Goal: Task Accomplishment & Management: Use online tool/utility

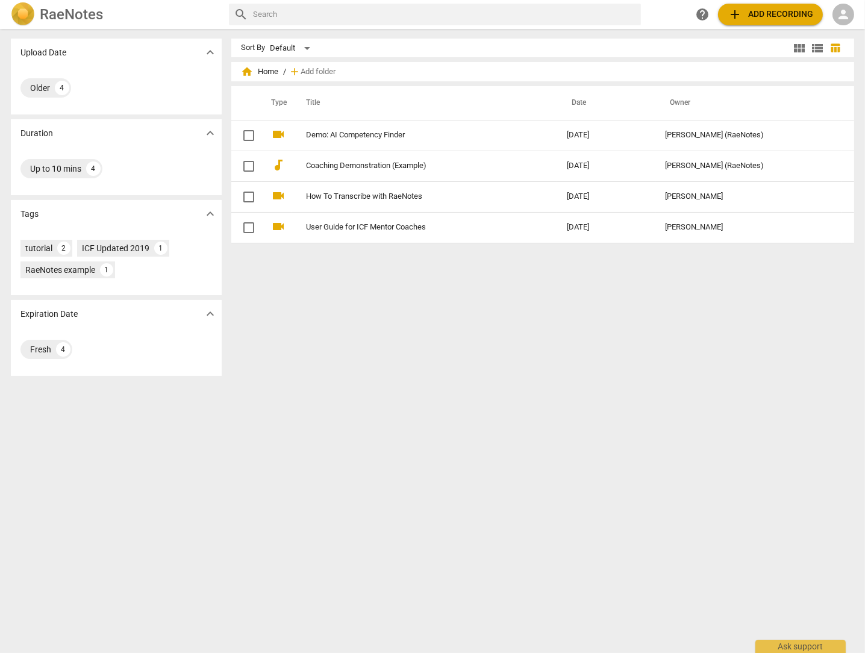
click at [771, 15] on span "add Add recording" at bounding box center [770, 14] width 86 height 14
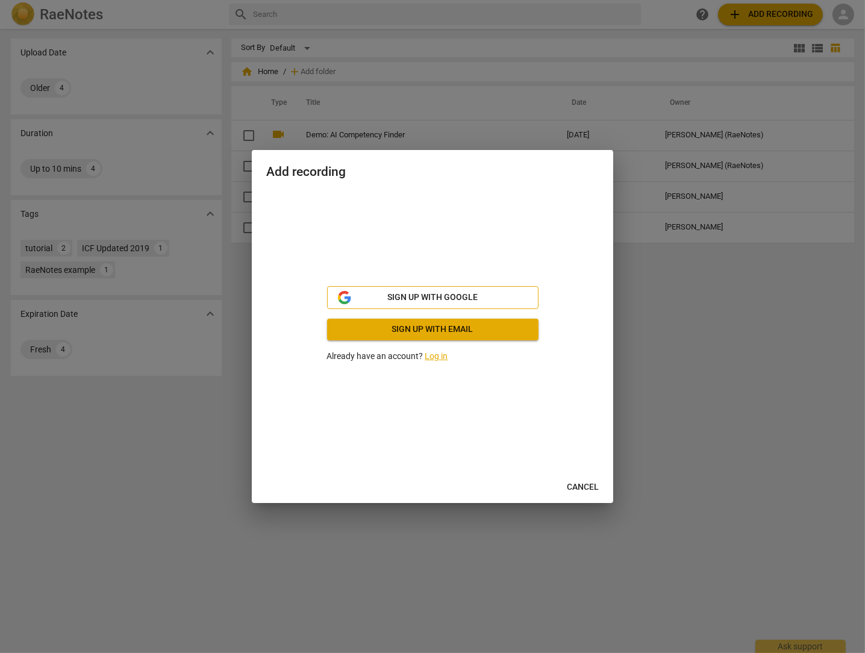
click at [438, 296] on span "Sign up with Google" at bounding box center [432, 297] width 90 height 12
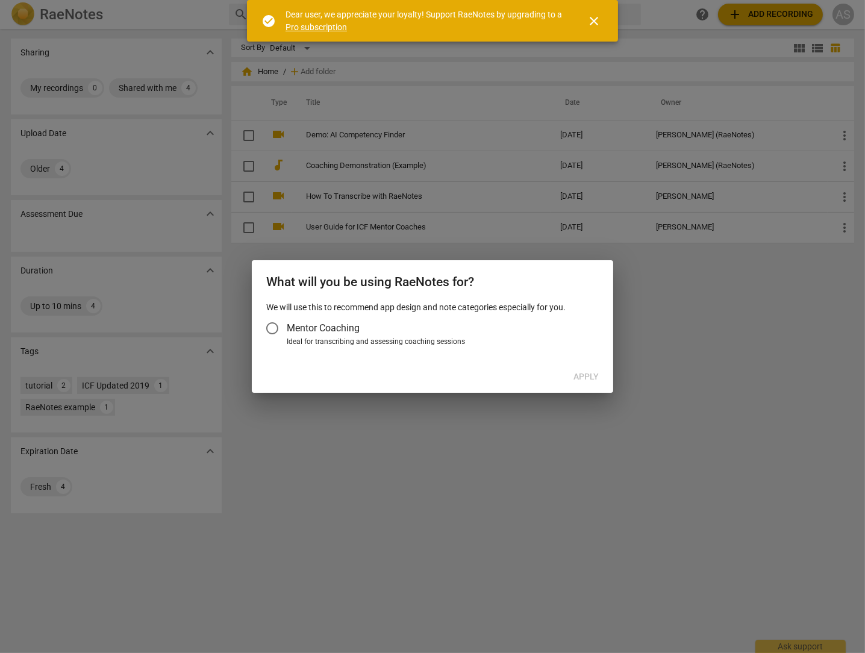
click at [588, 20] on span "close" at bounding box center [593, 21] width 14 height 14
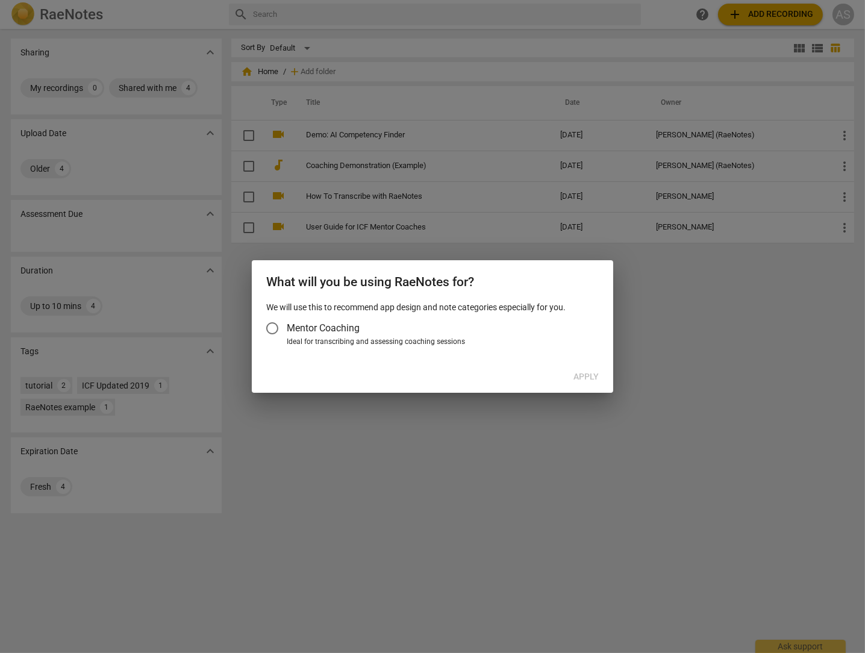
click at [270, 325] on input "Mentor Coaching" at bounding box center [272, 328] width 29 height 29
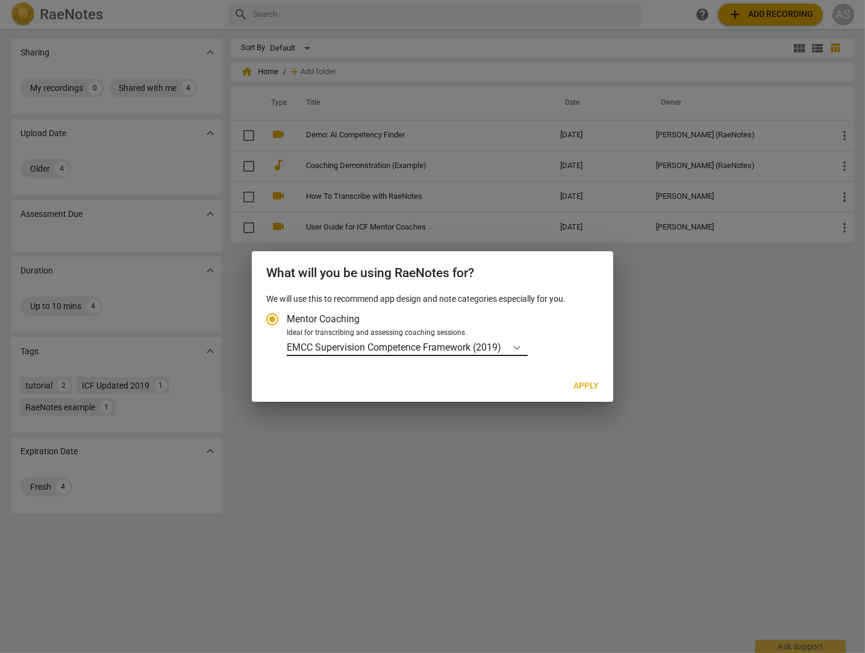
click at [520, 347] on icon "Account type" at bounding box center [516, 348] width 7 height 4
click at [0, 0] on input "Ideal for transcribing and assessing coaching sessions EMCC Supervision Compete…" at bounding box center [0, 0] width 0 height 0
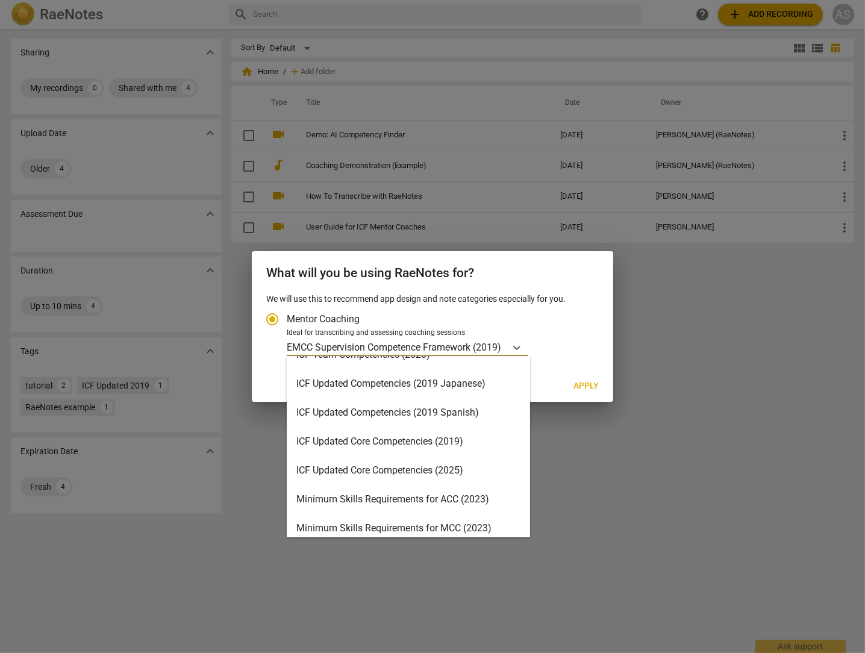
scroll to position [181, 0]
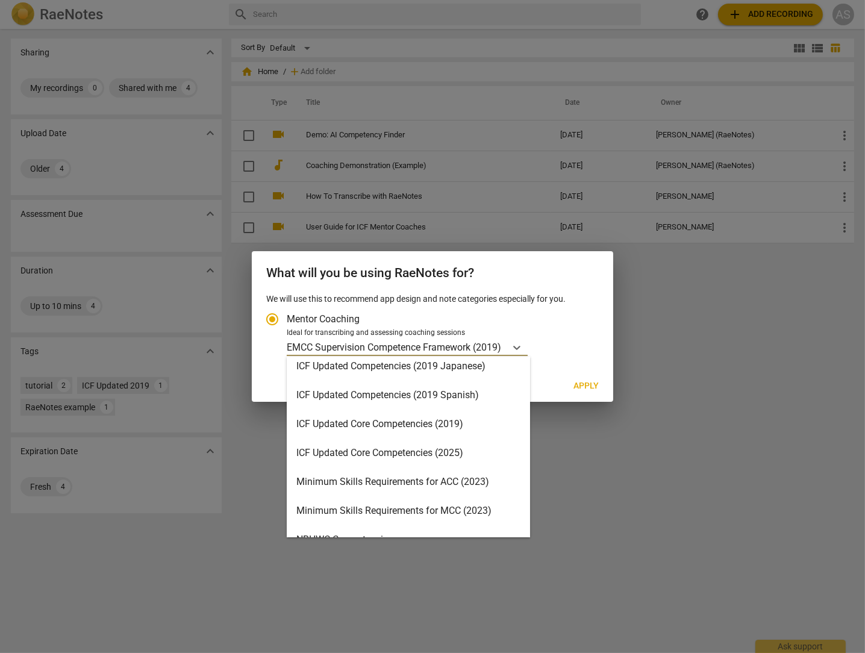
click at [428, 455] on div "ICF Updated Core Competencies (2025)" at bounding box center [408, 452] width 243 height 29
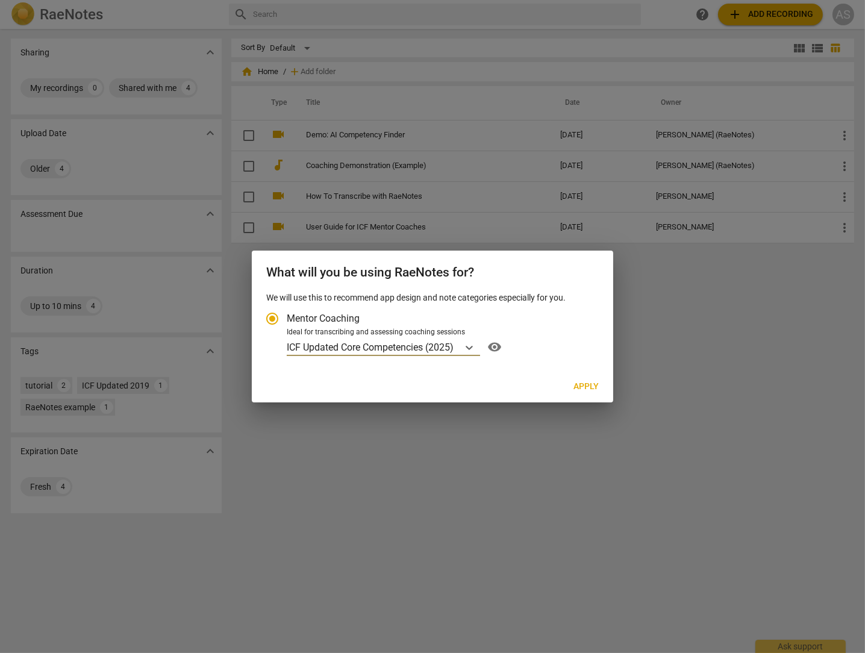
click at [588, 388] on span "Apply" at bounding box center [585, 387] width 25 height 12
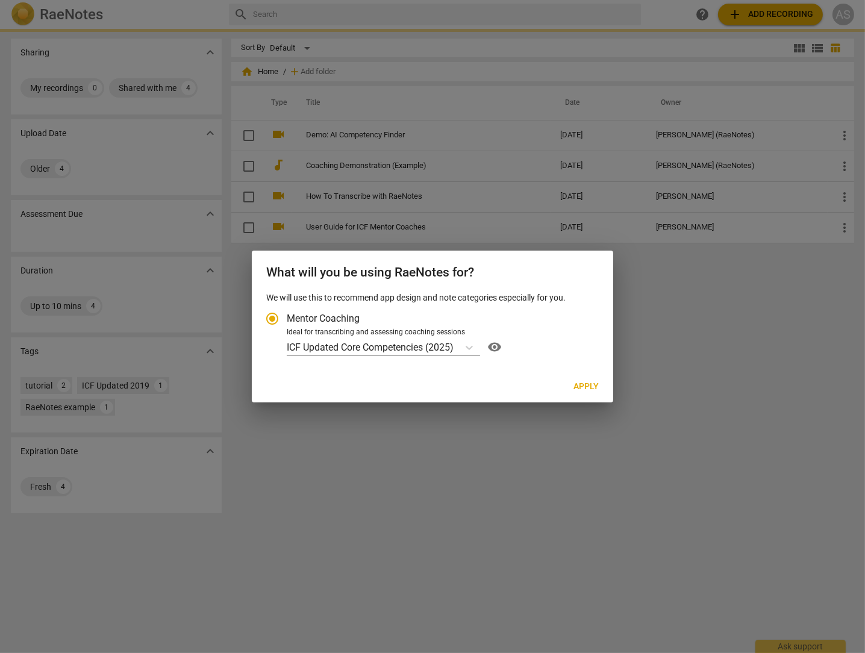
radio input "false"
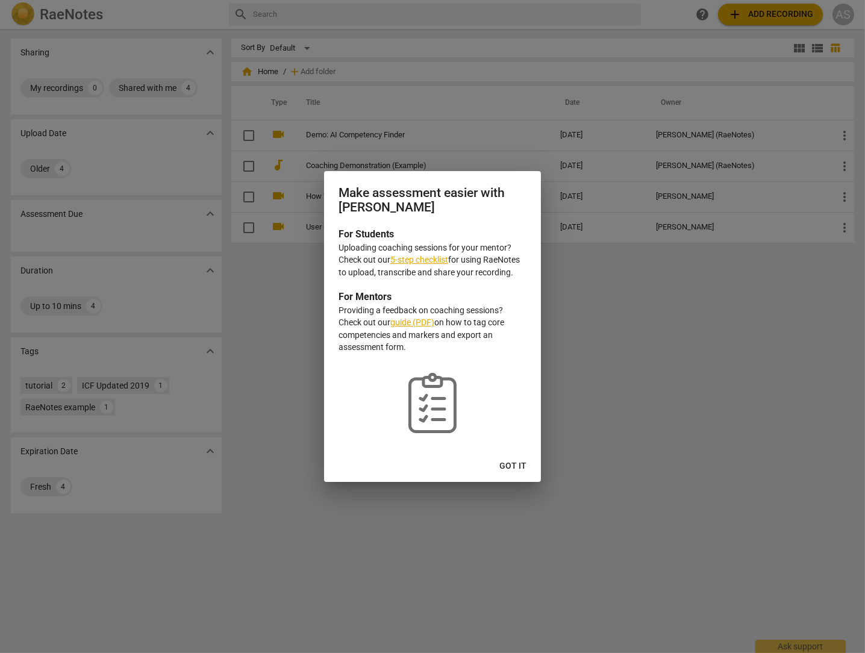
click at [514, 467] on span "Got it" at bounding box center [512, 466] width 27 height 12
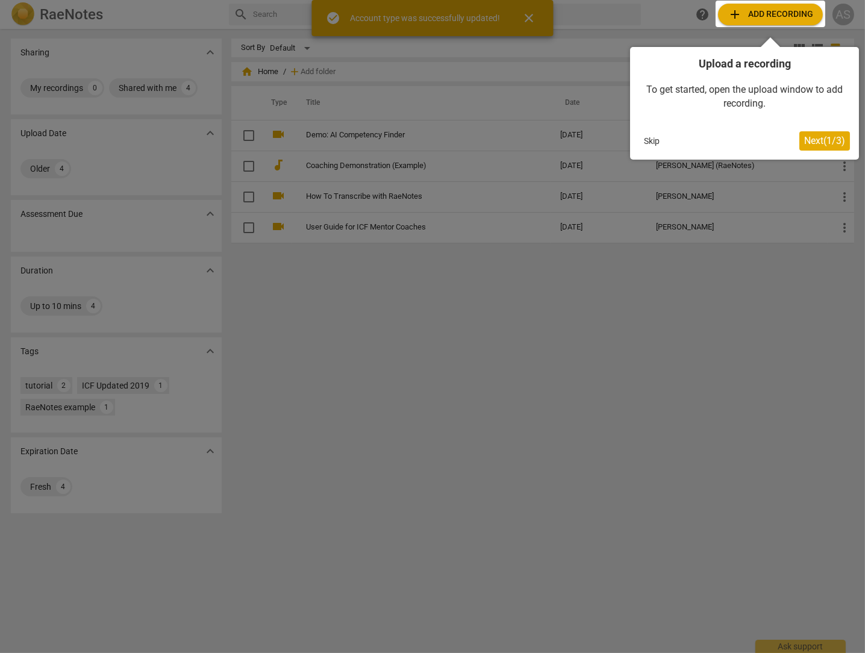
click at [824, 145] on span "Next ( 1 / 3 )" at bounding box center [824, 140] width 41 height 11
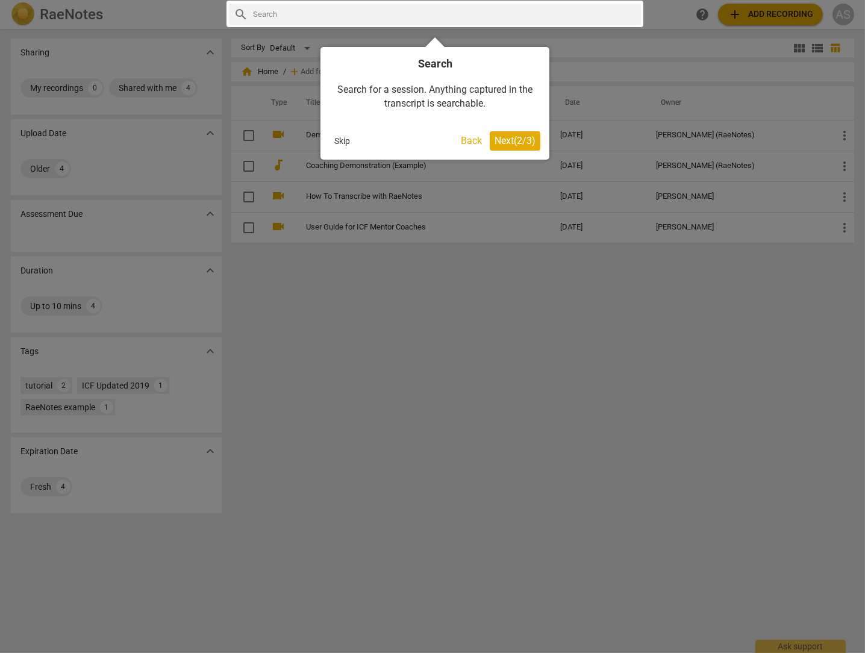
click at [518, 149] on button "Next ( 2 / 3 )" at bounding box center [515, 140] width 51 height 19
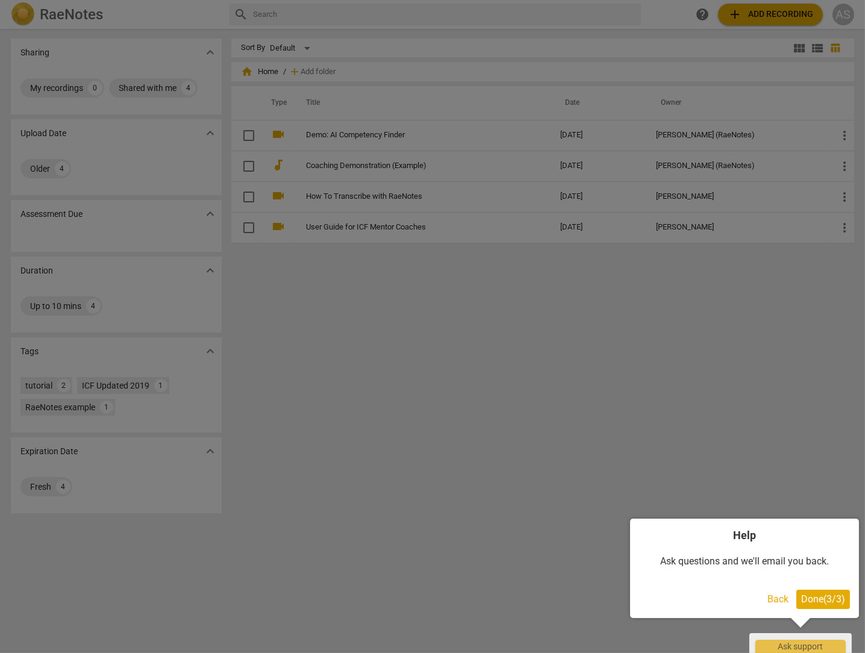
click at [829, 598] on span "Done ( 3 / 3 )" at bounding box center [823, 598] width 44 height 11
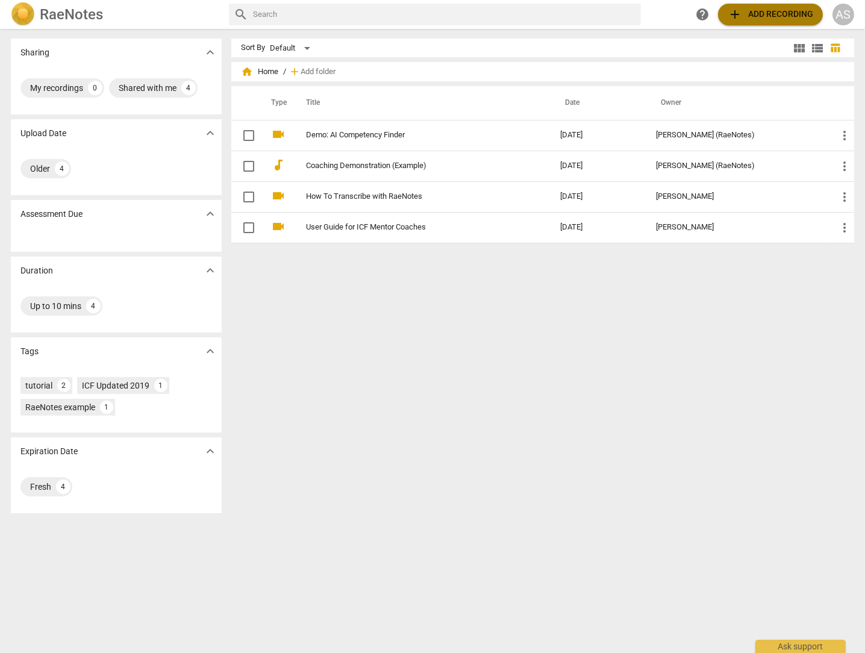
click at [767, 15] on span "add Add recording" at bounding box center [770, 14] width 86 height 14
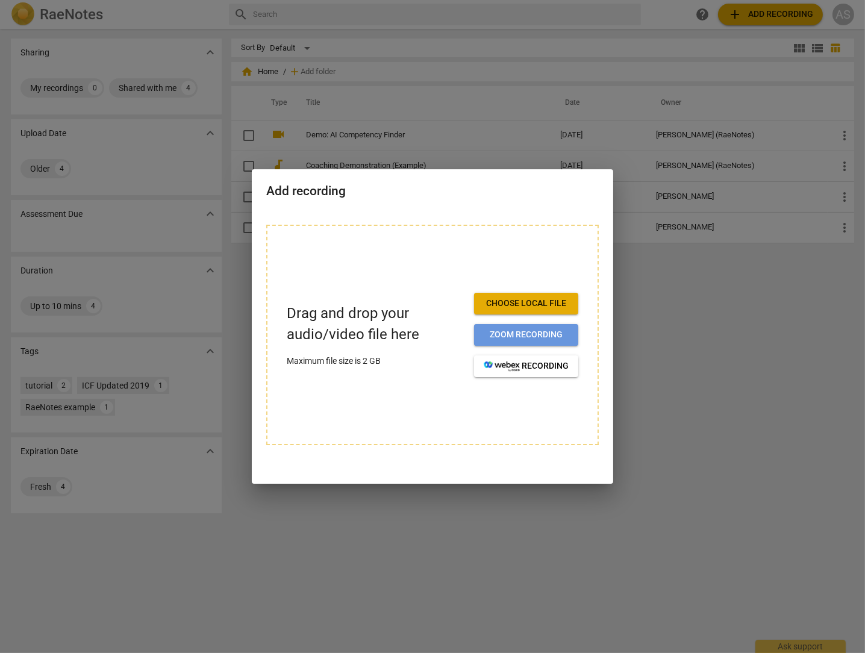
click at [522, 335] on span "Zoom recording" at bounding box center [526, 335] width 85 height 12
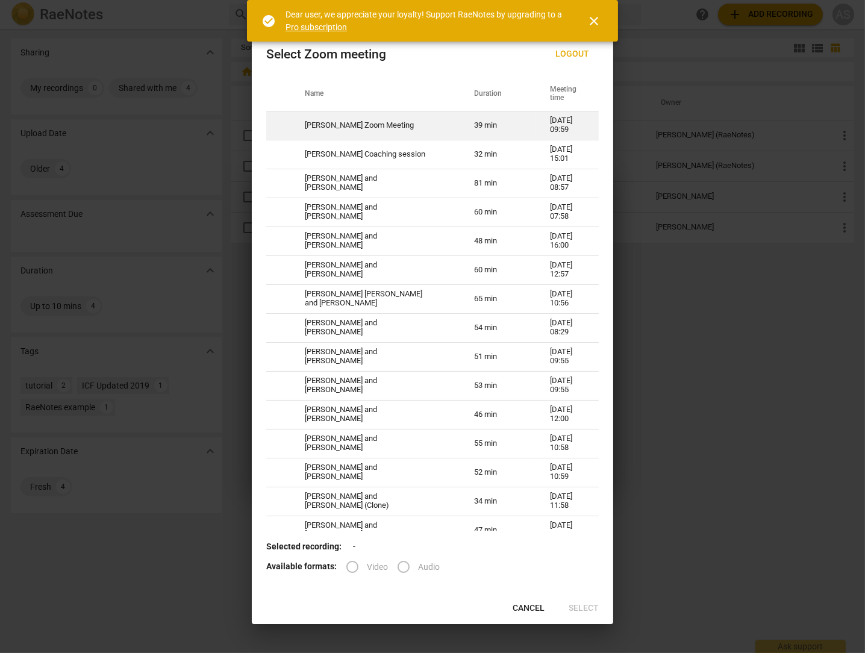
click at [351, 125] on td "Azhar Syed's Zoom Meeting" at bounding box center [374, 125] width 169 height 29
radio input "true"
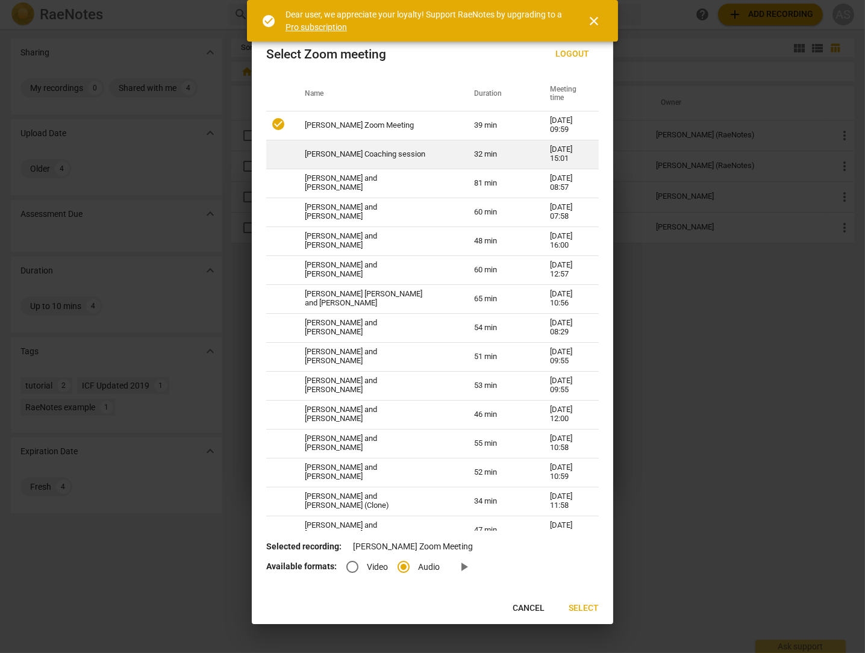
click at [276, 152] on span at bounding box center [278, 153] width 14 height 14
click at [278, 126] on span at bounding box center [278, 124] width 14 height 14
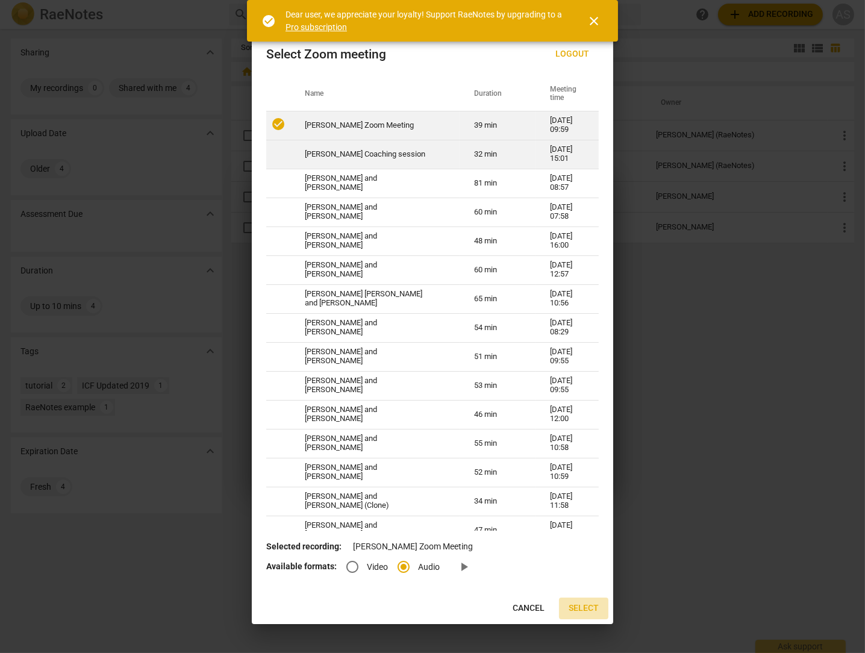
click at [588, 607] on span "Select" at bounding box center [583, 608] width 30 height 12
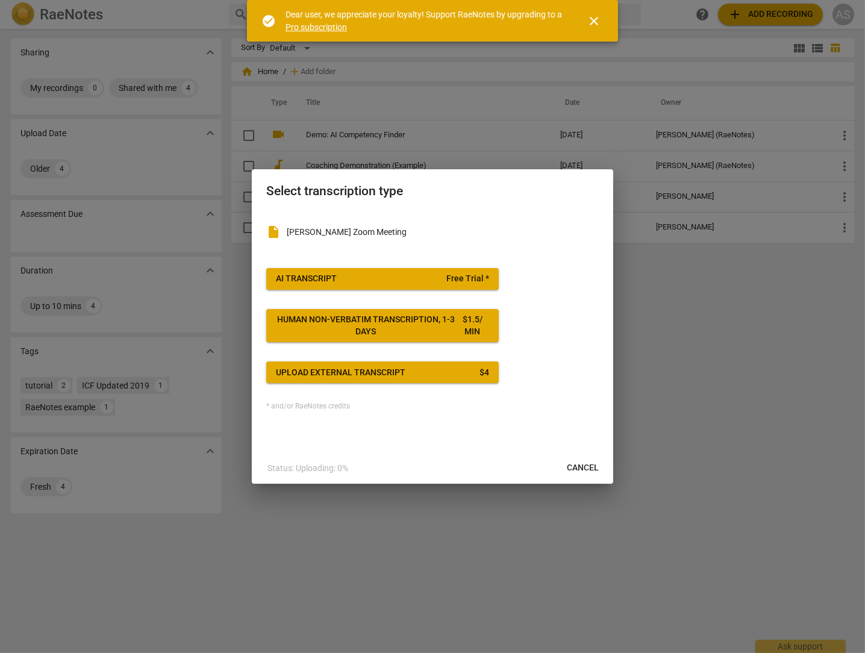
click at [324, 274] on div "AI Transcript" at bounding box center [306, 279] width 61 height 12
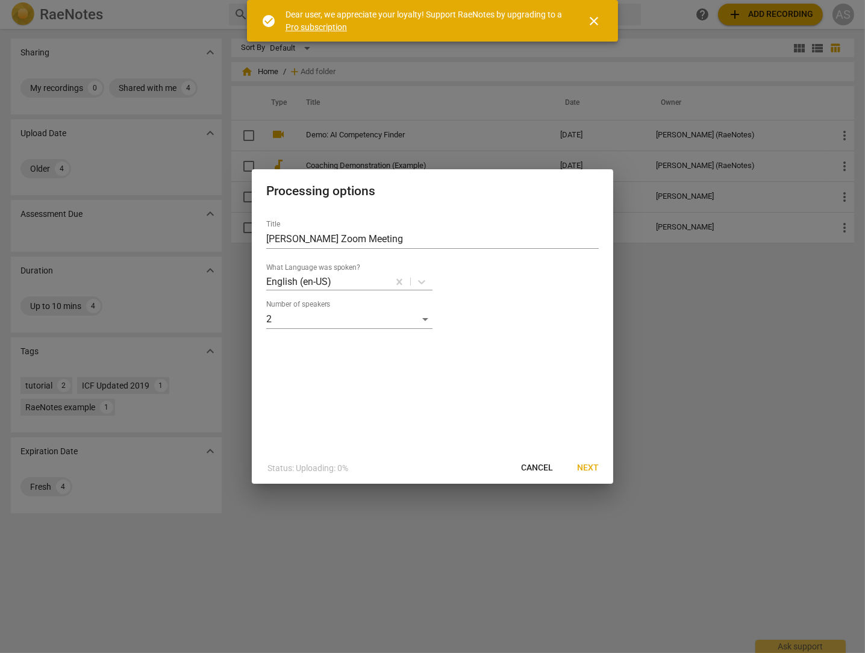
click at [585, 465] on span "Next" at bounding box center [588, 468] width 22 height 12
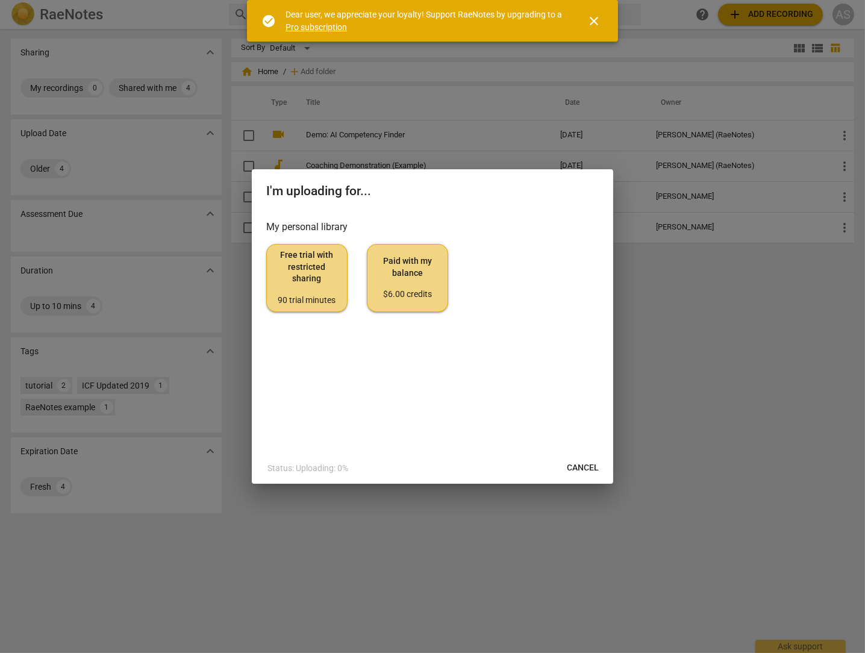
click at [418, 271] on span "Paid with my balance $6.00 credits" at bounding box center [407, 277] width 61 height 45
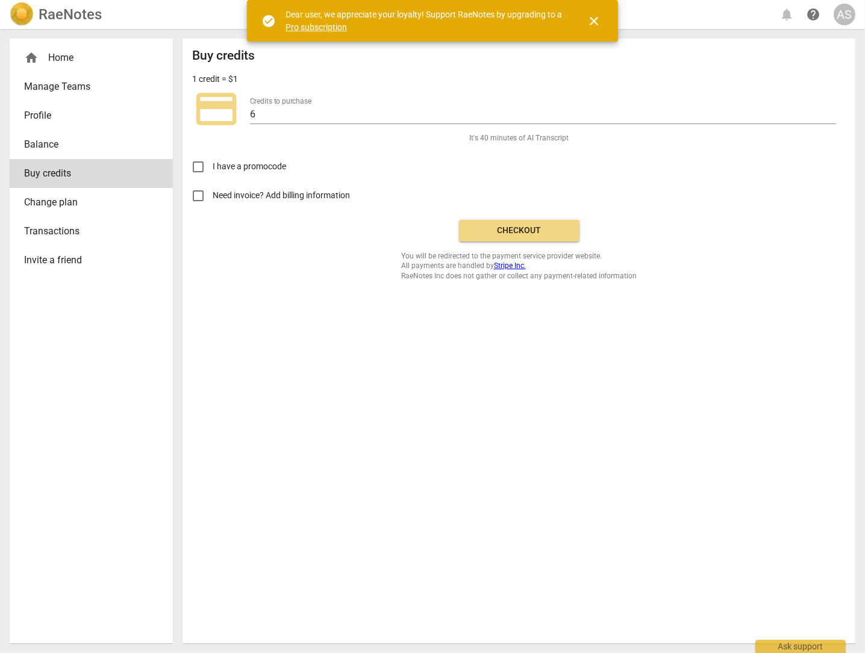
click at [196, 194] on input "Need invoice? Add billing information" at bounding box center [198, 195] width 29 height 29
checkbox input "true"
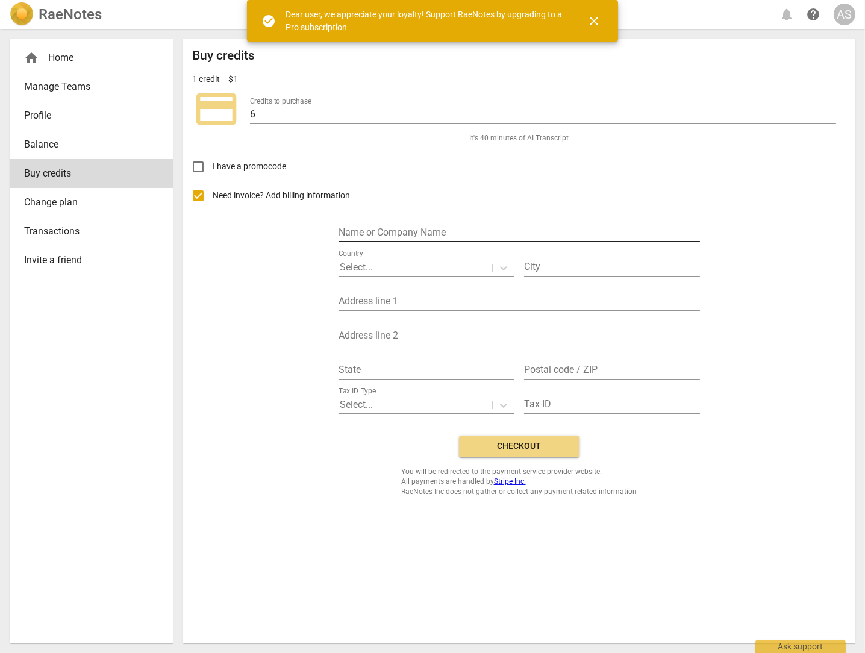
click at [423, 233] on input "text" at bounding box center [518, 233] width 361 height 17
type input "Frisco"
type input "4699 Wicklow Dr"
type input "TX"
type input "75034"
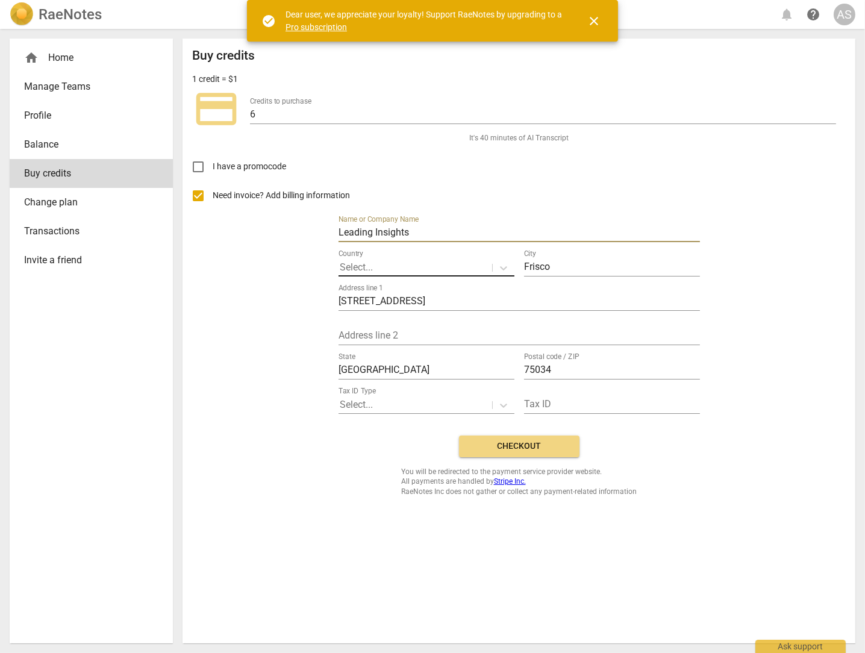
type input "Leading Insights"
click at [369, 265] on p "Select..." at bounding box center [356, 267] width 33 height 14
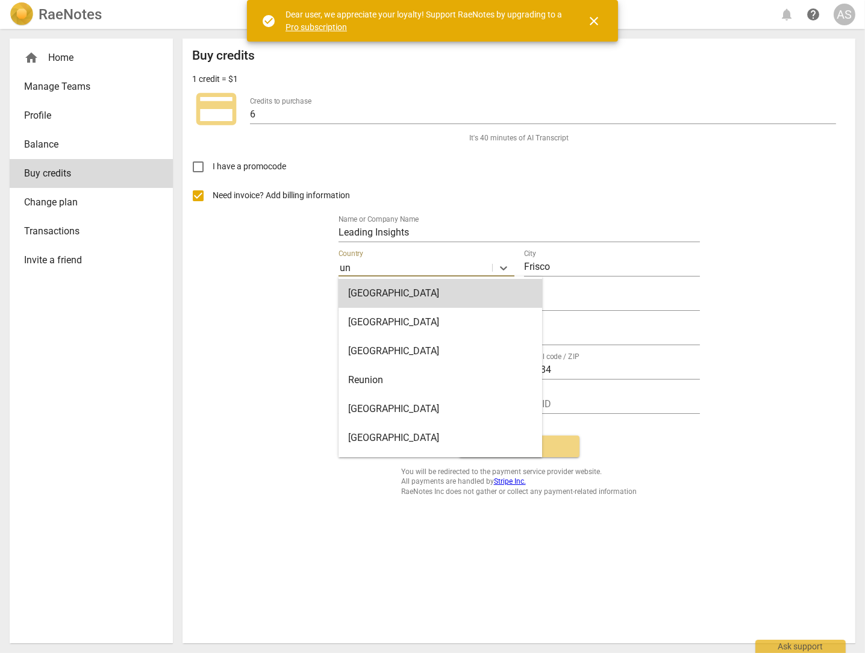
type input "uni"
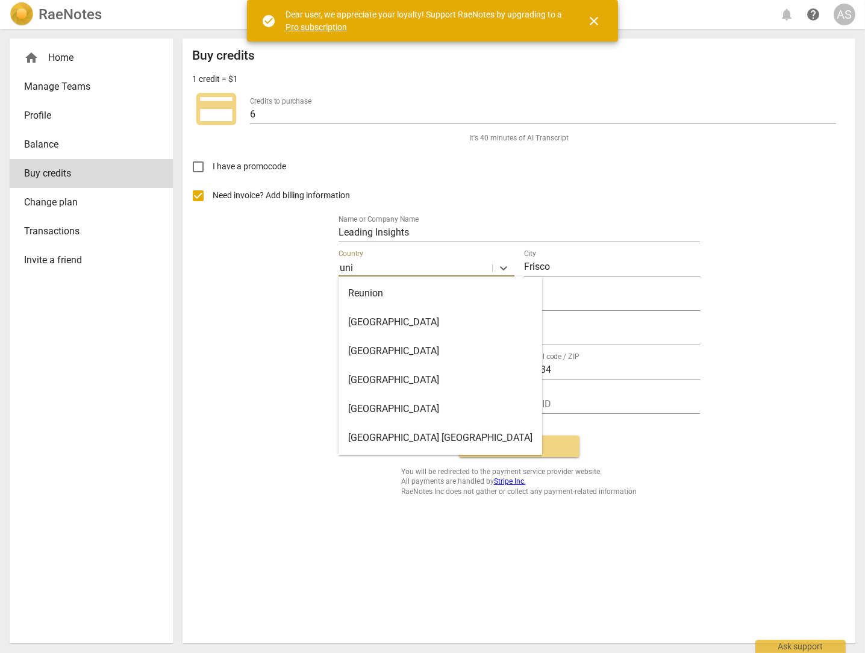
click at [392, 406] on div "United States" at bounding box center [440, 408] width 204 height 29
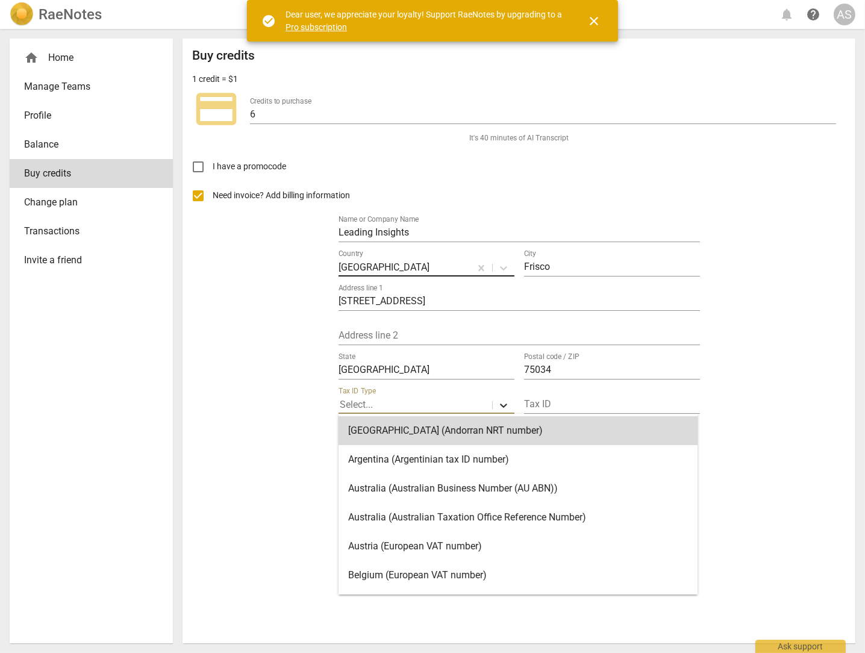
click at [502, 406] on icon at bounding box center [503, 405] width 7 height 4
type input "uni"
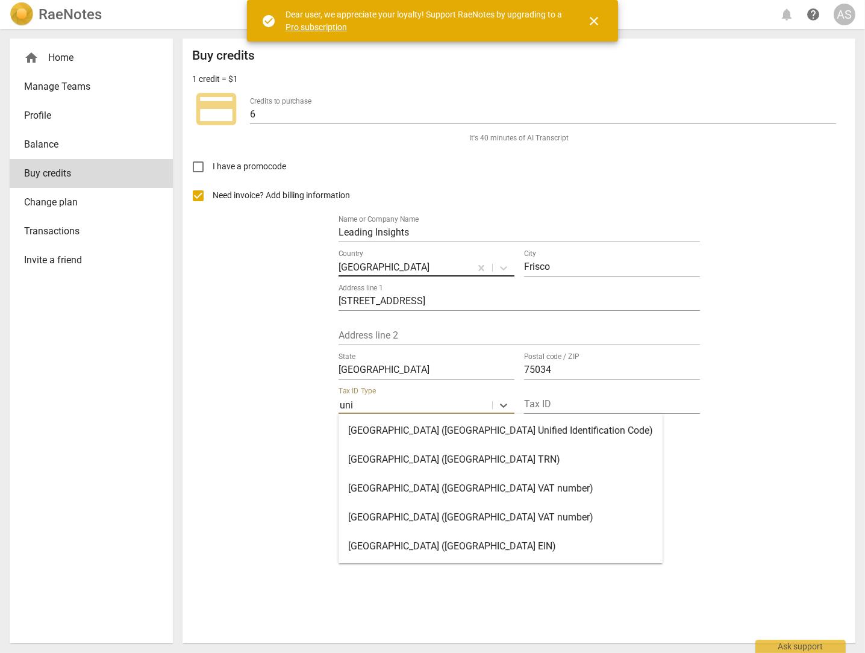
click at [453, 541] on div "United States (United States EIN)" at bounding box center [500, 546] width 324 height 29
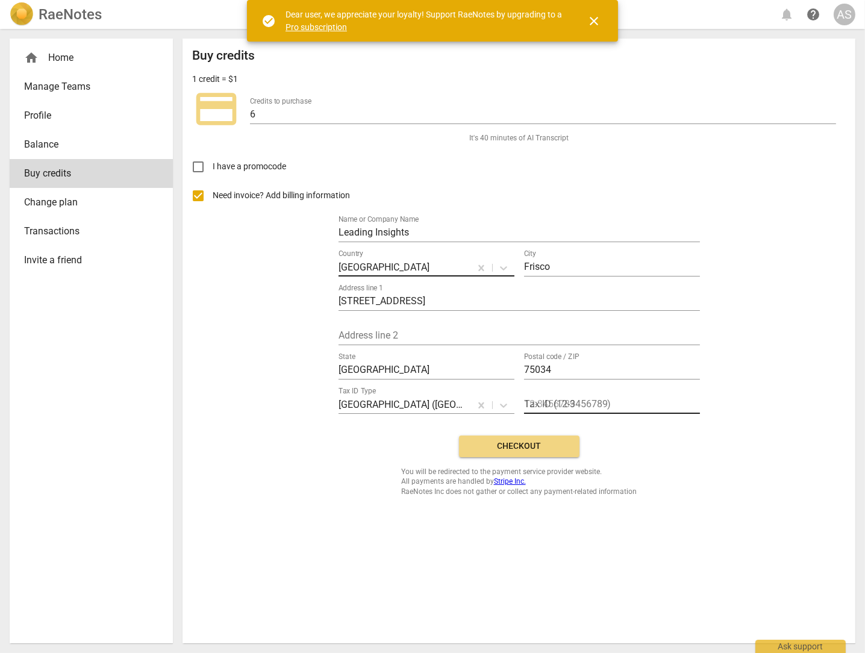
click at [575, 403] on input "text" at bounding box center [612, 404] width 176 height 17
type input "872375132"
click at [516, 446] on span "Checkout" at bounding box center [518, 446] width 101 height 12
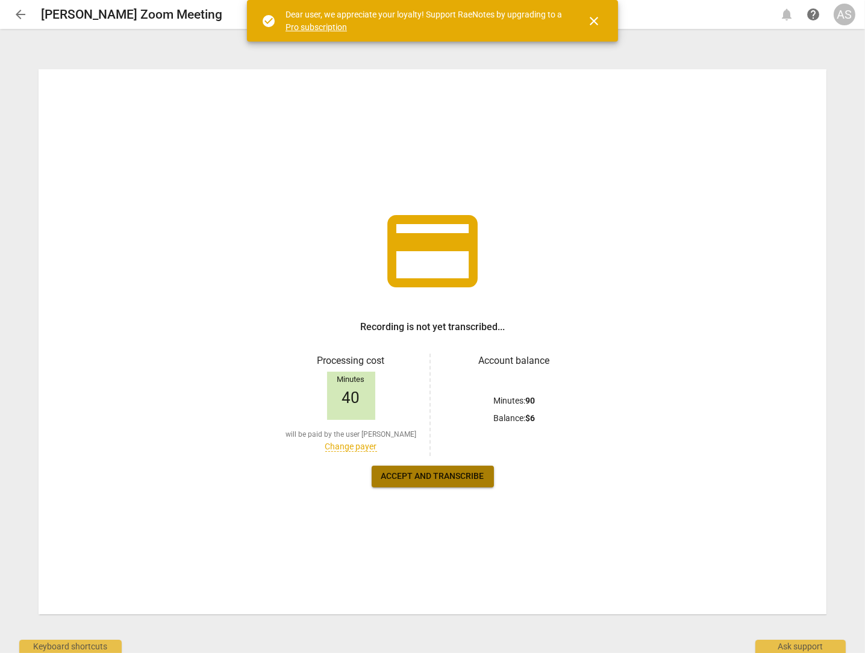
click at [435, 472] on span "Accept and transcribe" at bounding box center [432, 476] width 103 height 12
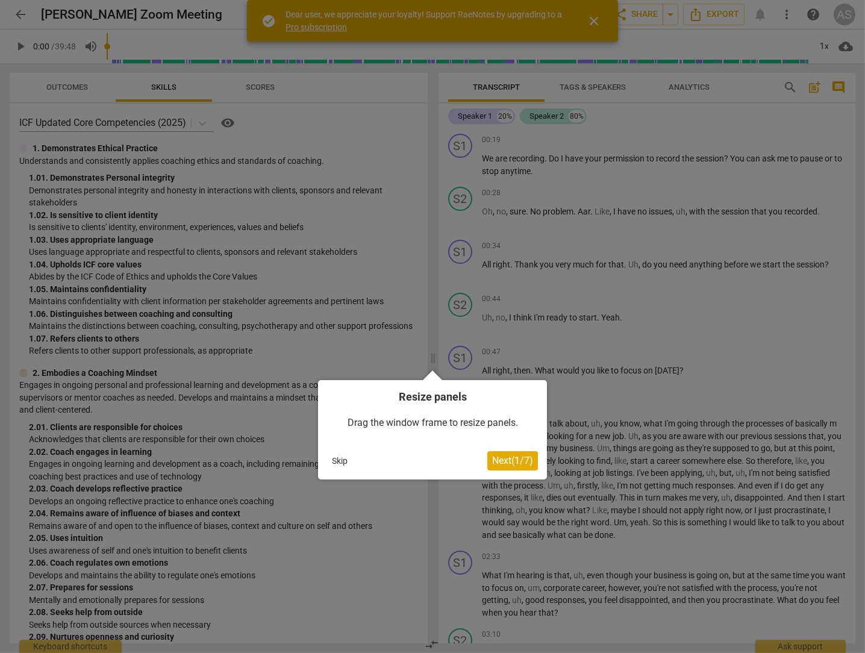
click at [511, 464] on span "Next ( 1 / 7 )" at bounding box center [512, 460] width 41 height 11
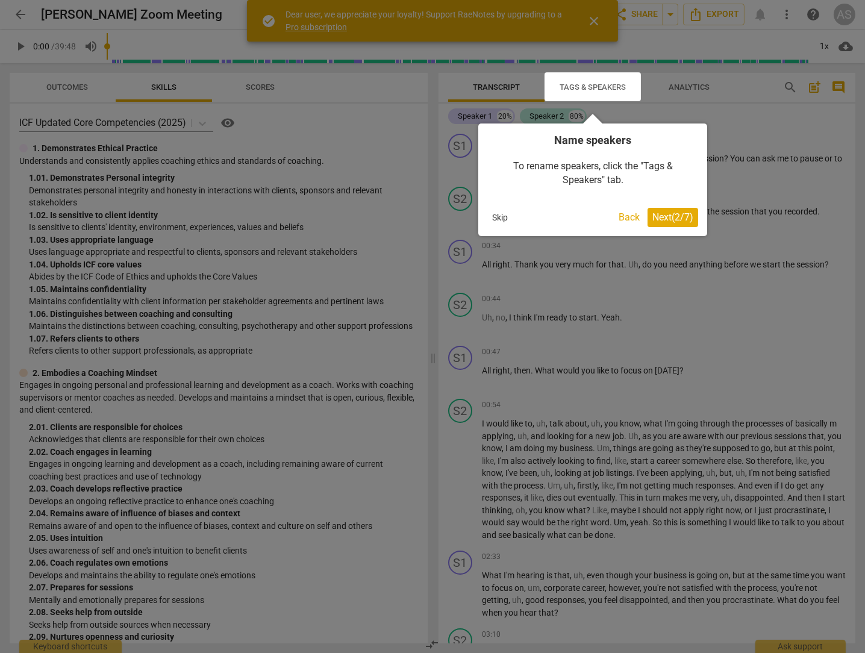
click at [669, 219] on span "Next ( 2 / 7 )" at bounding box center [672, 216] width 41 height 11
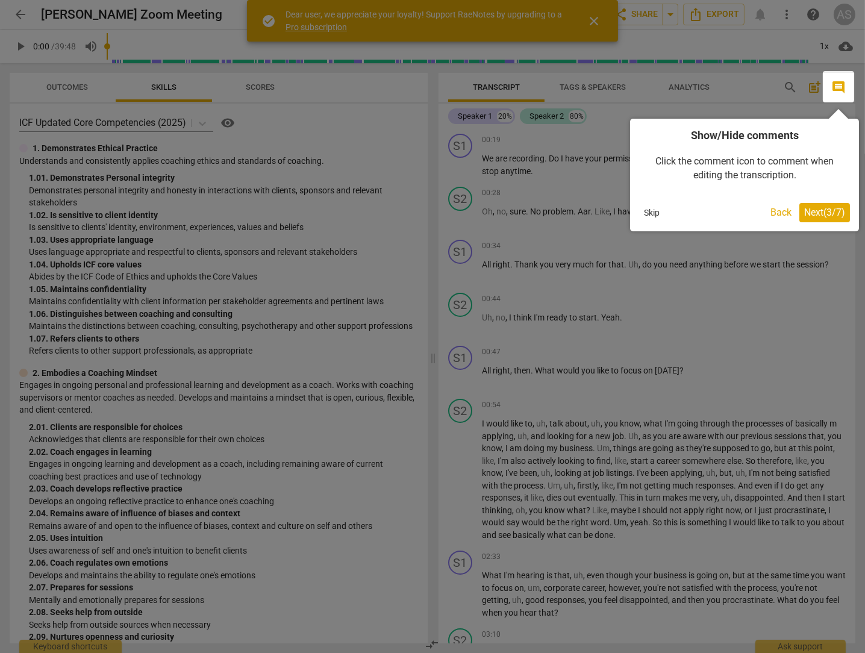
click at [810, 213] on span "Next ( 3 / 7 )" at bounding box center [824, 212] width 41 height 11
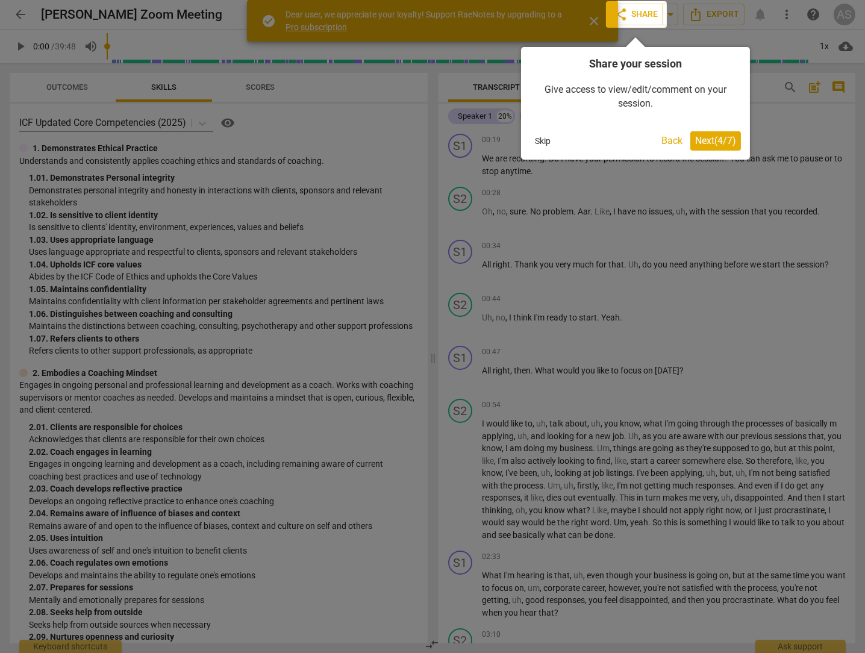
click at [728, 141] on span "Next ( 4 / 7 )" at bounding box center [715, 140] width 41 height 11
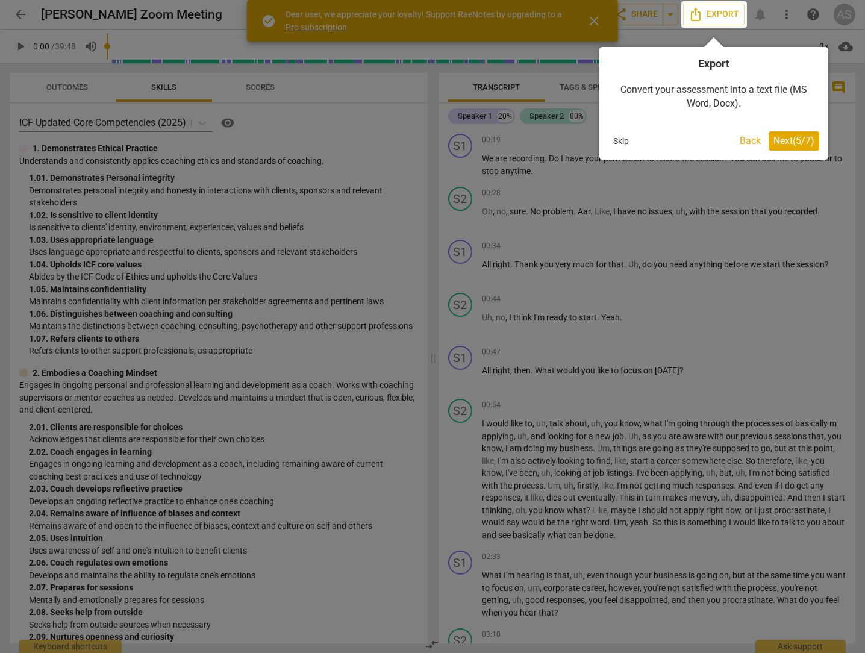
click at [800, 143] on span "Next ( 5 / 7 )" at bounding box center [793, 140] width 41 height 11
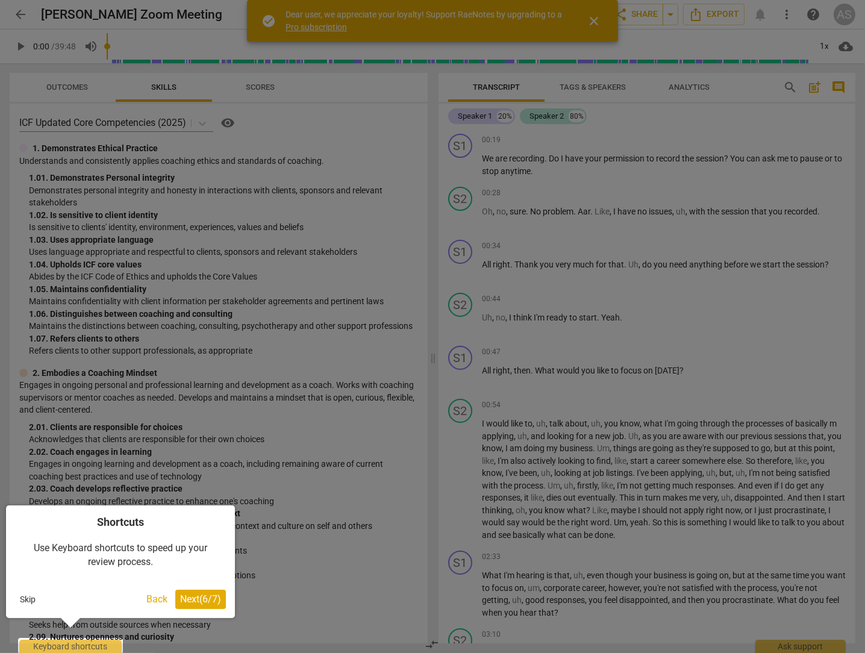
click at [197, 602] on span "Next ( 6 / 7 )" at bounding box center [200, 598] width 41 height 11
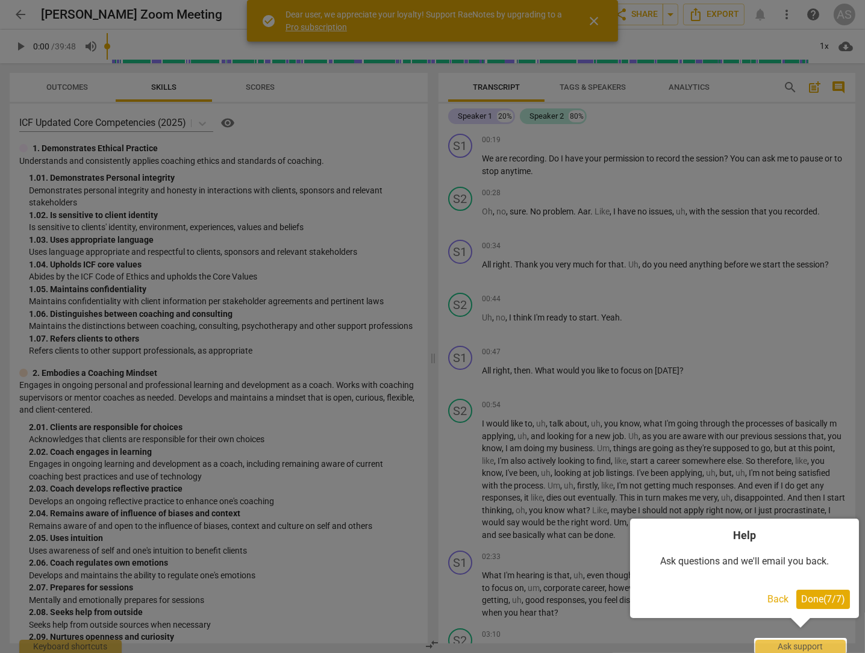
click at [827, 602] on span "Done ( 7 / 7 )" at bounding box center [823, 598] width 44 height 11
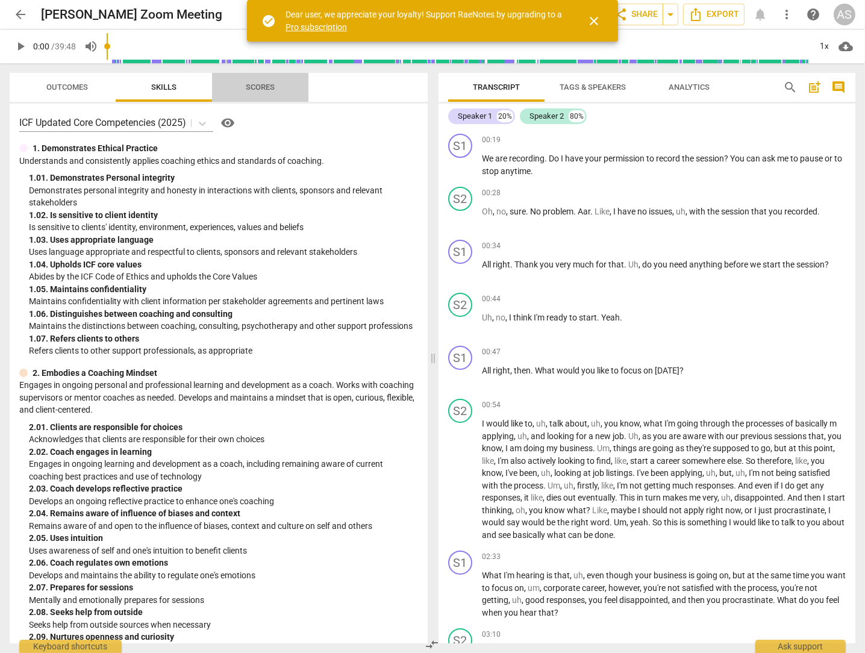
click at [267, 87] on span "Scores" at bounding box center [260, 86] width 29 height 9
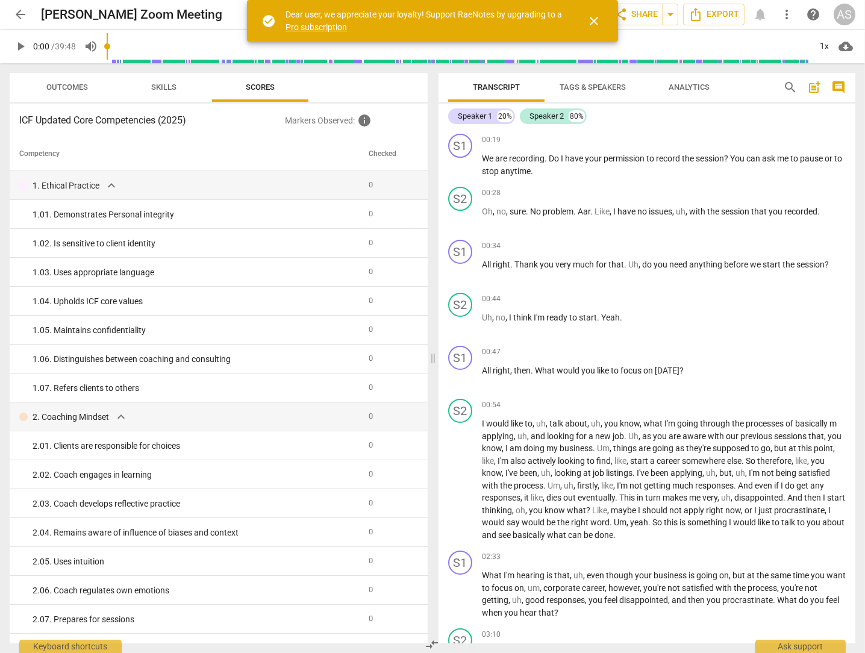
click at [57, 84] on span "Outcomes" at bounding box center [68, 86] width 42 height 9
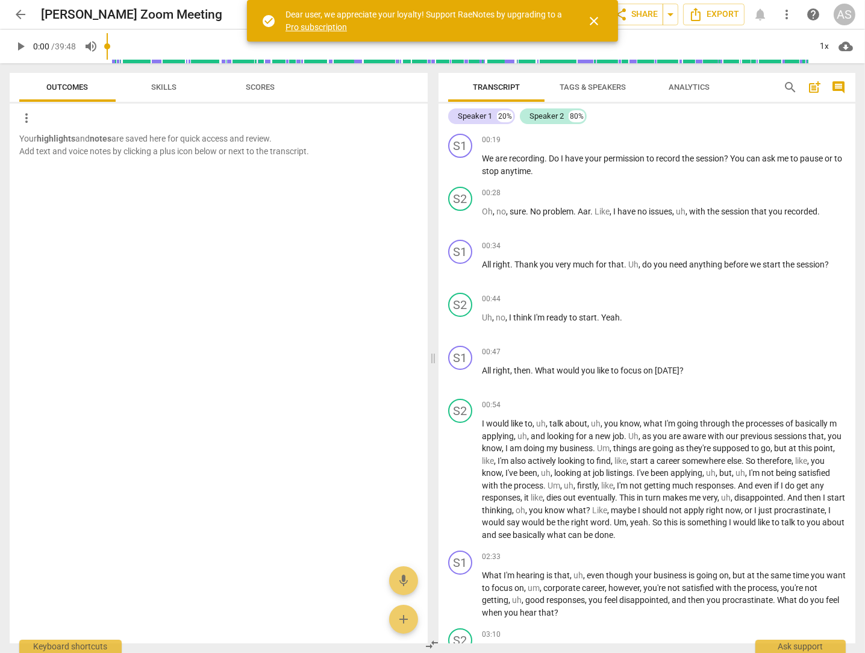
click at [165, 90] on span "Skills" at bounding box center [163, 86] width 25 height 9
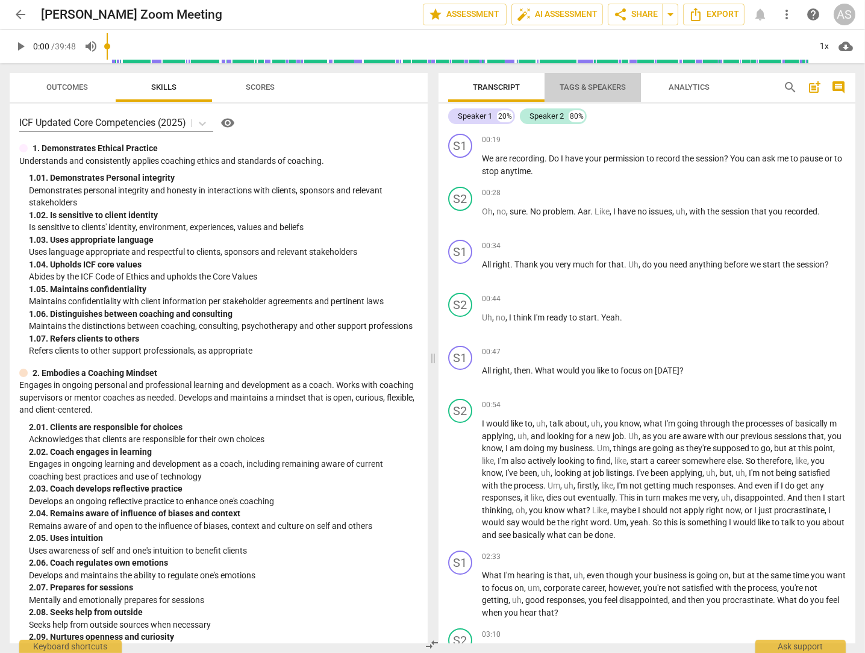
click at [605, 90] on span "Tags & Speakers" at bounding box center [592, 86] width 66 height 9
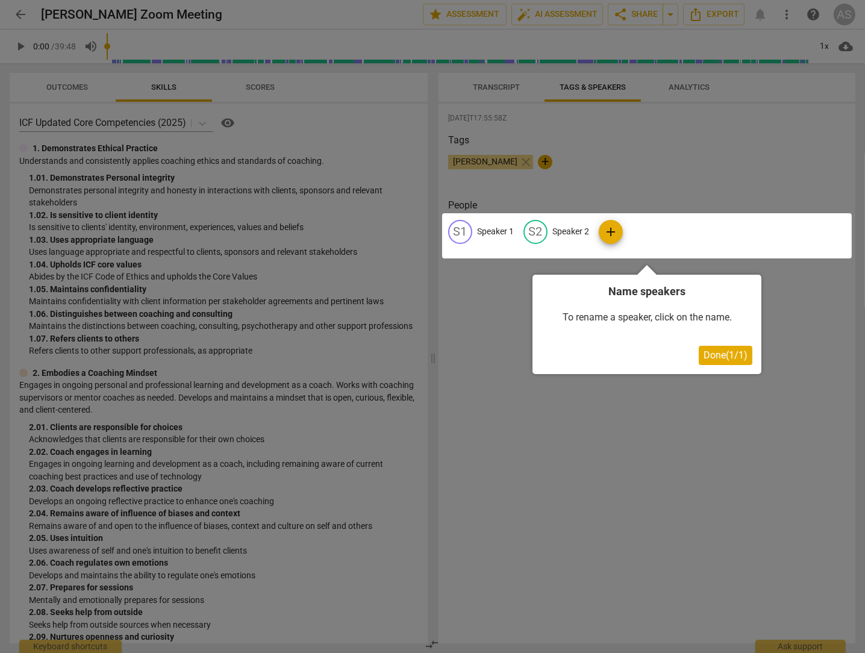
click at [731, 359] on span "Done ( 1 / 1 )" at bounding box center [725, 354] width 44 height 11
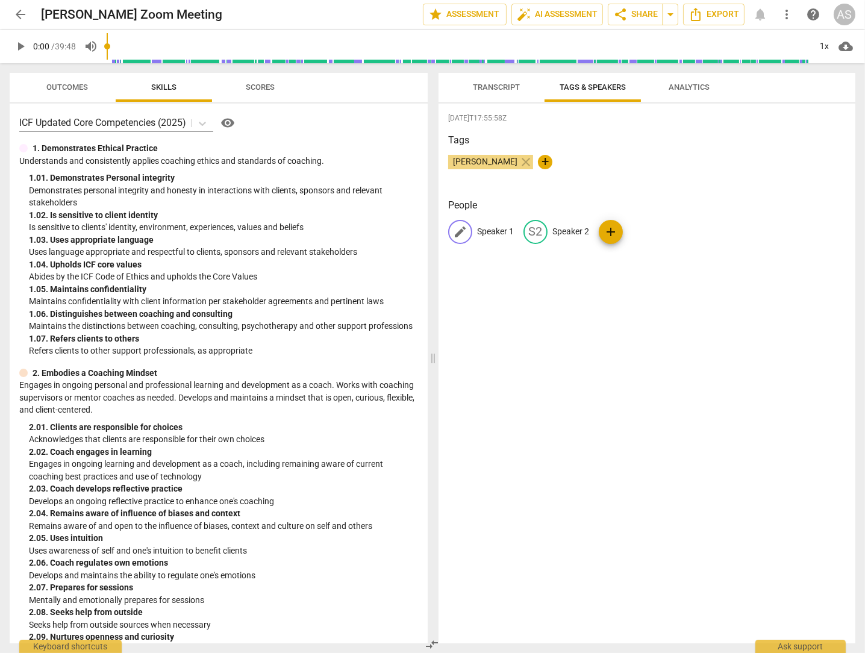
click at [488, 232] on p "Speaker 1" at bounding box center [495, 231] width 37 height 13
click at [593, 308] on div "2025-10-12T17:55:58Z Tags Azhar Syed close + People edit Speaker 1 delete S2 Sp…" at bounding box center [646, 374] width 417 height 540
click at [538, 160] on span "+" at bounding box center [545, 162] width 14 height 14
click at [604, 163] on span "check" at bounding box center [611, 162] width 14 height 14
click at [494, 231] on p "Speaker 1" at bounding box center [495, 231] width 37 height 13
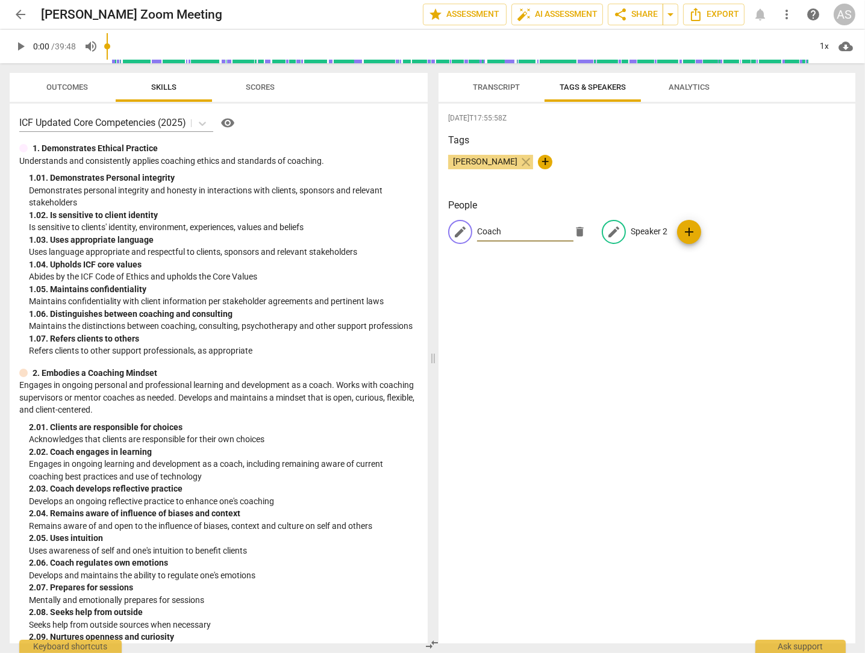
type input "Coach"
click at [647, 234] on p "Speaker 2" at bounding box center [648, 231] width 37 height 13
type input "Client"
click at [619, 378] on div "2025-10-12T17:55:58Z Tags Azhar Syed close + People CO Coach edit Client delete…" at bounding box center [646, 374] width 417 height 540
click at [700, 88] on span "Analytics" at bounding box center [688, 86] width 41 height 9
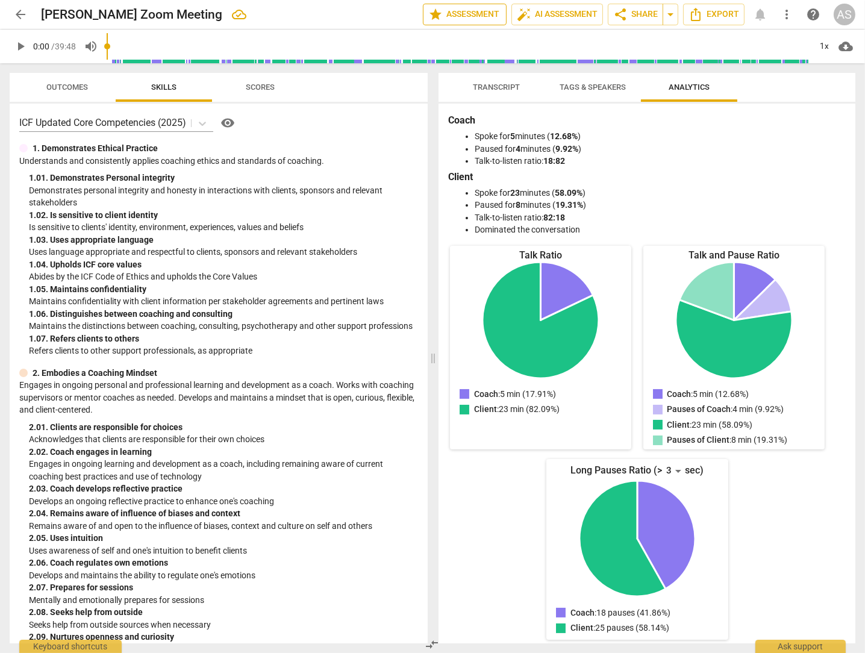
click at [477, 16] on span "star Assessment" at bounding box center [464, 14] width 73 height 14
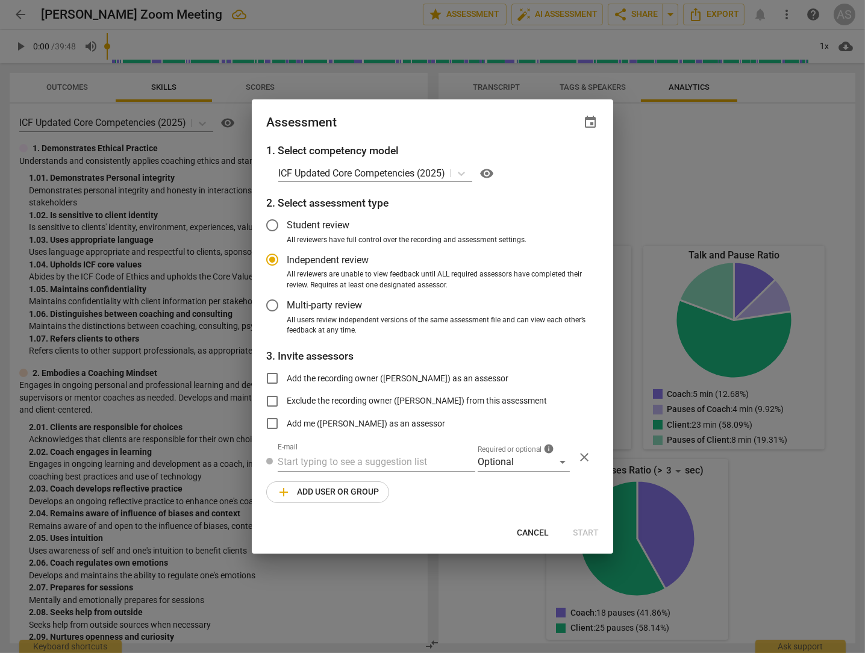
click at [586, 461] on span "close" at bounding box center [584, 457] width 14 height 14
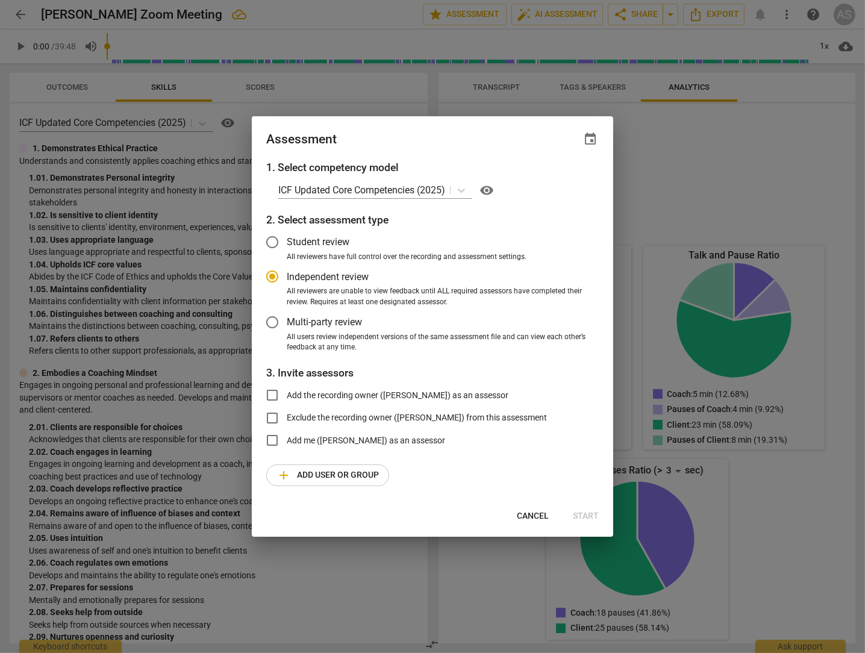
click at [539, 514] on span "Cancel" at bounding box center [533, 516] width 32 height 12
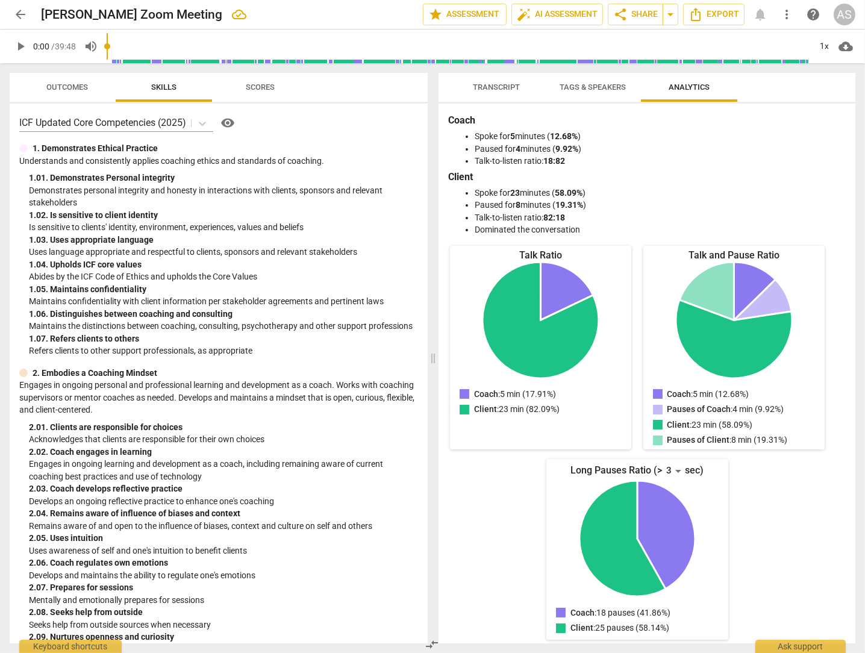
radio input "false"
click at [554, 11] on span "auto_fix_high AI Assessment" at bounding box center [557, 14] width 81 height 14
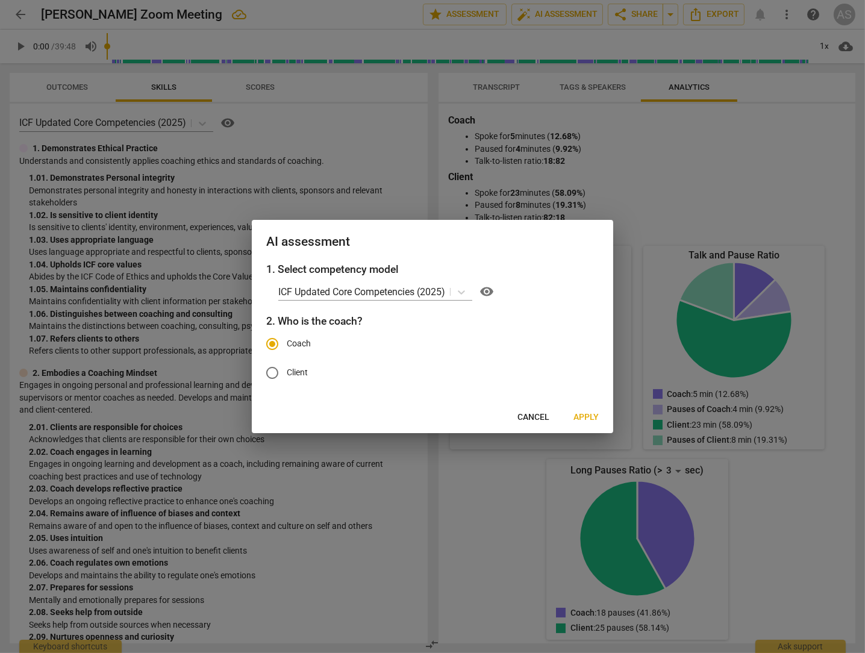
click at [586, 414] on span "Apply" at bounding box center [585, 417] width 25 height 12
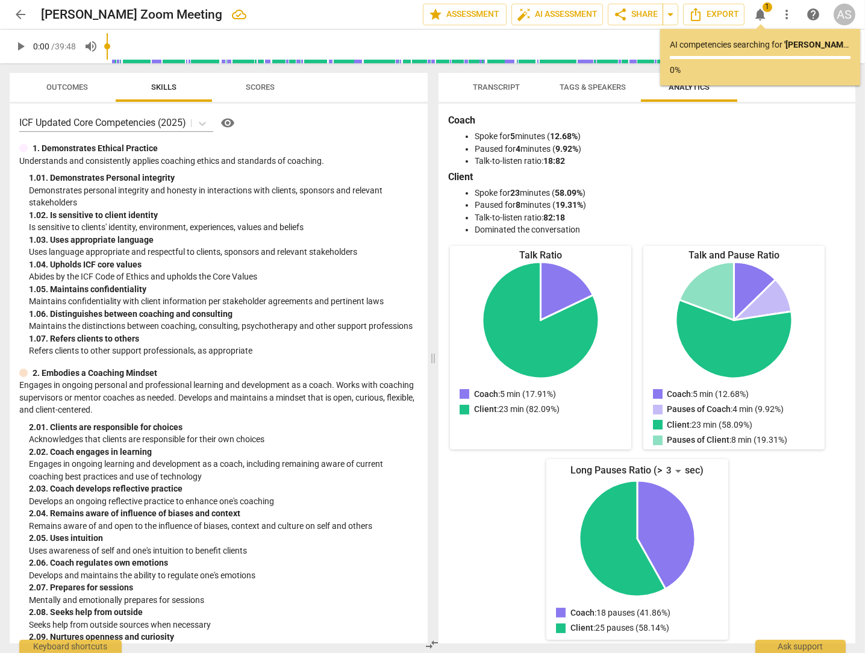
click at [497, 84] on span "Transcript" at bounding box center [496, 86] width 47 height 9
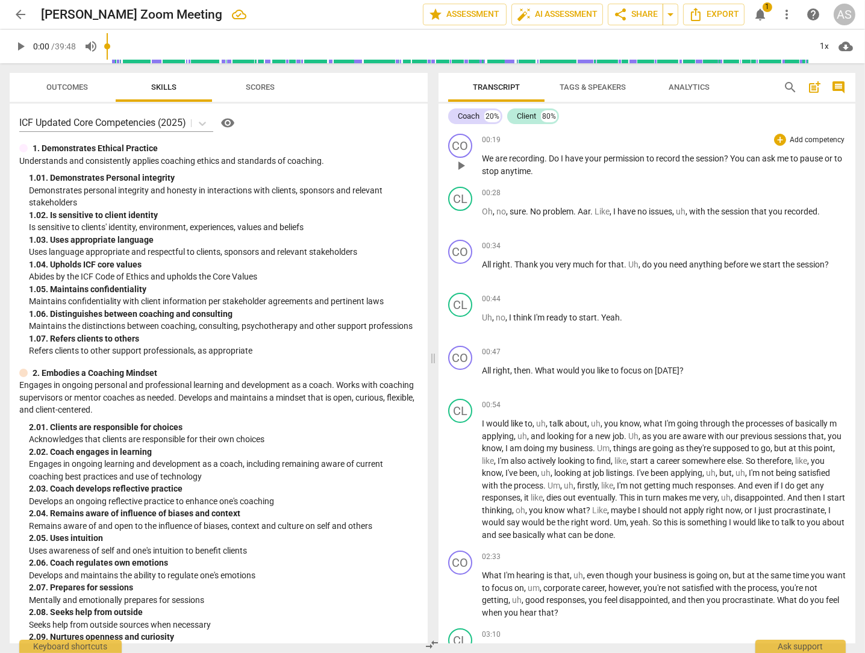
click at [456, 163] on span "play_arrow" at bounding box center [460, 165] width 14 height 14
click at [482, 157] on span "We" at bounding box center [488, 159] width 13 height 10
click at [460, 164] on span "pause" at bounding box center [460, 165] width 14 height 14
click at [459, 163] on span "play_arrow" at bounding box center [460, 165] width 14 height 14
click at [547, 160] on span "." at bounding box center [546, 159] width 4 height 10
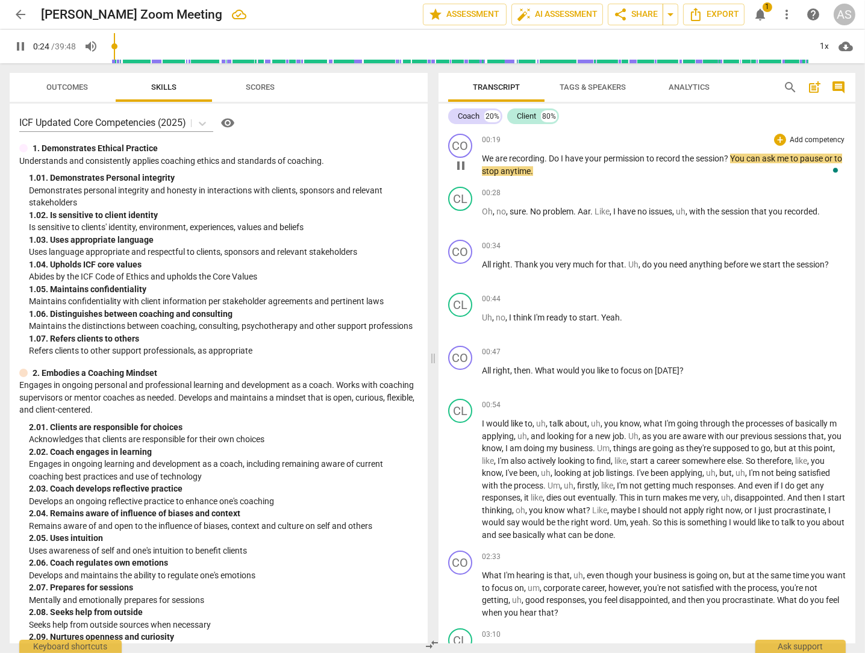
type input "25"
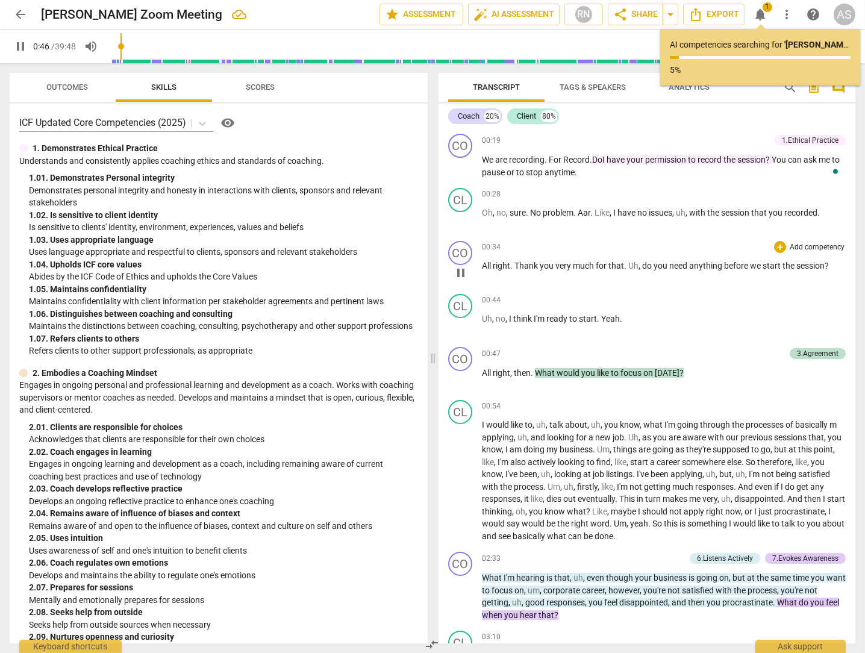
click at [462, 272] on span "pause" at bounding box center [460, 273] width 14 height 14
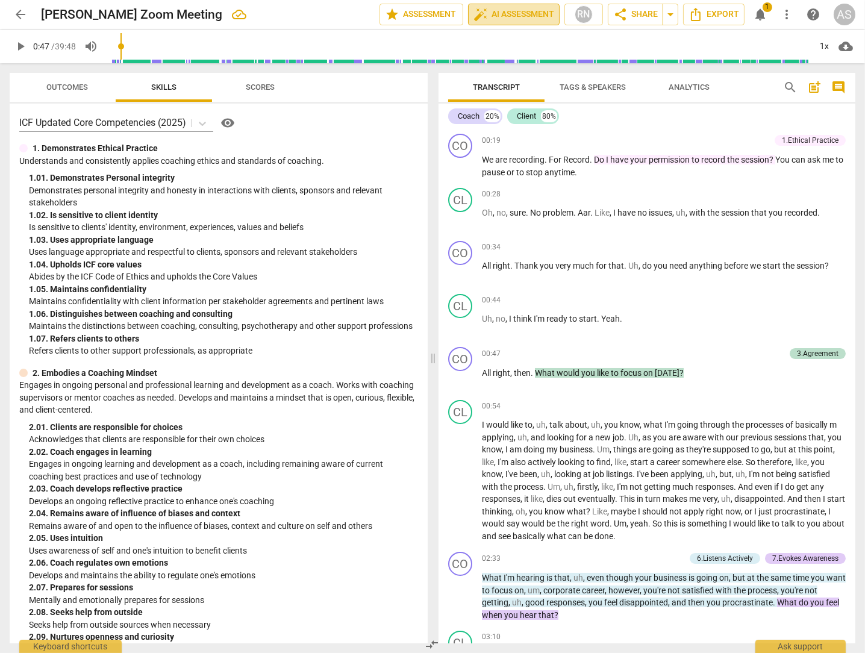
click at [512, 13] on span "auto_fix_high AI Assessment" at bounding box center [513, 14] width 81 height 14
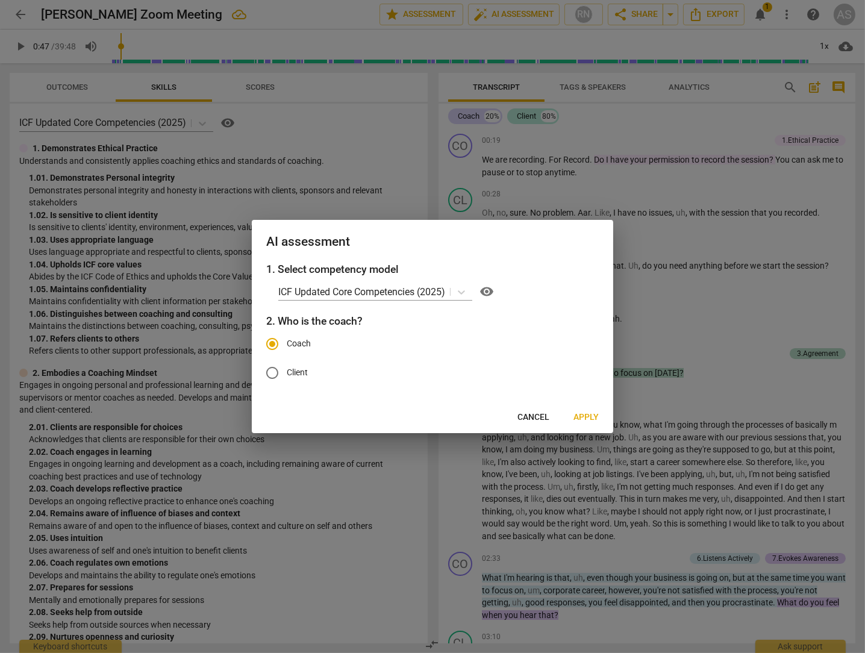
click at [590, 417] on span "Apply" at bounding box center [585, 417] width 25 height 12
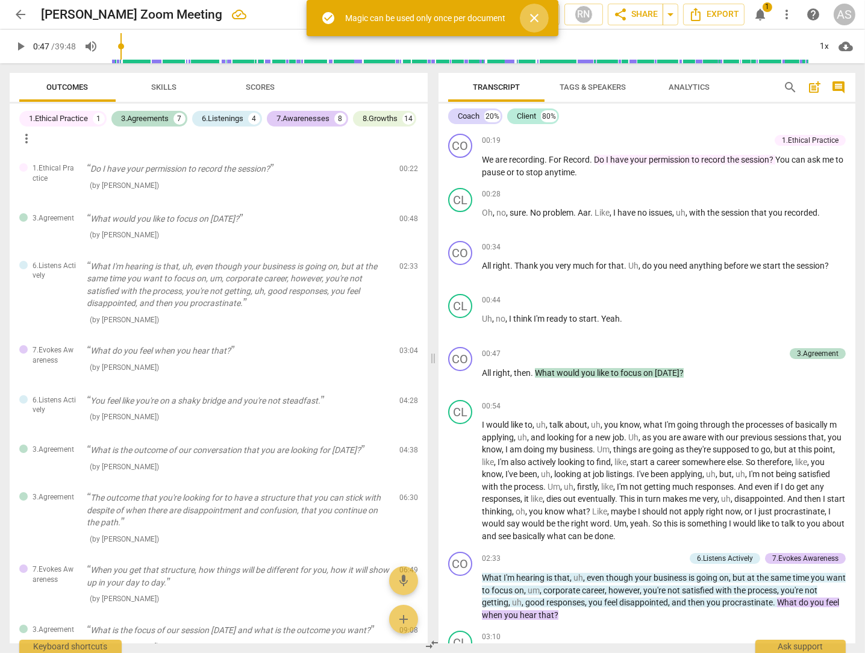
click at [539, 14] on span "close" at bounding box center [534, 18] width 14 height 14
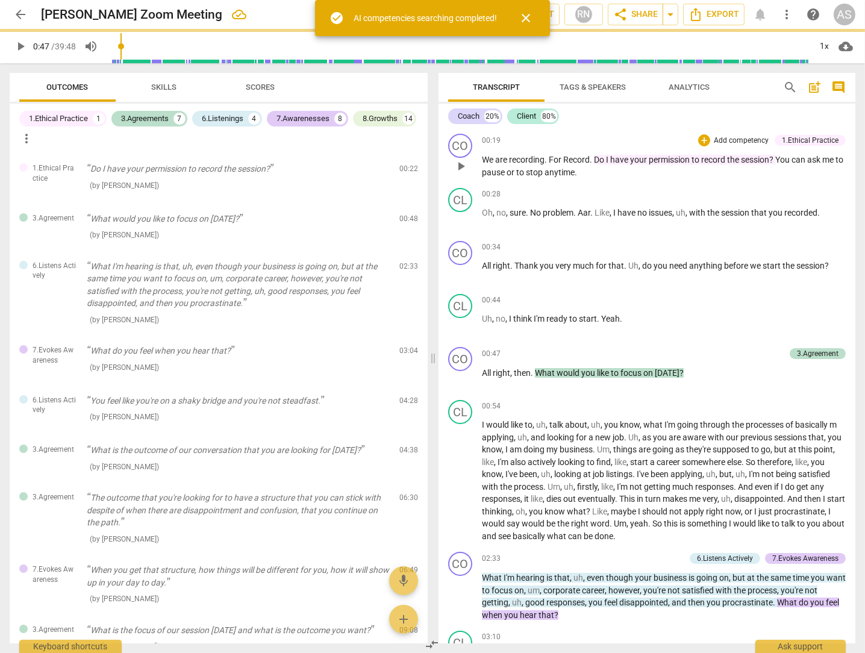
type input "47"
click at [333, 17] on span "check_circle" at bounding box center [336, 18] width 14 height 14
click at [527, 17] on span "close" at bounding box center [525, 18] width 14 height 14
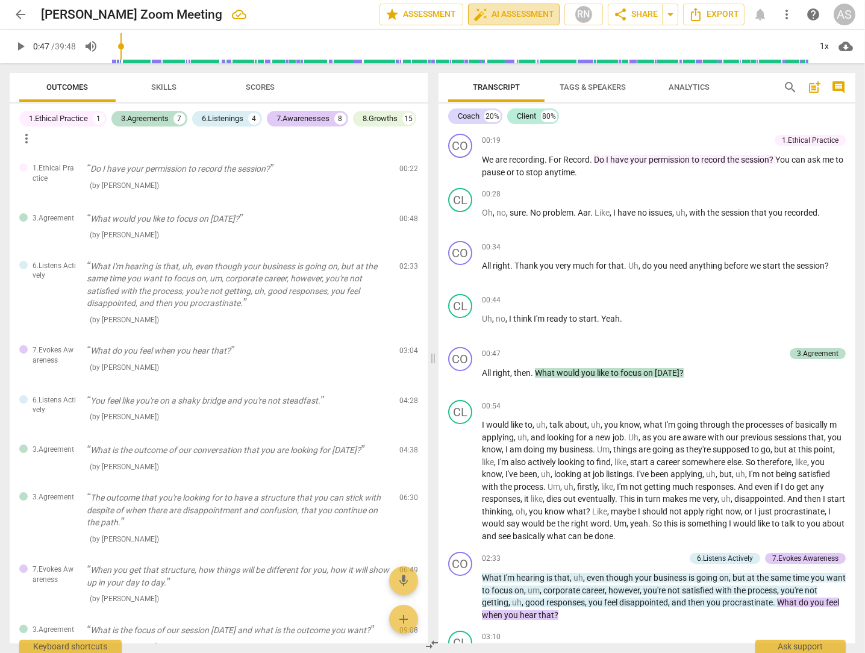
click at [525, 18] on span "auto_fix_high AI Assessment" at bounding box center [513, 14] width 81 height 14
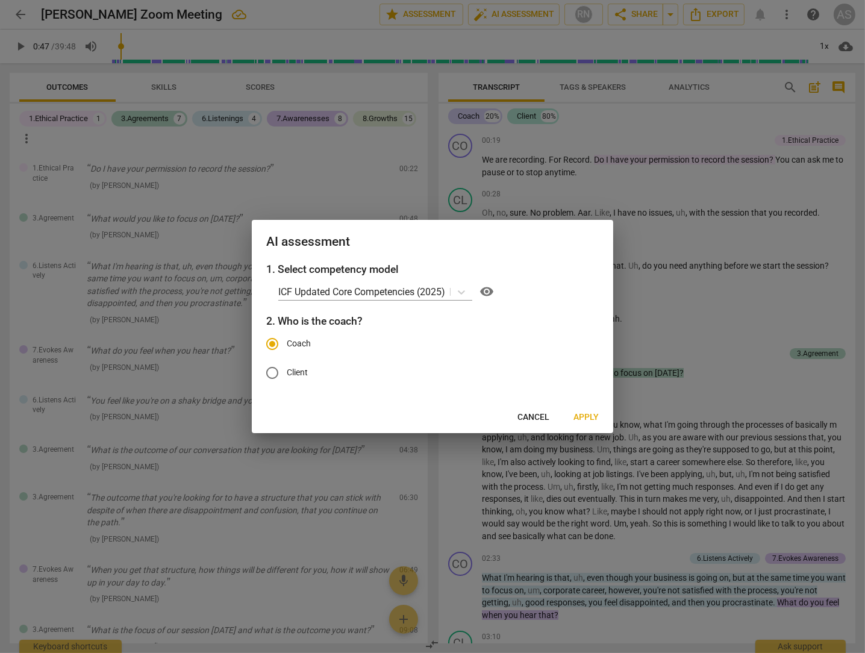
click at [537, 412] on span "Cancel" at bounding box center [533, 417] width 32 height 12
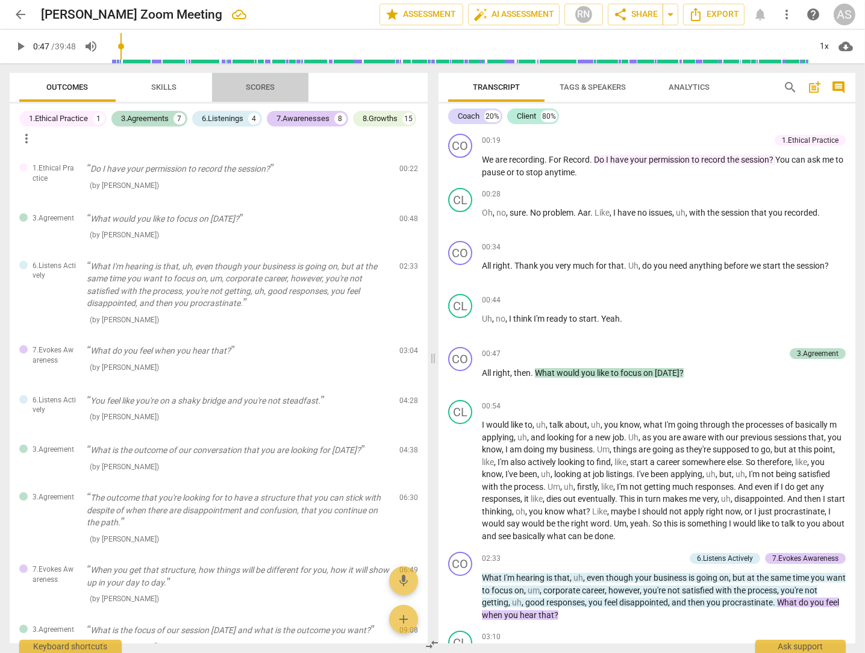
click at [261, 84] on span "Scores" at bounding box center [260, 86] width 29 height 9
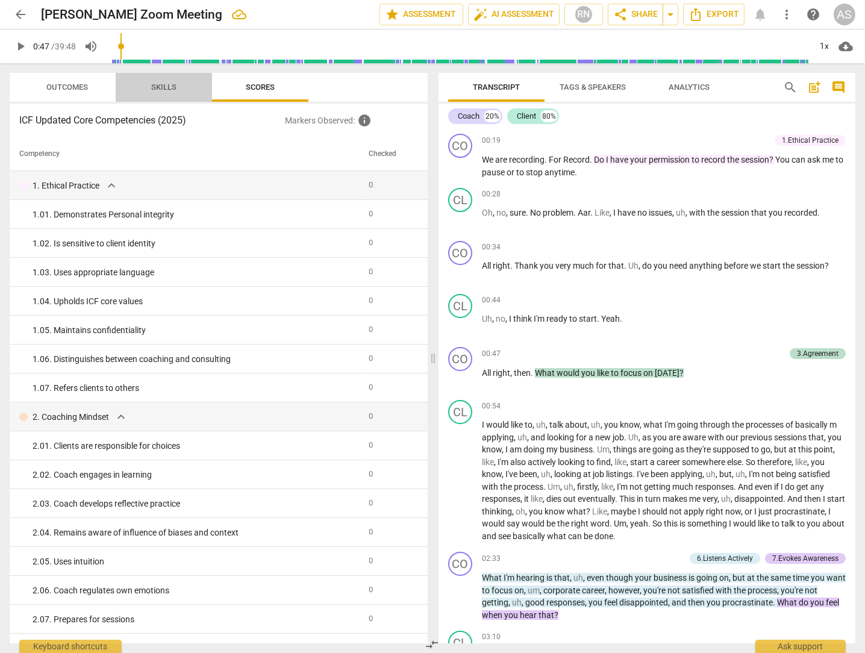
click at [162, 90] on span "Skills" at bounding box center [163, 86] width 25 height 9
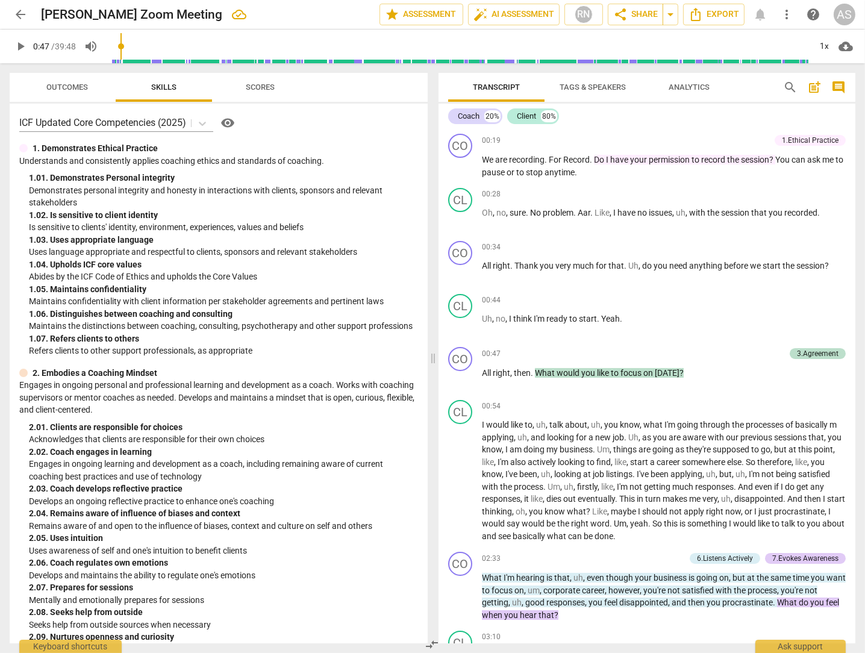
click at [79, 90] on span "Outcomes" at bounding box center [68, 86] width 42 height 9
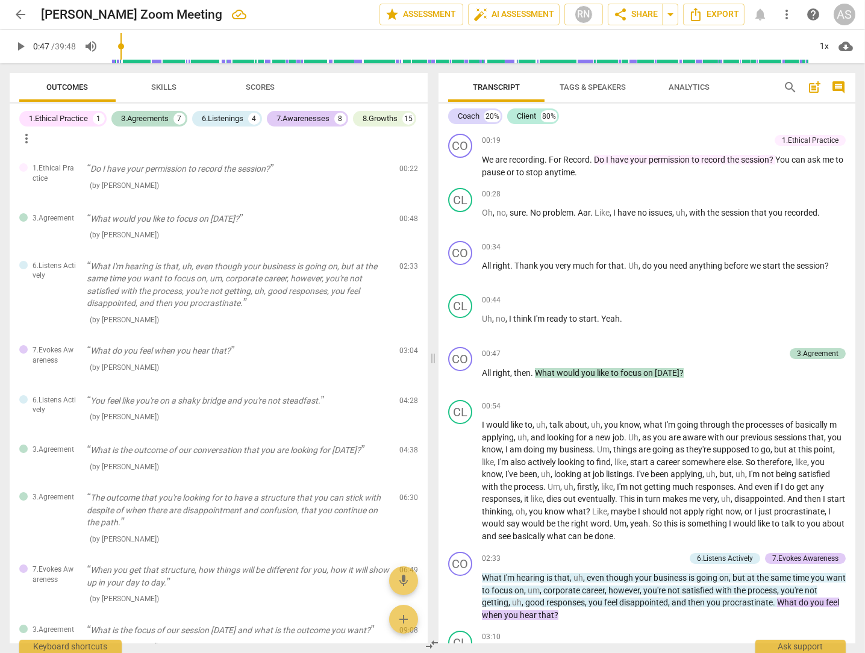
click at [88, 122] on div "1.Ethical Practice" at bounding box center [58, 119] width 59 height 12
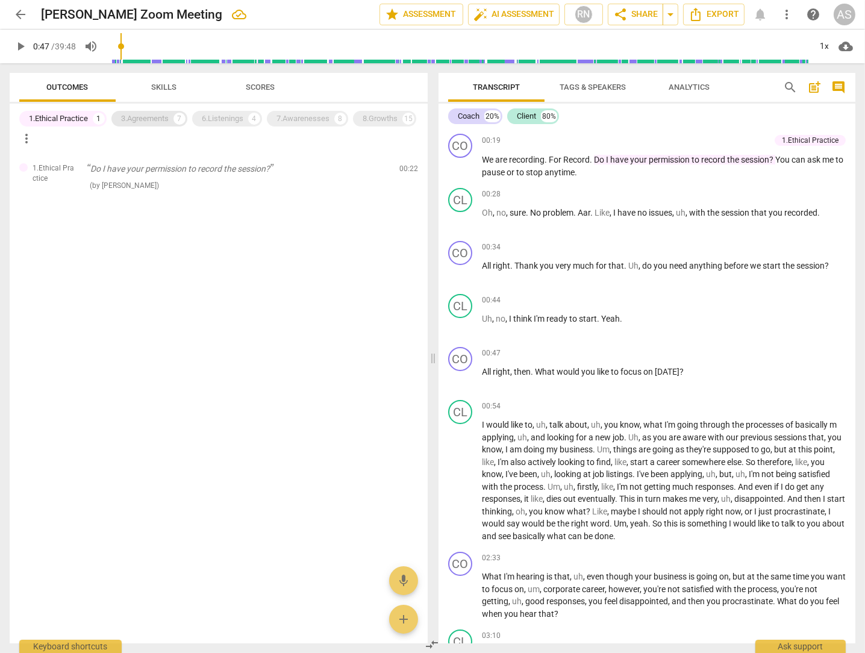
click at [146, 116] on div "3.Agreements" at bounding box center [145, 119] width 48 height 12
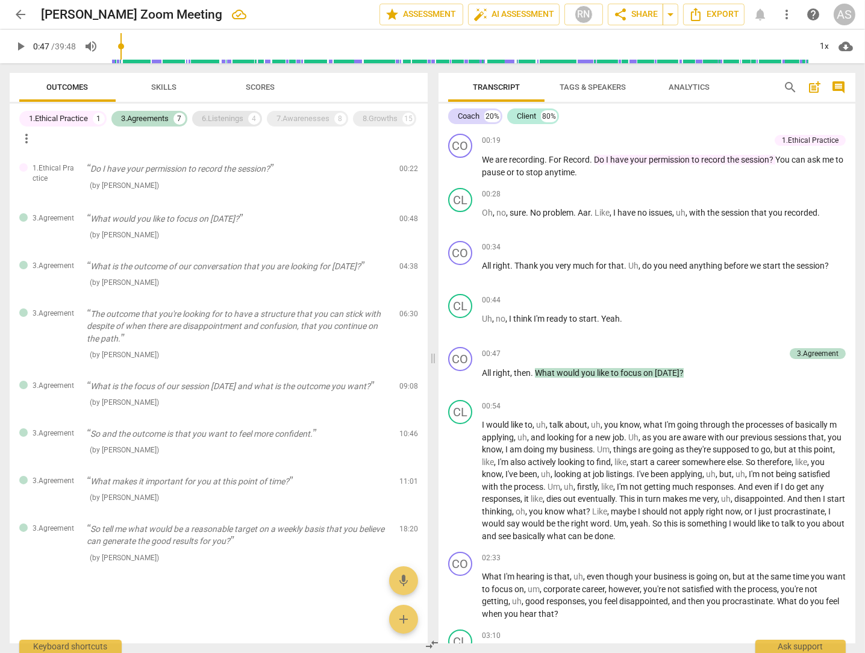
click at [227, 122] on div "6.Listenings" at bounding box center [223, 119] width 42 height 12
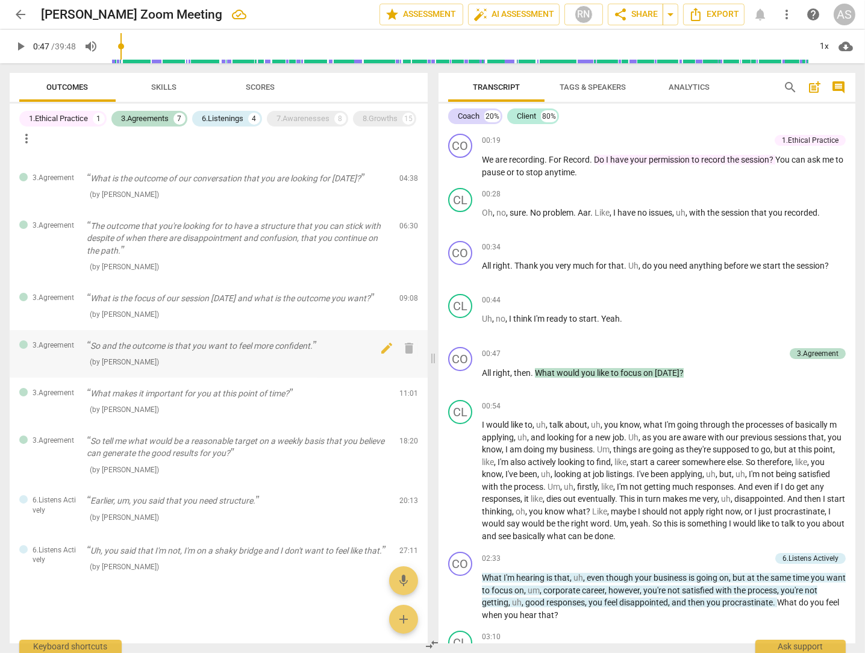
scroll to position [223, 0]
click at [314, 119] on div "7.Awarenesses" at bounding box center [302, 119] width 53 height 12
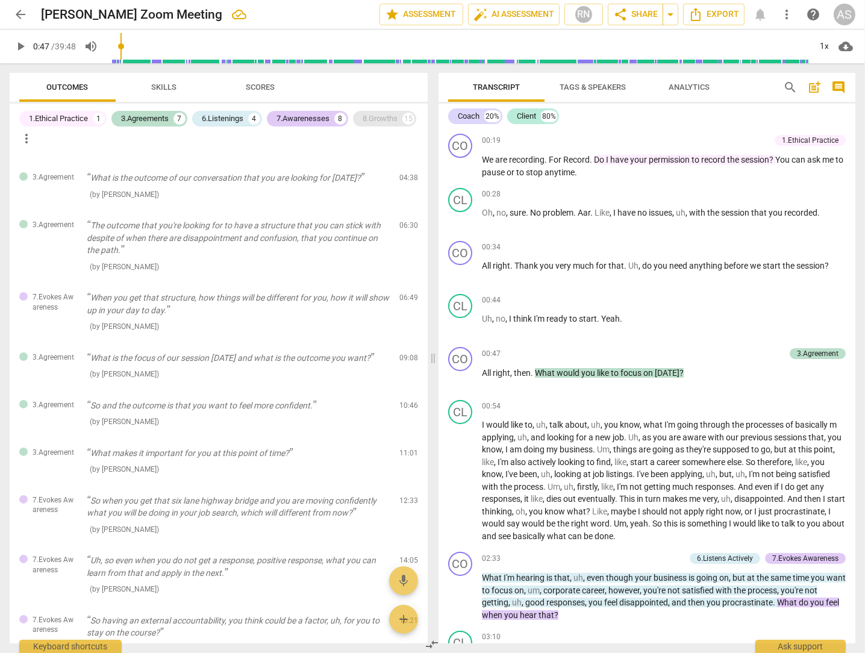
click at [382, 114] on div "8.Growths" at bounding box center [379, 119] width 35 height 12
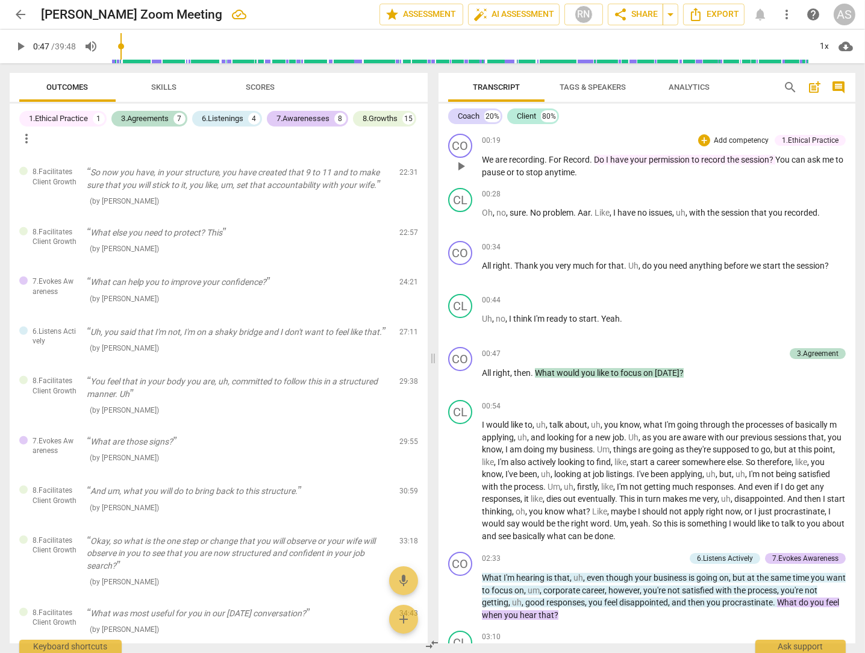
scroll to position [727, 0]
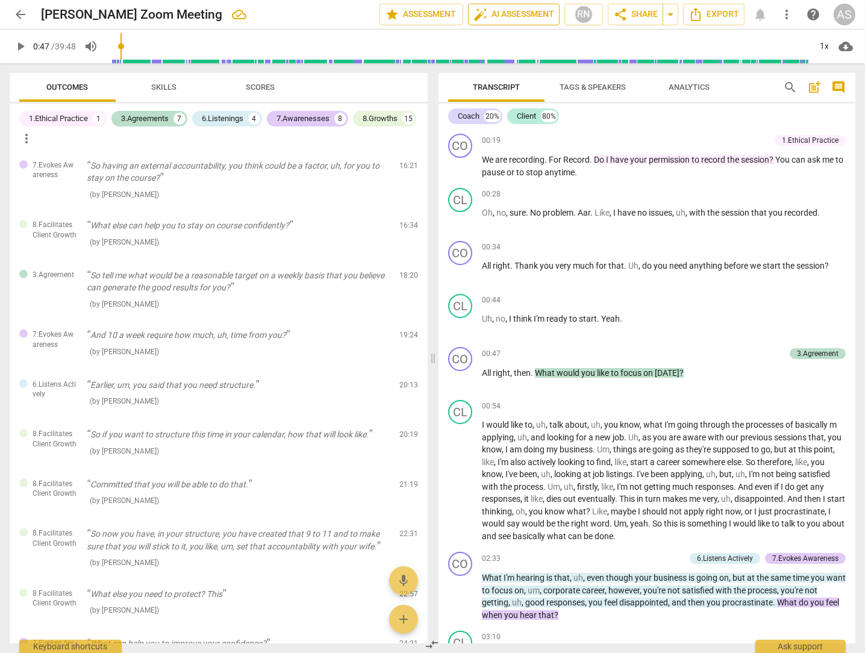
click at [501, 17] on span "auto_fix_high AI Assessment" at bounding box center [513, 14] width 81 height 14
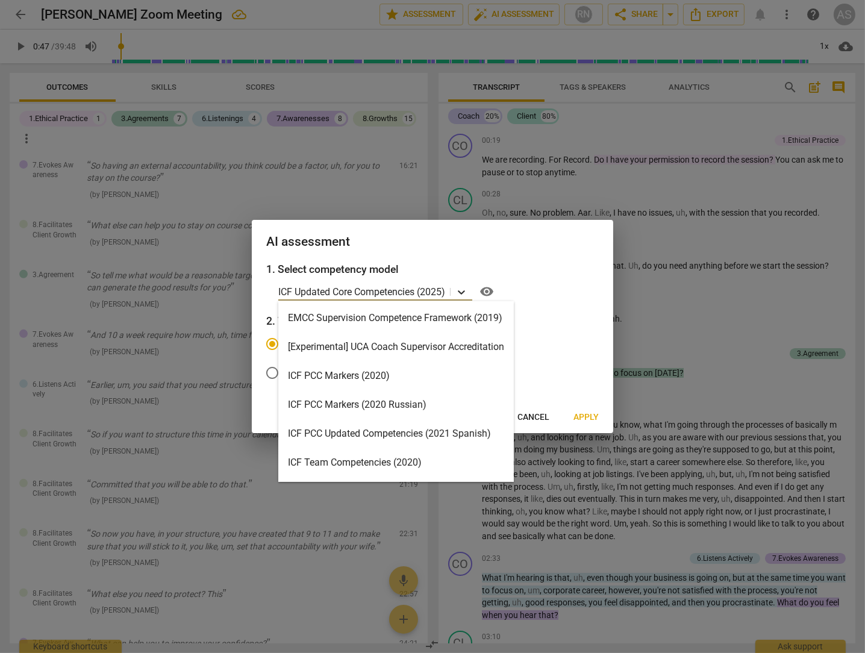
click at [464, 292] on icon at bounding box center [461, 292] width 12 height 12
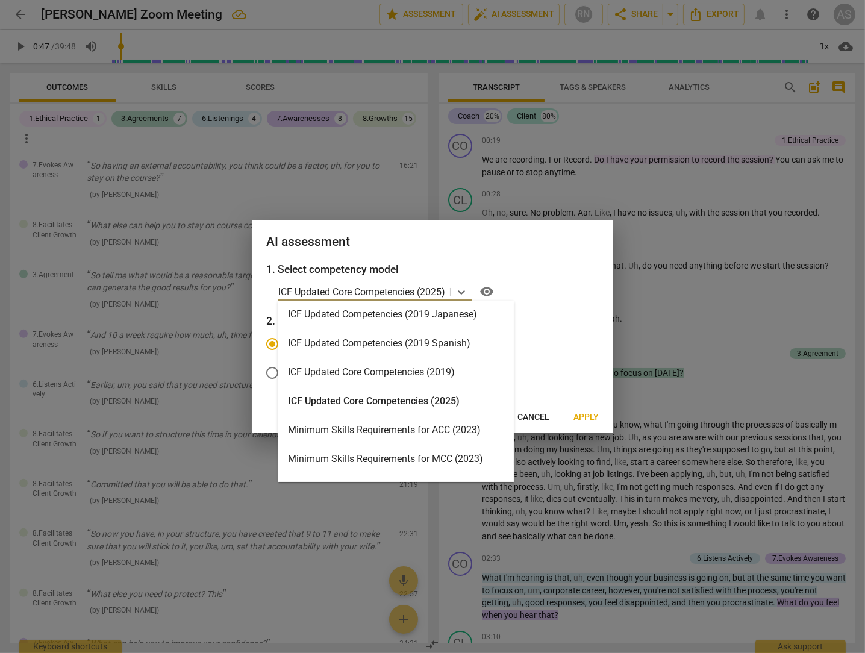
scroll to position [181, 0]
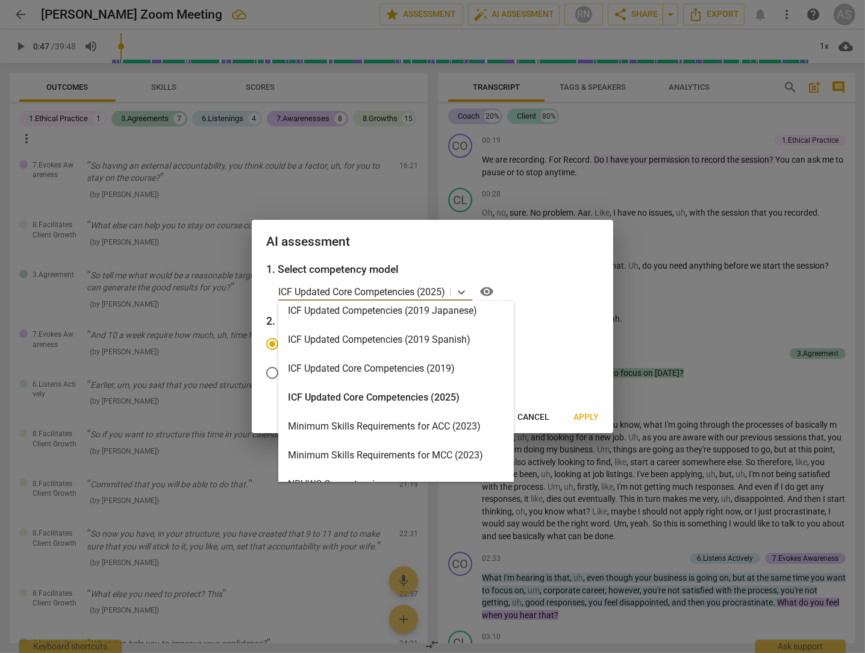
click at [402, 454] on div "Minimum Skills Requirements for MCC (2023)" at bounding box center [395, 455] width 235 height 29
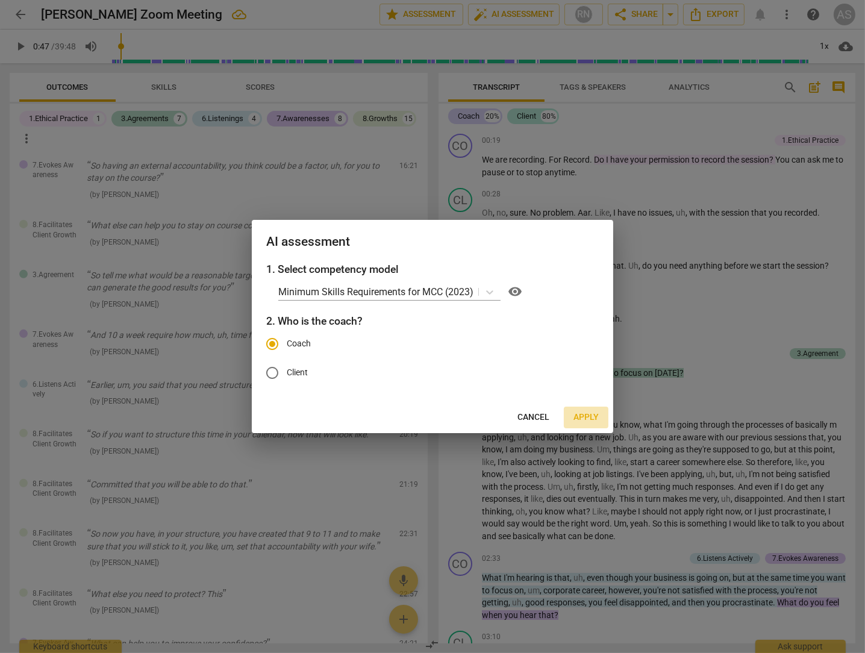
click at [583, 415] on span "Apply" at bounding box center [585, 417] width 25 height 12
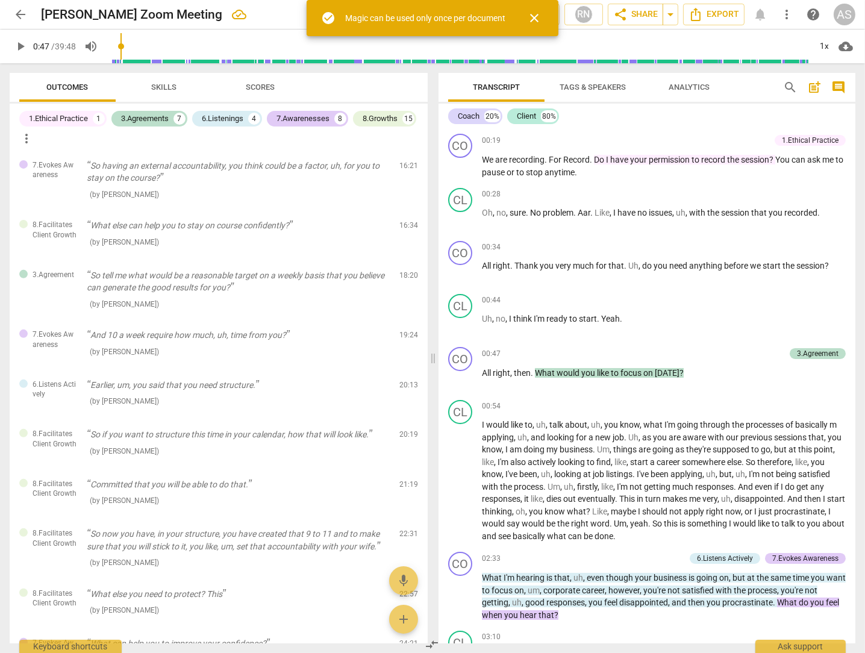
click at [535, 17] on span "close" at bounding box center [534, 18] width 14 height 14
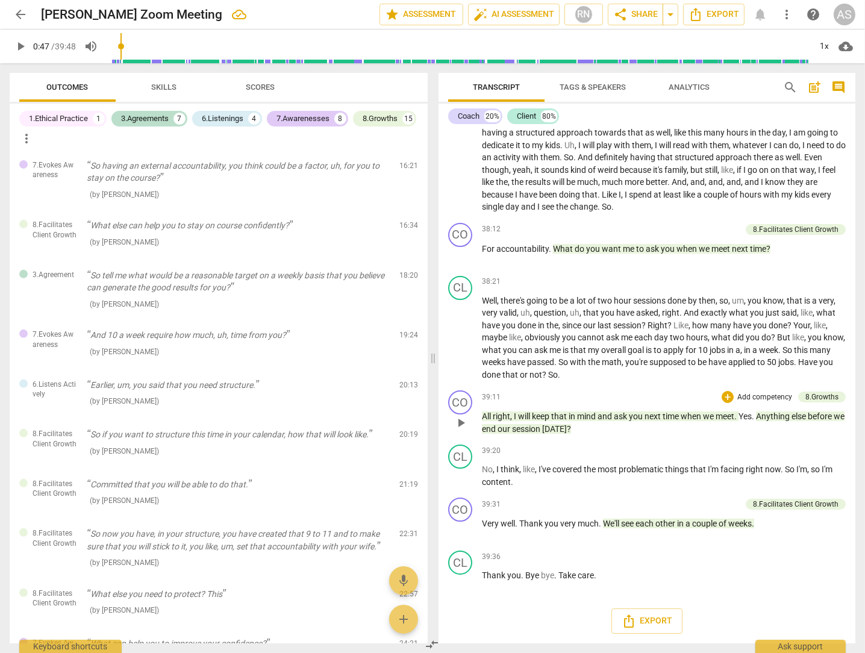
scroll to position [6189, 0]
click at [692, 87] on span "Analytics" at bounding box center [688, 86] width 41 height 9
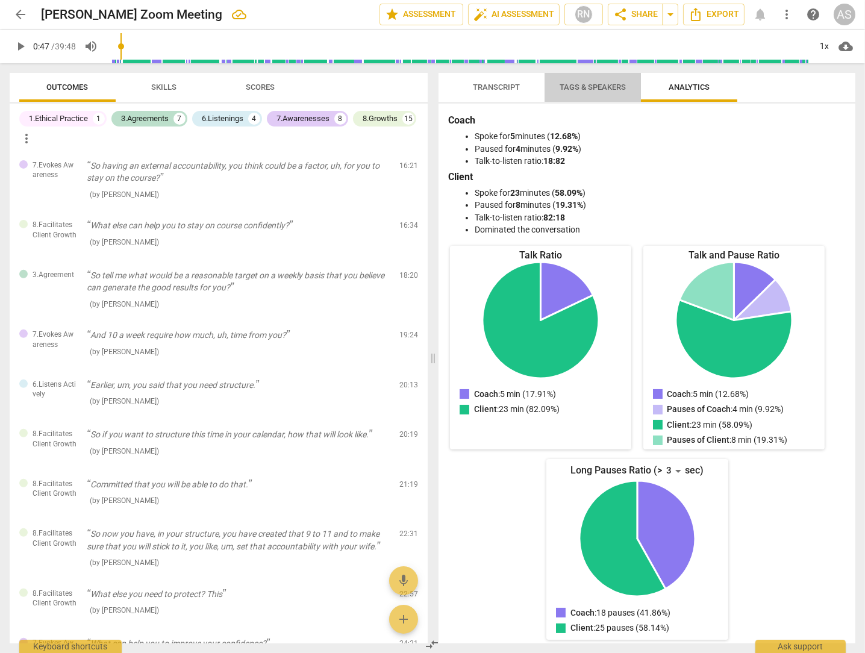
click at [595, 88] on span "Tags & Speakers" at bounding box center [592, 86] width 66 height 9
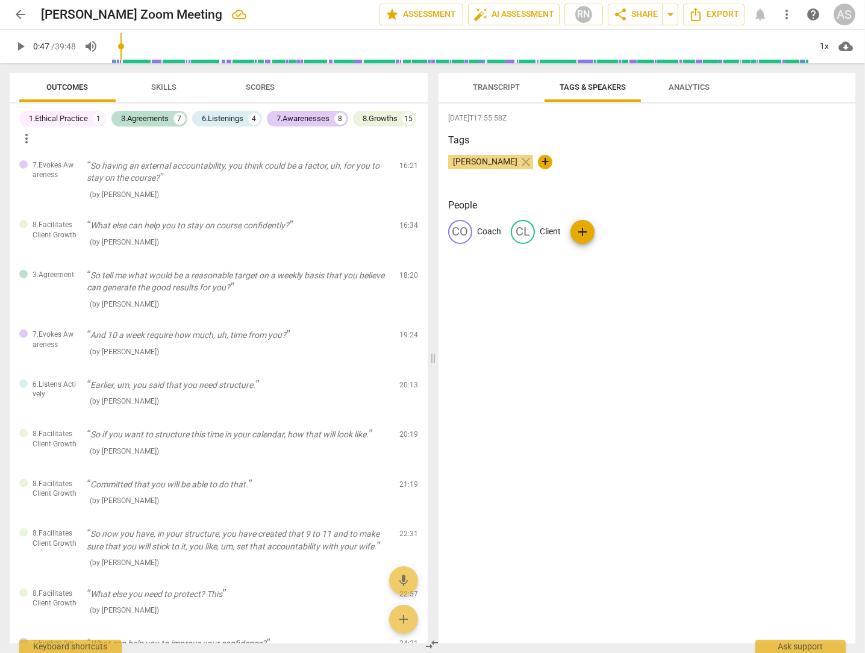
click at [492, 84] on span "Transcript" at bounding box center [496, 86] width 47 height 9
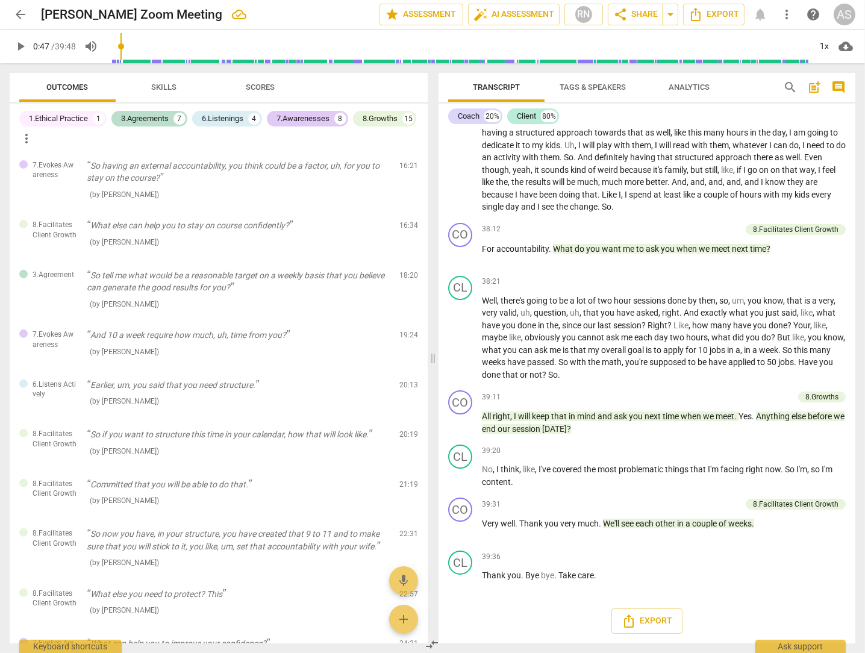
click at [839, 85] on span "comment" at bounding box center [838, 87] width 14 height 14
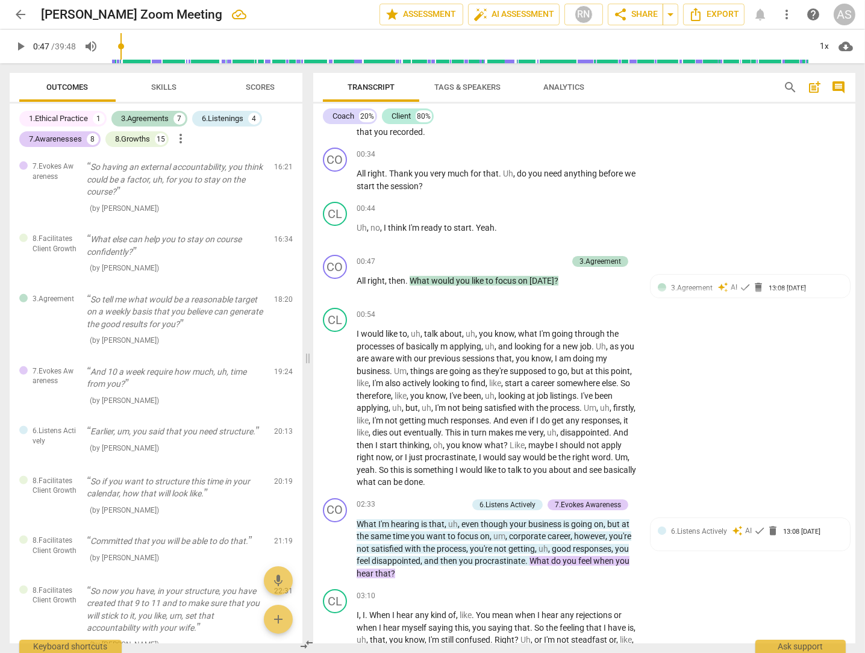
scroll to position [0, 0]
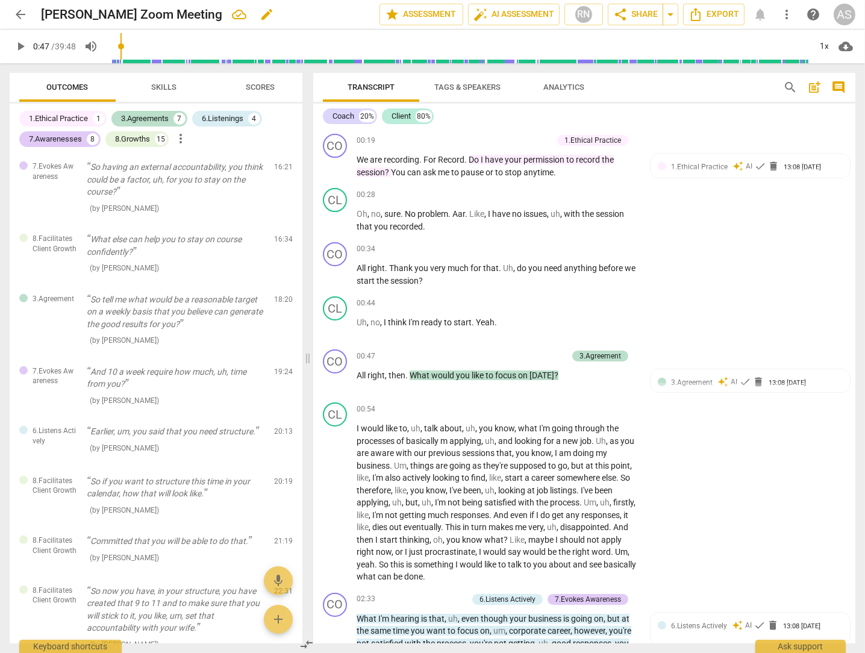
click at [151, 13] on h2 "Azhar Syed's Zoom Meeting" at bounding box center [131, 14] width 181 height 15
click at [200, 17] on div "Azhar Syed's Zoom Meeting edit" at bounding box center [205, 15] width 329 height 22
click at [86, 16] on h2 "Azhar Syed's Zoom Meeting" at bounding box center [131, 14] width 181 height 15
drag, startPoint x: 39, startPoint y: 14, endPoint x: 196, endPoint y: 22, distance: 157.4
click at [40, 14] on div "arrow_back Azhar Syed's Zoom Meeting edit star Assessment auto_fix_high AI Asse…" at bounding box center [432, 15] width 845 height 22
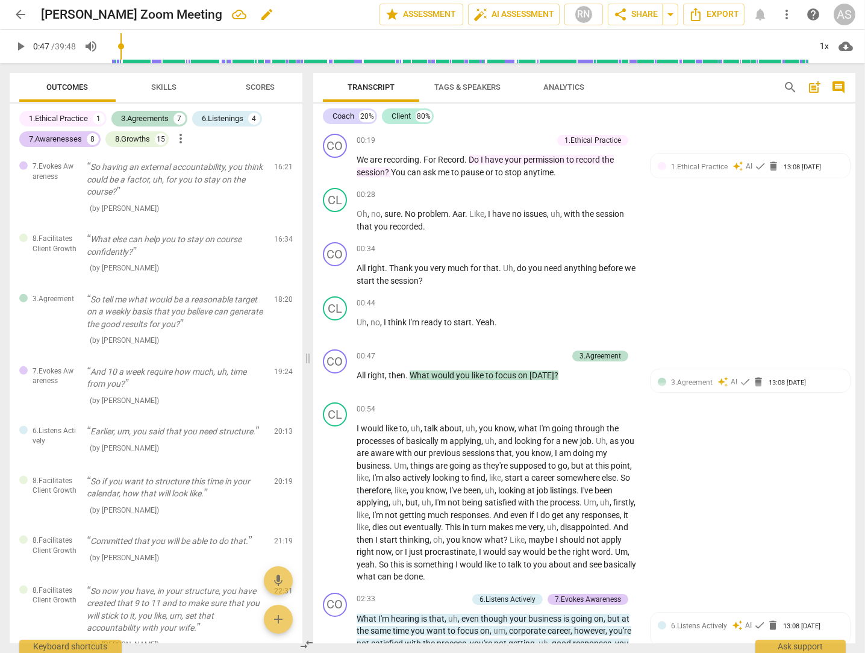
click at [260, 11] on span "edit" at bounding box center [267, 14] width 14 height 14
drag, startPoint x: 219, startPoint y: 16, endPoint x: -3, endPoint y: -5, distance: 223.2
click at [0, 0] on html "arrow_back Azhar Syed's Zoom Meeting done clear star Assessment auto_fix_high A…" at bounding box center [432, 0] width 865 height 0
type input "20251012 [PERSON_NAME]"
click at [335, 16] on span "done" at bounding box center [337, 14] width 14 height 14
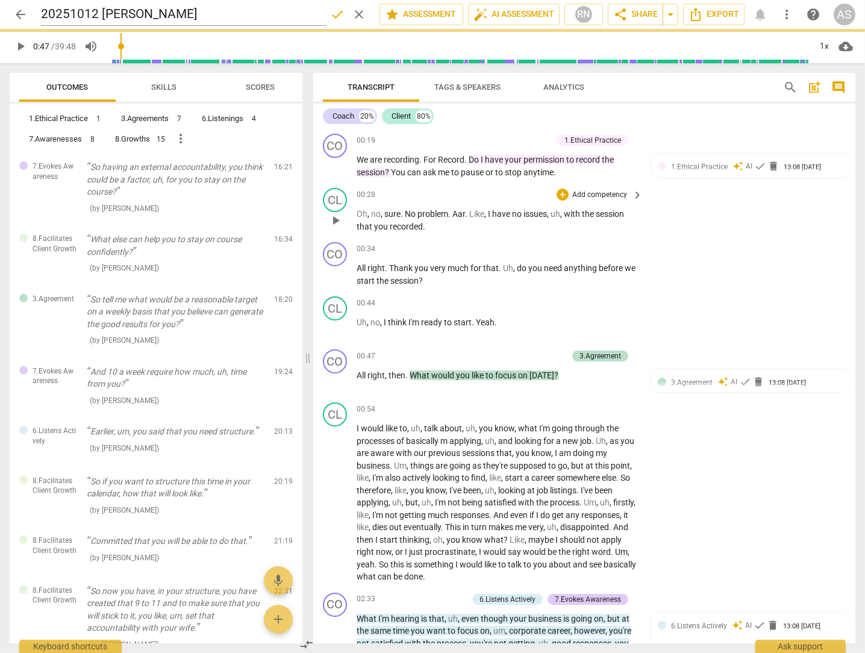
type input "47"
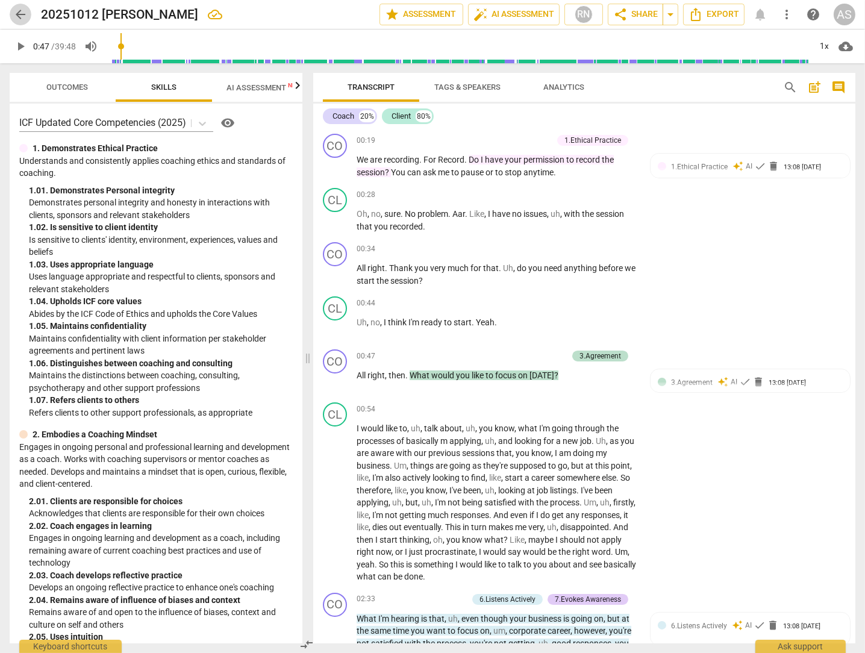
click at [17, 12] on span "arrow_back" at bounding box center [20, 14] width 14 height 14
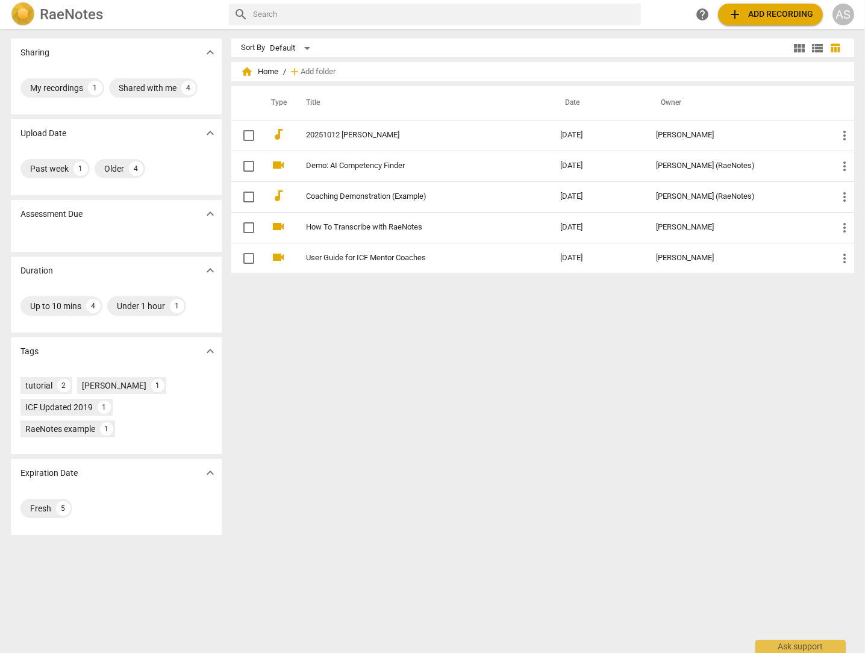
click at [753, 14] on span "add Add recording" at bounding box center [770, 14] width 86 height 14
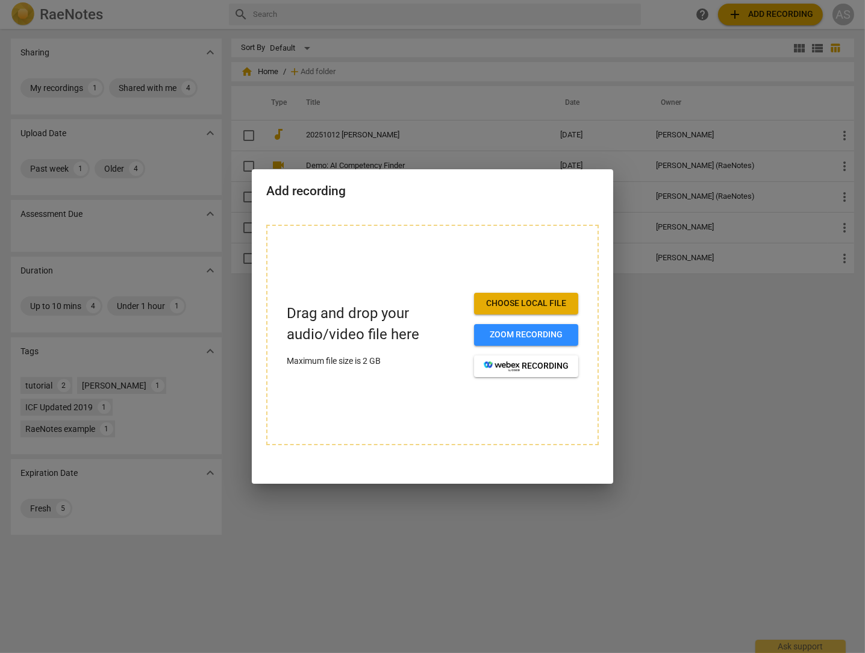
click at [529, 306] on span "Choose local file" at bounding box center [526, 303] width 85 height 12
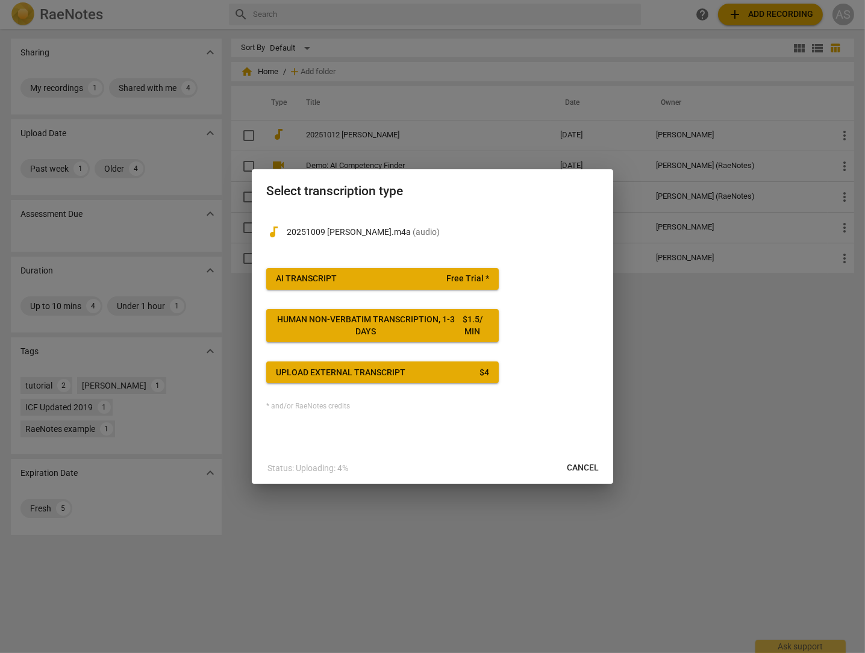
click at [361, 281] on span "AI Transcript Free Trial *" at bounding box center [382, 279] width 213 height 12
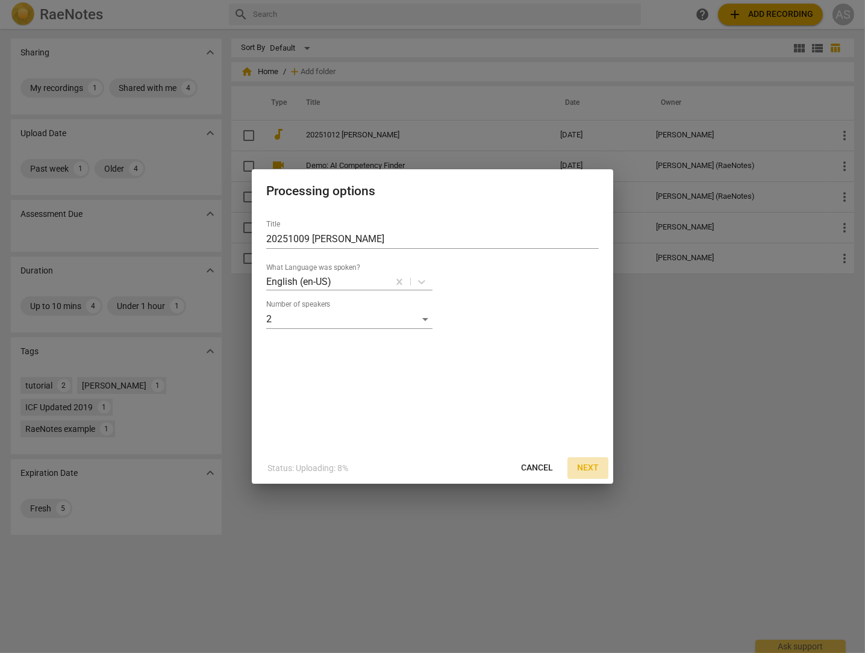
click at [594, 467] on span "Next" at bounding box center [588, 468] width 22 height 12
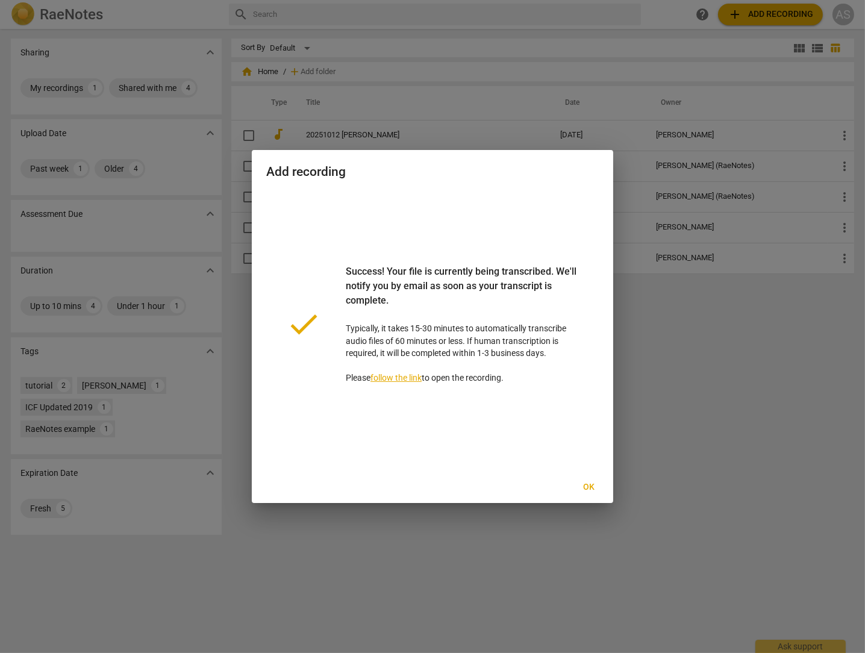
click at [694, 104] on div at bounding box center [432, 326] width 865 height 653
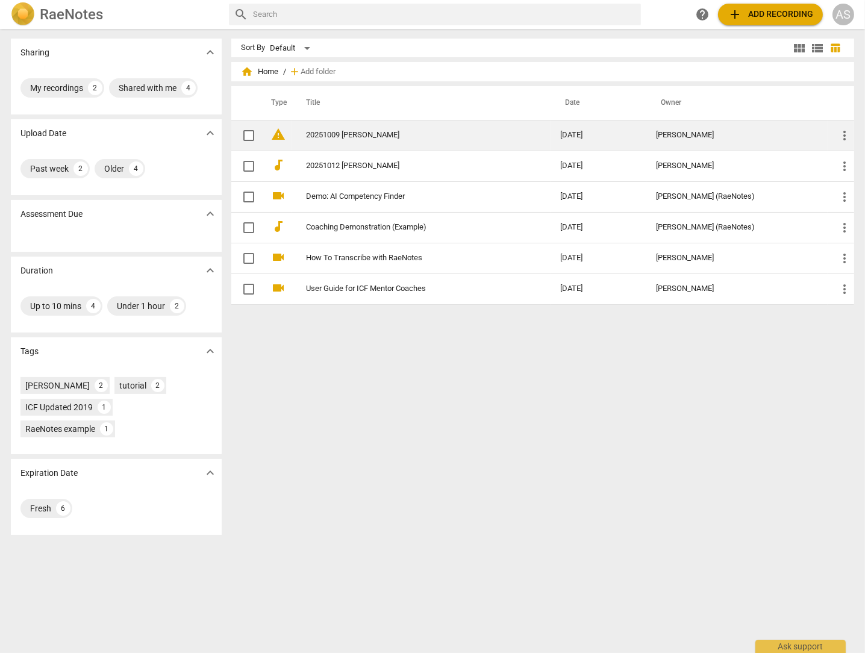
click at [341, 134] on link "20251009 [PERSON_NAME]" at bounding box center [411, 135] width 211 height 9
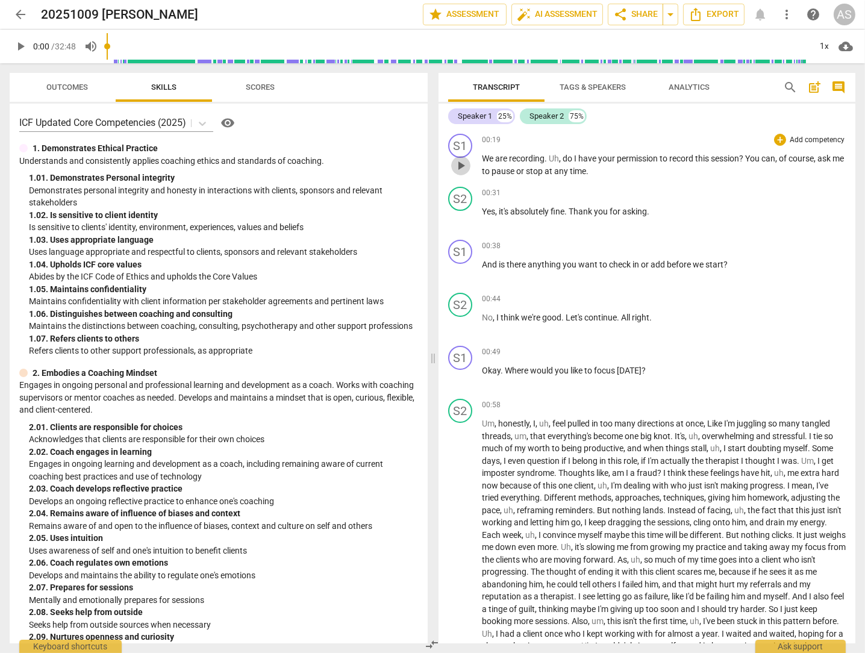
click at [458, 163] on span "play_arrow" at bounding box center [460, 165] width 14 height 14
click at [558, 159] on span "Uh" at bounding box center [554, 159] width 10 height 10
drag, startPoint x: 558, startPoint y: 159, endPoint x: 547, endPoint y: 157, distance: 10.4
click at [547, 157] on p "We are recording . Uh , do I have your permission to record this session ? You …" at bounding box center [664, 164] width 364 height 25
type input "33"
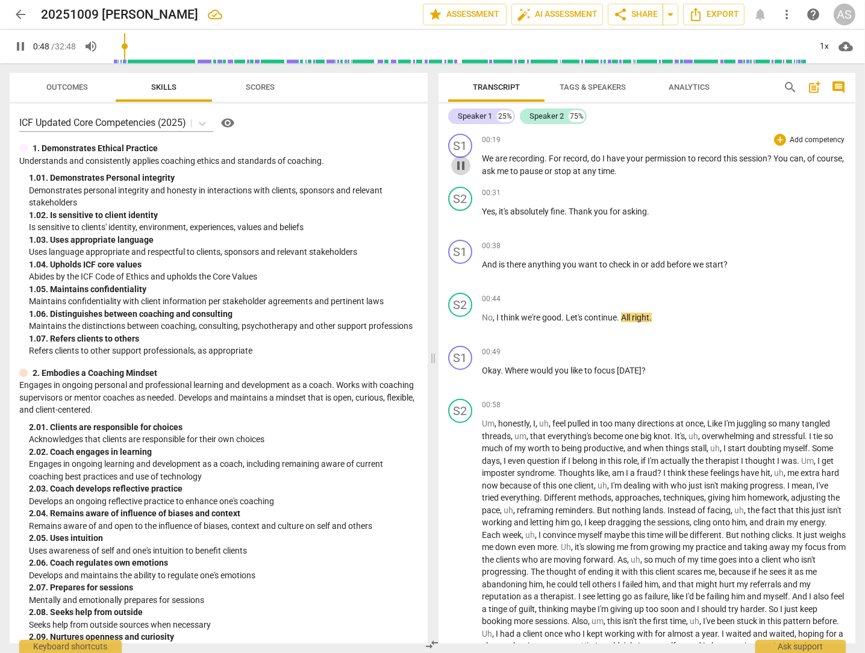
click at [461, 163] on span "pause" at bounding box center [460, 165] width 14 height 14
click at [461, 163] on span "play_arrow" at bounding box center [460, 165] width 14 height 14
click at [462, 216] on span "pause" at bounding box center [460, 218] width 14 height 14
click at [462, 216] on span "play_arrow" at bounding box center [460, 218] width 14 height 14
click at [462, 216] on span "pause" at bounding box center [460, 218] width 14 height 14
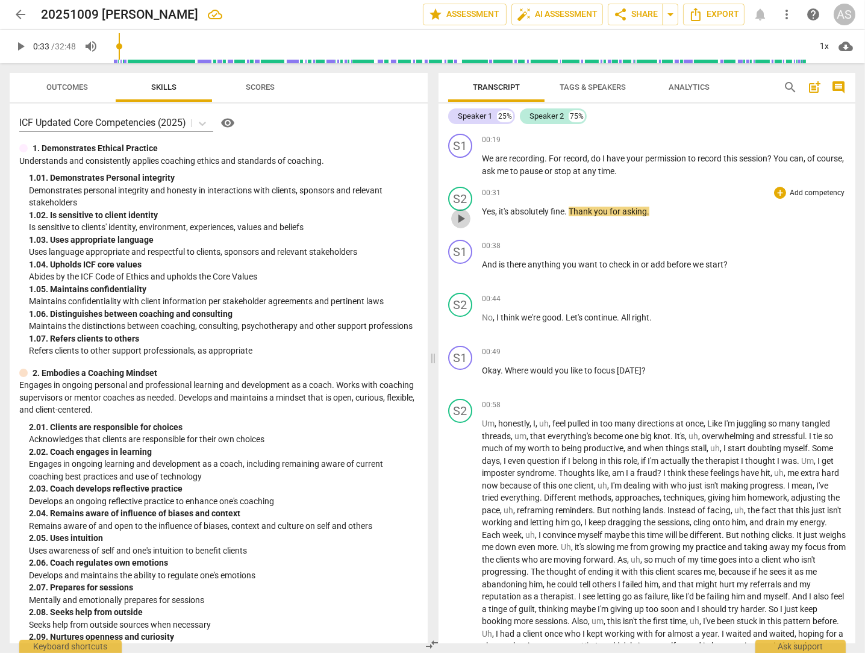
click at [462, 216] on span "play_arrow" at bounding box center [460, 218] width 14 height 14
click at [462, 216] on span "pause" at bounding box center [460, 218] width 14 height 14
click at [462, 216] on span "play_arrow" at bounding box center [460, 218] width 14 height 14
click at [462, 216] on span "pause" at bounding box center [460, 218] width 14 height 14
click at [462, 216] on span "play_arrow" at bounding box center [460, 218] width 14 height 14
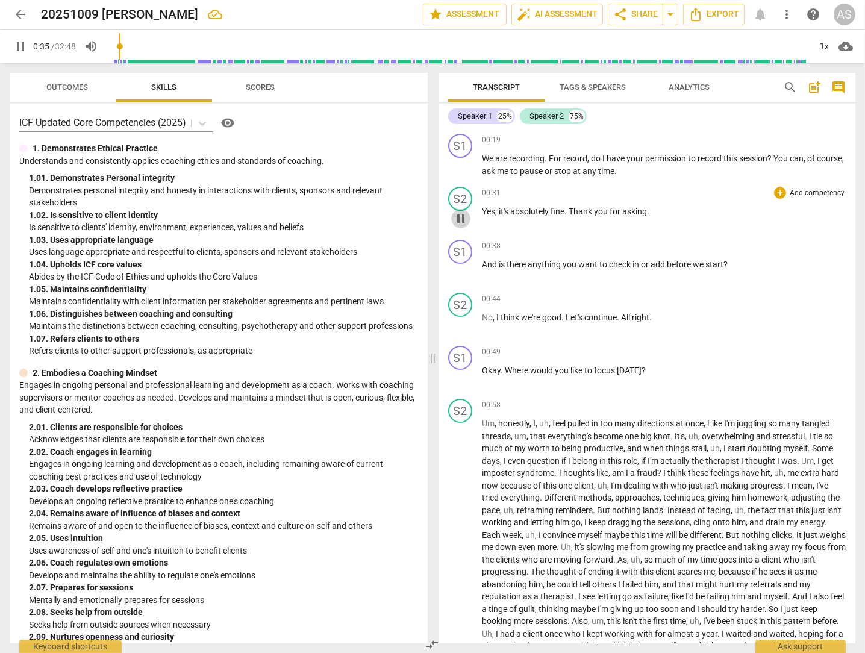
click at [462, 216] on span "pause" at bounding box center [460, 218] width 14 height 14
click at [462, 216] on span "play_arrow" at bounding box center [460, 218] width 14 height 14
click at [462, 216] on span "pause" at bounding box center [460, 218] width 14 height 14
click at [462, 216] on span "play_arrow" at bounding box center [460, 218] width 14 height 14
click at [462, 216] on span "pause" at bounding box center [460, 218] width 14 height 14
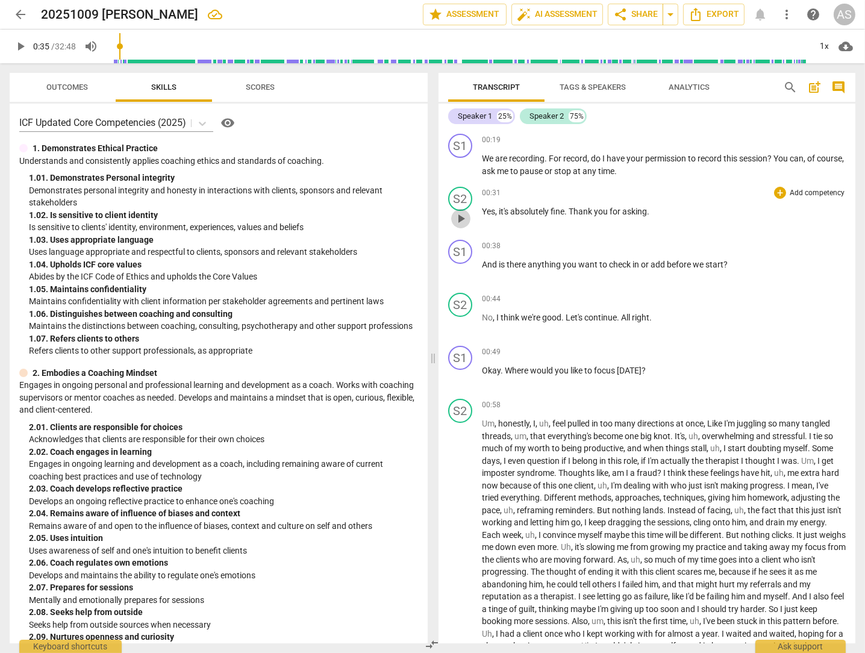
click at [462, 216] on span "play_arrow" at bounding box center [460, 218] width 14 height 14
click at [460, 266] on span "pause" at bounding box center [460, 271] width 14 height 14
click at [458, 320] on span "play_arrow" at bounding box center [460, 324] width 14 height 14
drag, startPoint x: 622, startPoint y: 318, endPoint x: 656, endPoint y: 316, distance: 34.4
click at [656, 316] on p "No , I think we're good . Let's continue . All right ." at bounding box center [664, 317] width 364 height 13
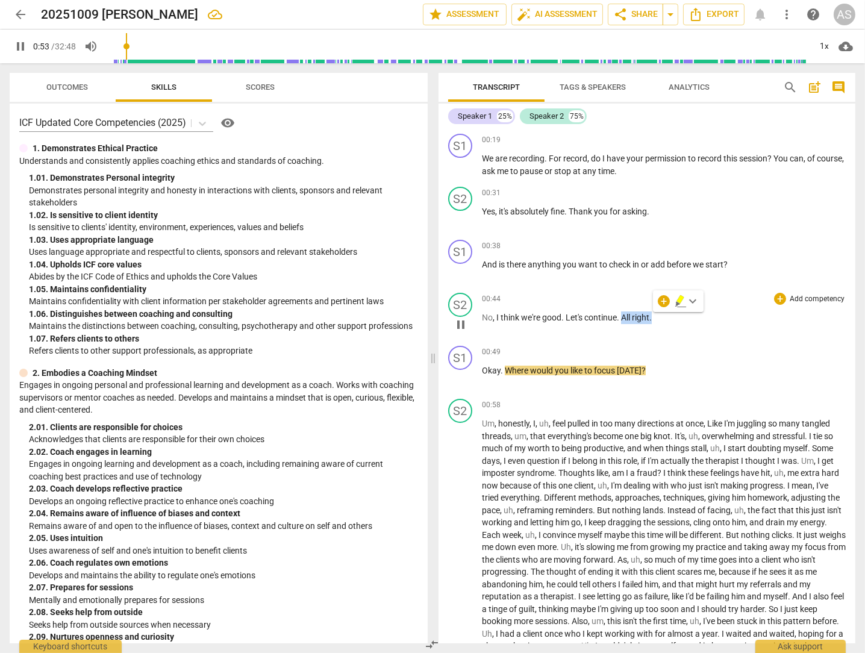
type input "54"
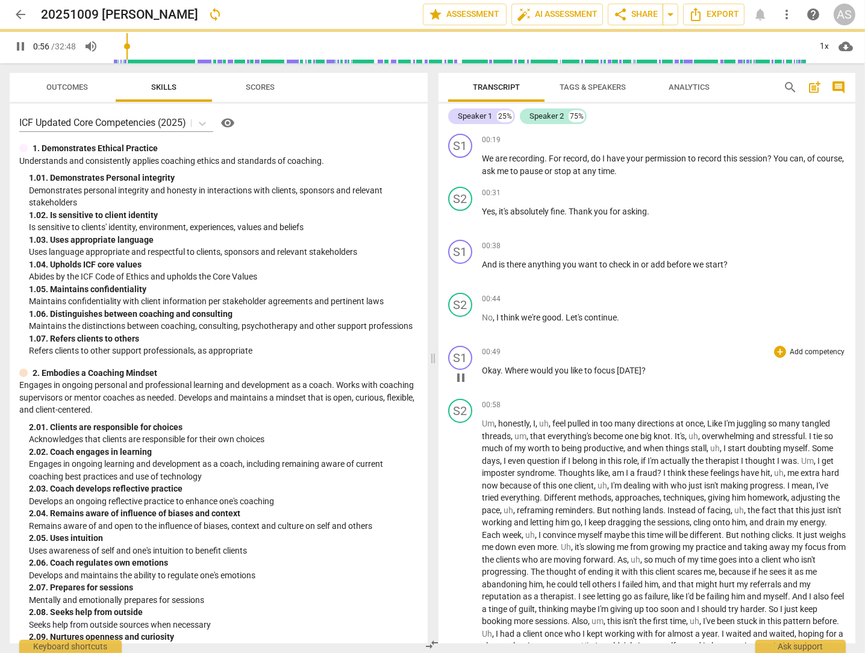
click at [482, 369] on span "Okay" at bounding box center [491, 371] width 19 height 10
type input "57"
paste p
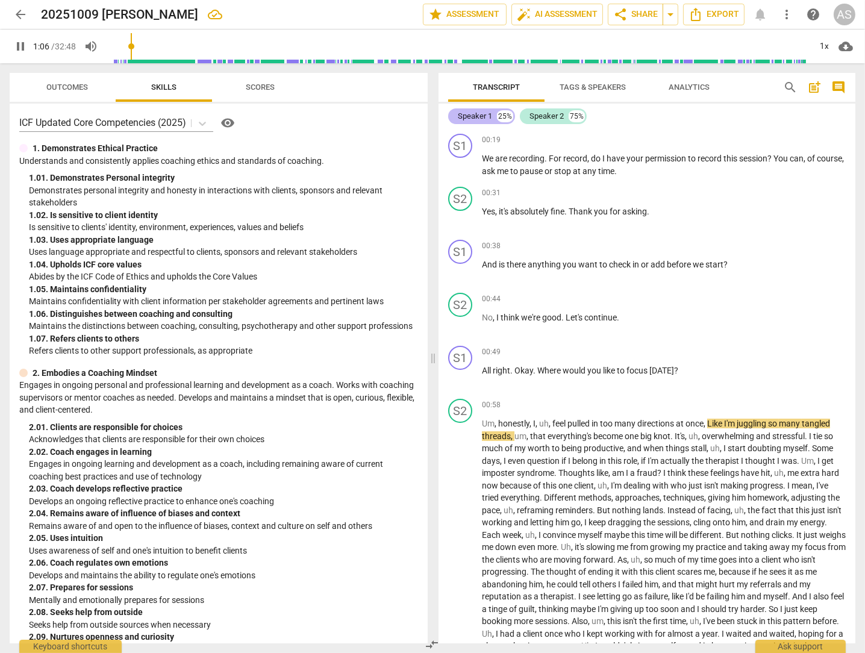
click at [475, 114] on div "Speaker 1" at bounding box center [475, 116] width 34 height 12
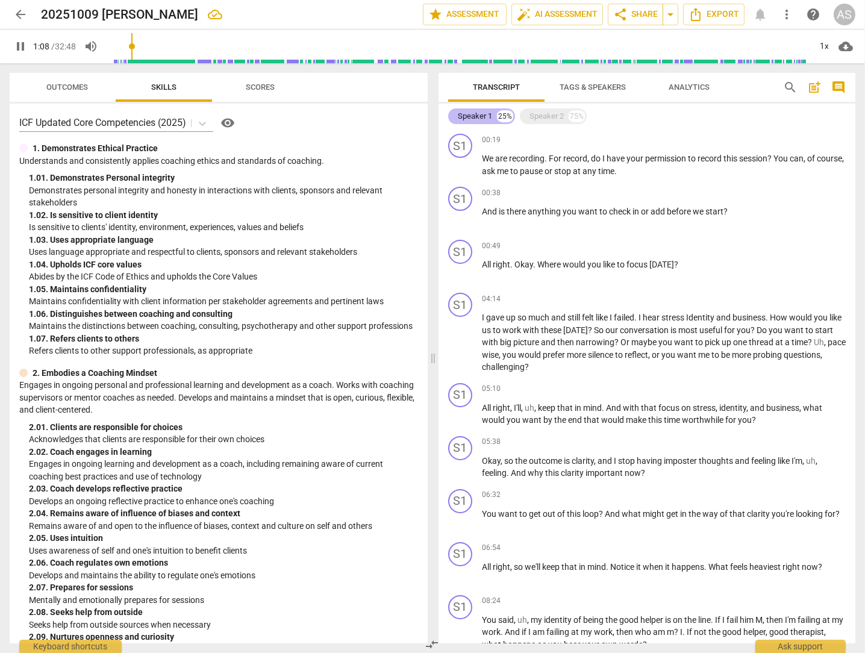
click at [475, 114] on div "Speaker 1" at bounding box center [475, 116] width 34 height 12
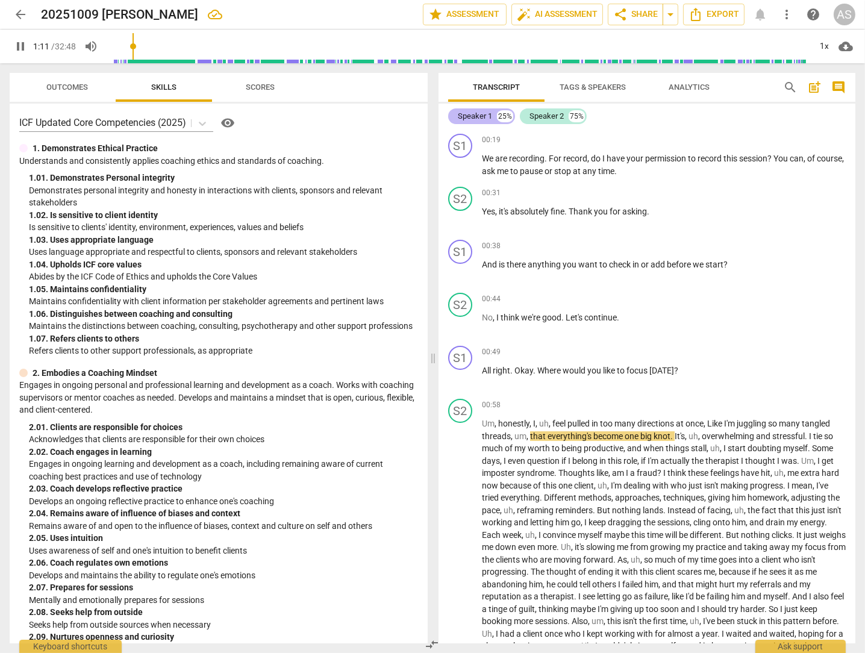
click at [465, 114] on div "Speaker 1" at bounding box center [475, 116] width 34 height 12
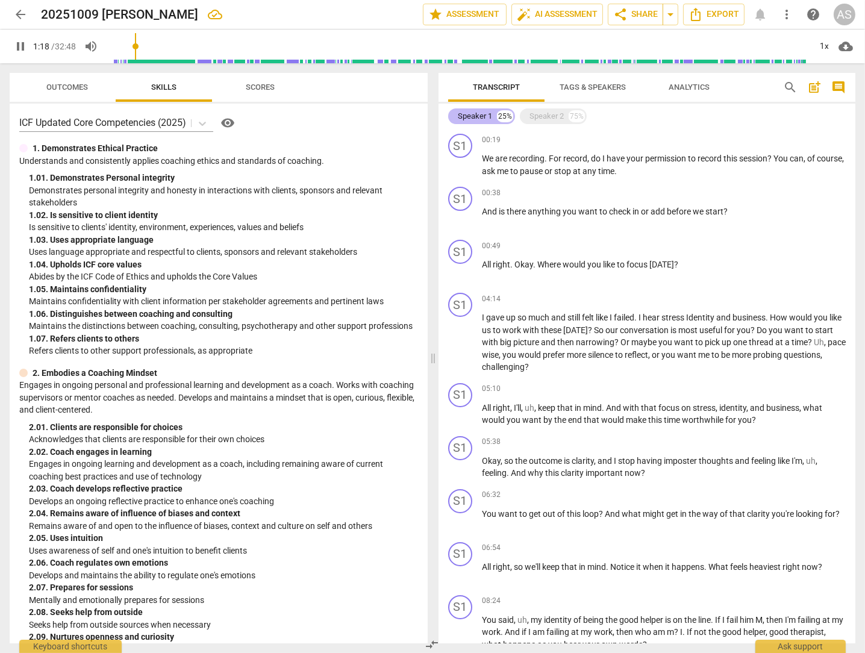
click at [459, 113] on div "Speaker 1" at bounding box center [475, 116] width 34 height 12
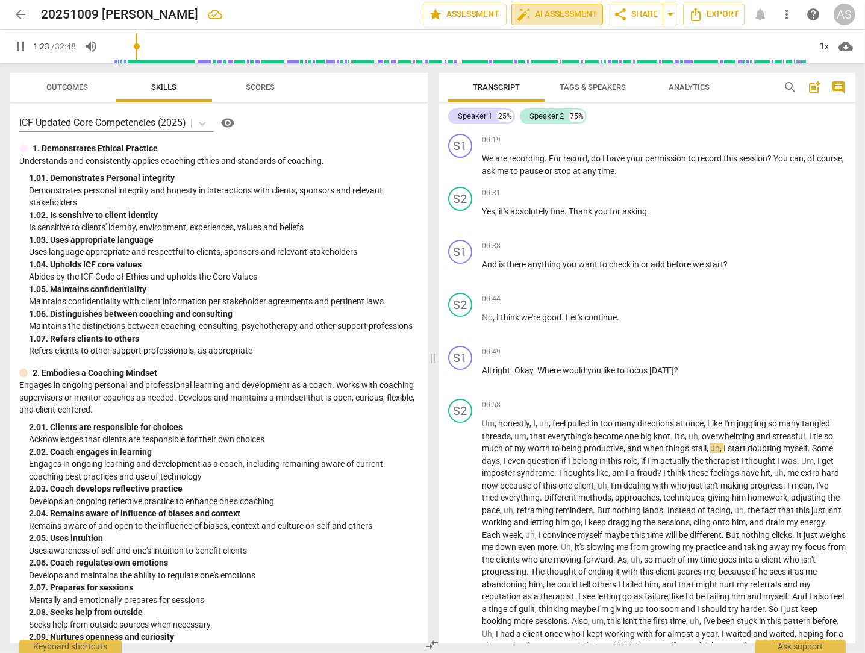
click at [546, 11] on span "auto_fix_high AI Assessment" at bounding box center [557, 14] width 81 height 14
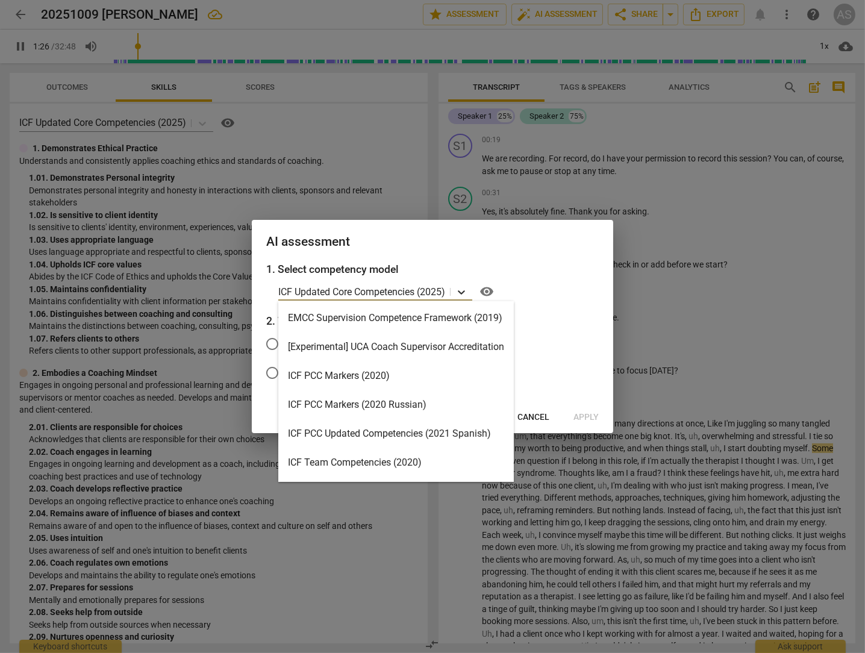
click at [464, 291] on icon at bounding box center [461, 292] width 12 height 12
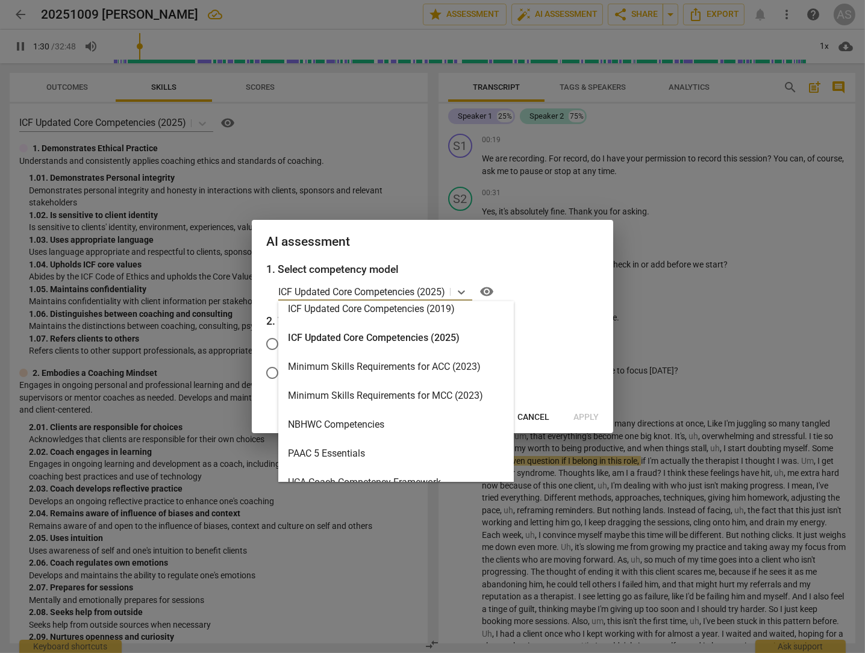
scroll to position [286, 0]
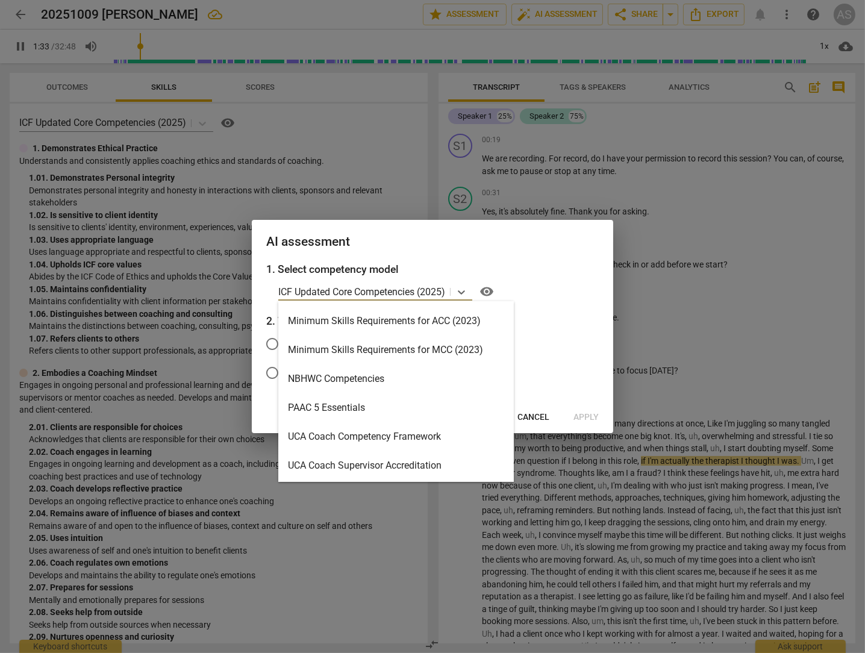
click at [403, 346] on div "Minimum Skills Requirements for MCC (2023)" at bounding box center [395, 349] width 235 height 29
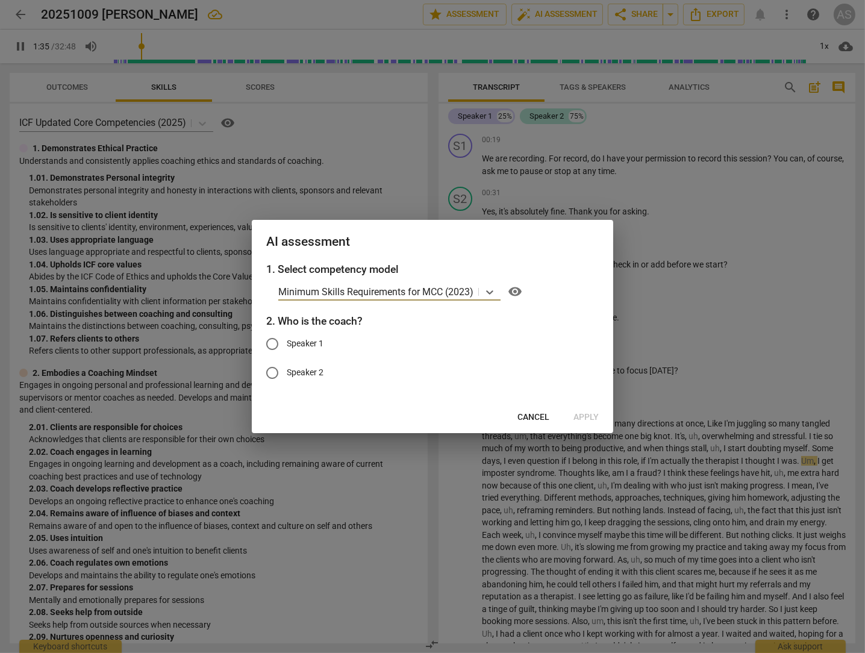
type input "96"
click at [267, 343] on input "Speaker 1" at bounding box center [272, 343] width 29 height 29
radio input "true"
click at [596, 417] on span "Apply" at bounding box center [585, 417] width 25 height 12
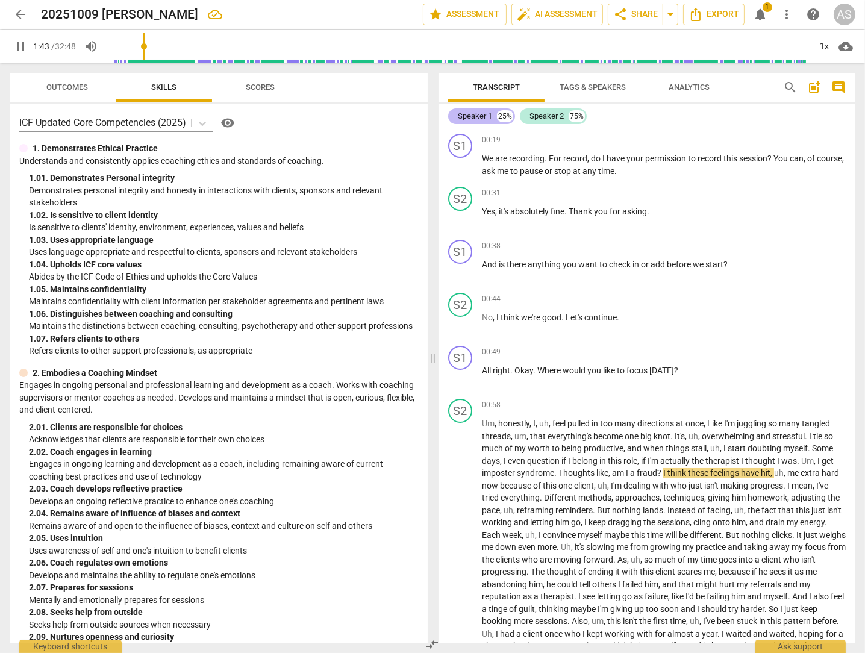
click at [469, 114] on div "Speaker 1" at bounding box center [475, 116] width 34 height 12
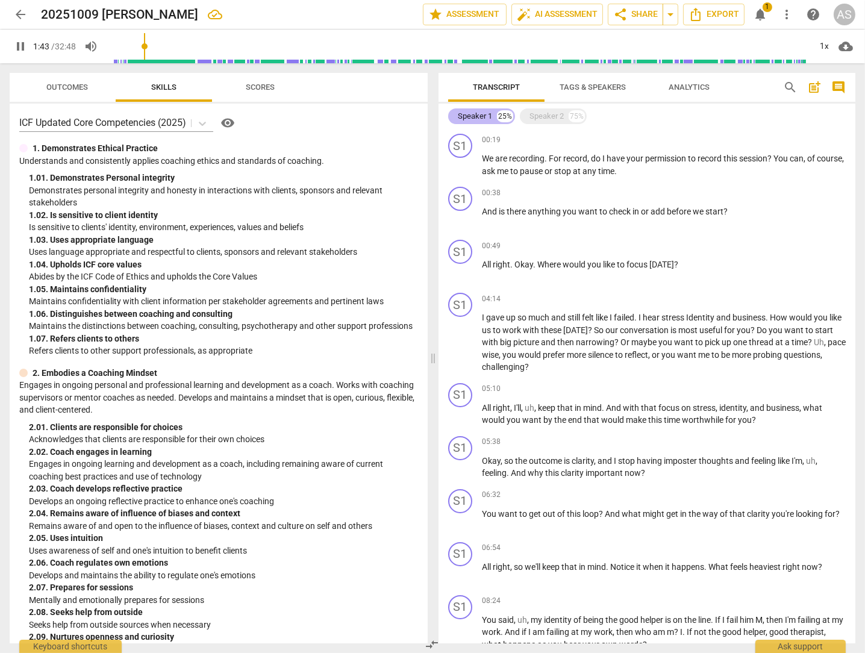
click at [469, 114] on div "Speaker 1" at bounding box center [475, 116] width 34 height 12
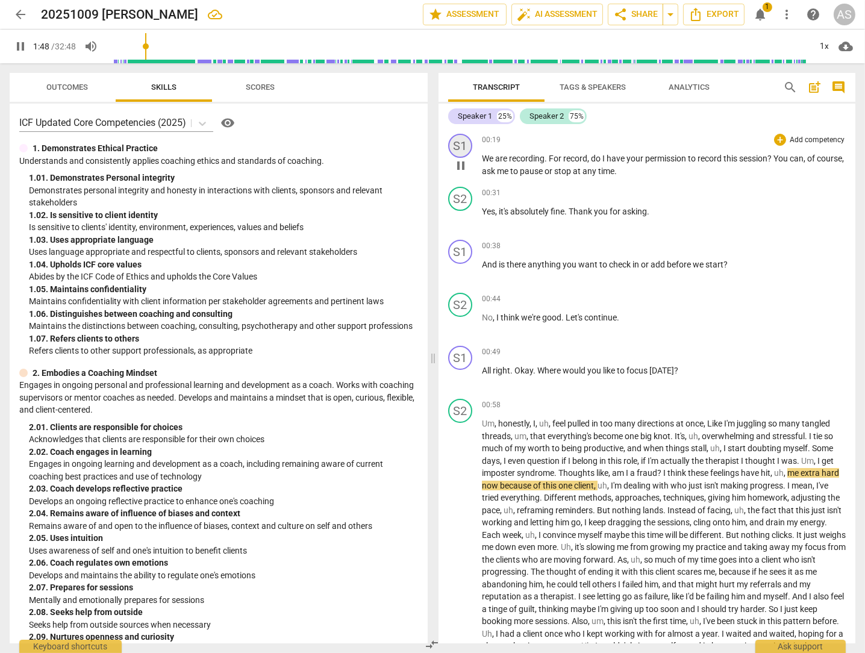
click at [458, 143] on div "S1" at bounding box center [460, 146] width 24 height 24
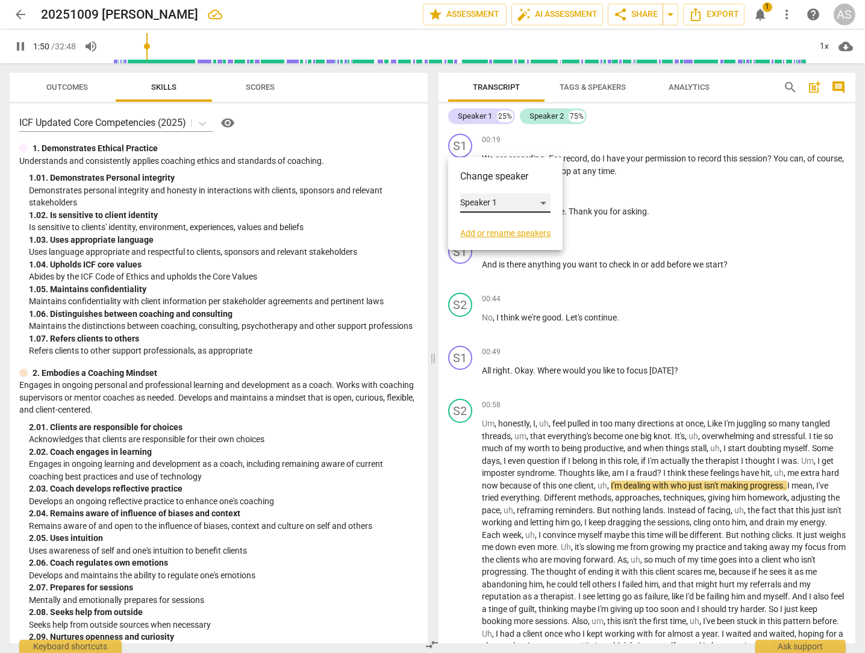
click at [545, 205] on div "Speaker 1" at bounding box center [505, 202] width 90 height 19
click at [543, 204] on li "Speaker 1" at bounding box center [506, 202] width 92 height 23
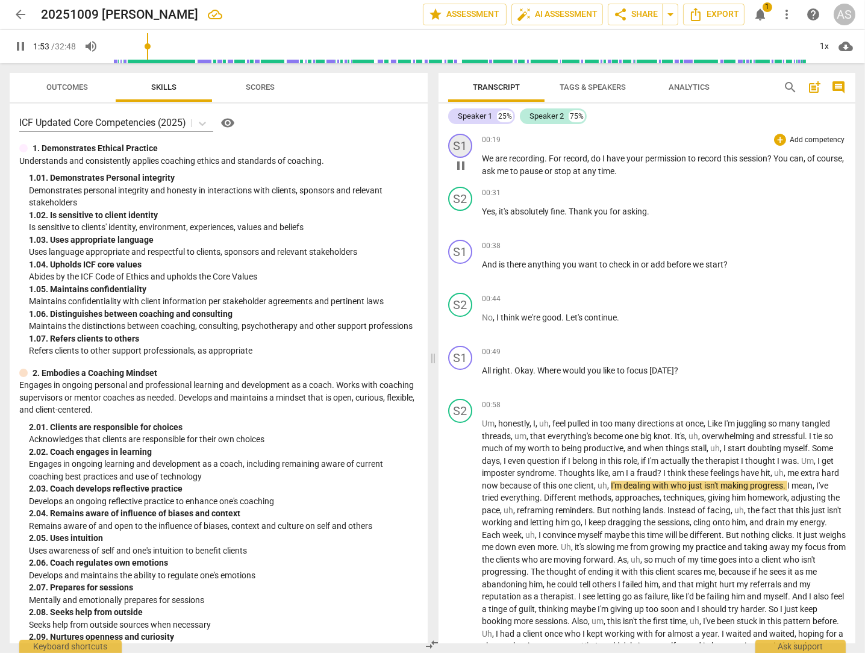
click at [462, 144] on div "S1" at bounding box center [460, 146] width 24 height 24
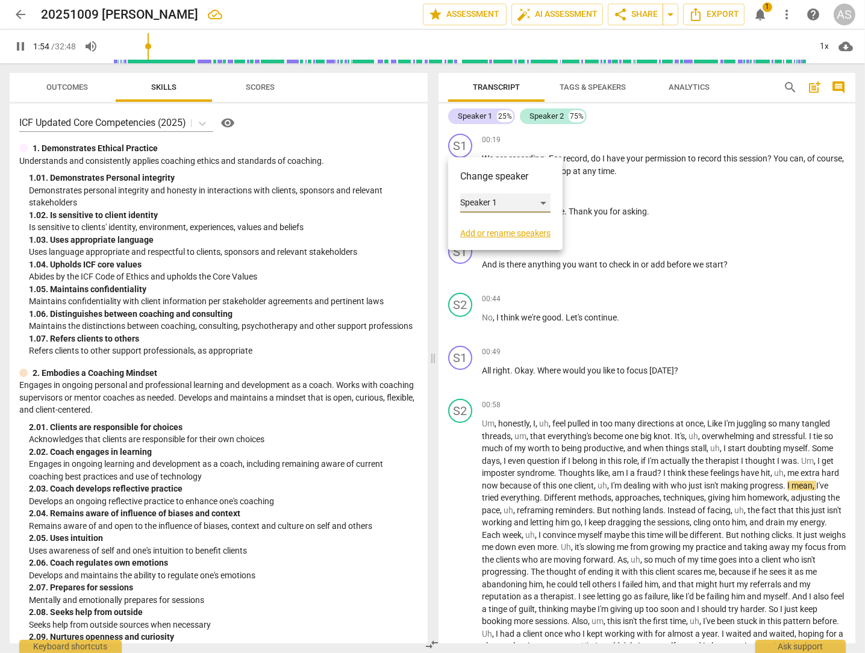
click at [479, 198] on div "Speaker 1" at bounding box center [505, 202] width 90 height 19
click at [457, 141] on div at bounding box center [432, 326] width 865 height 653
click at [484, 236] on link "Add or rename speakers" at bounding box center [505, 233] width 90 height 10
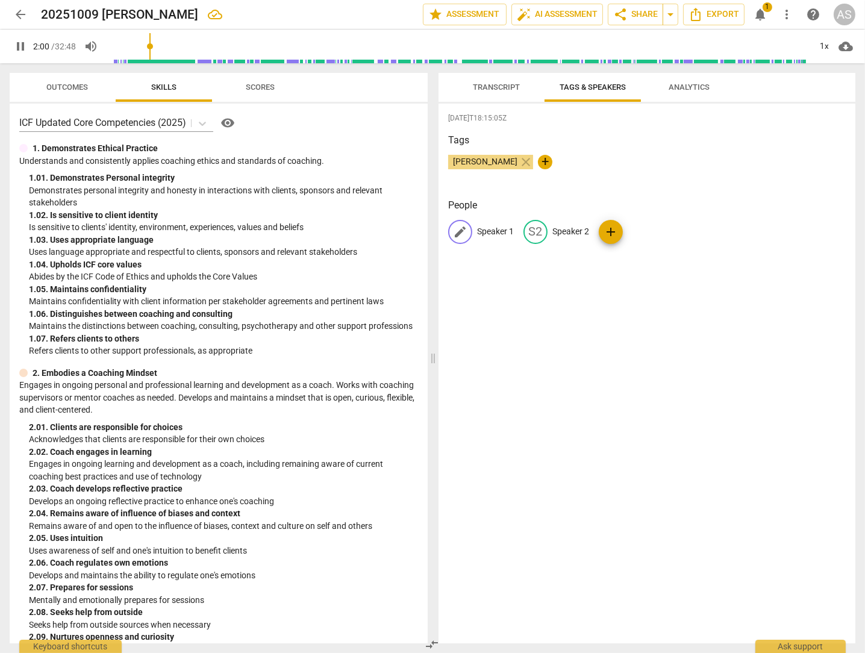
click at [493, 231] on p "Speaker 1" at bounding box center [495, 231] width 37 height 13
type input "124"
type input "X"
type input "124"
type input "="
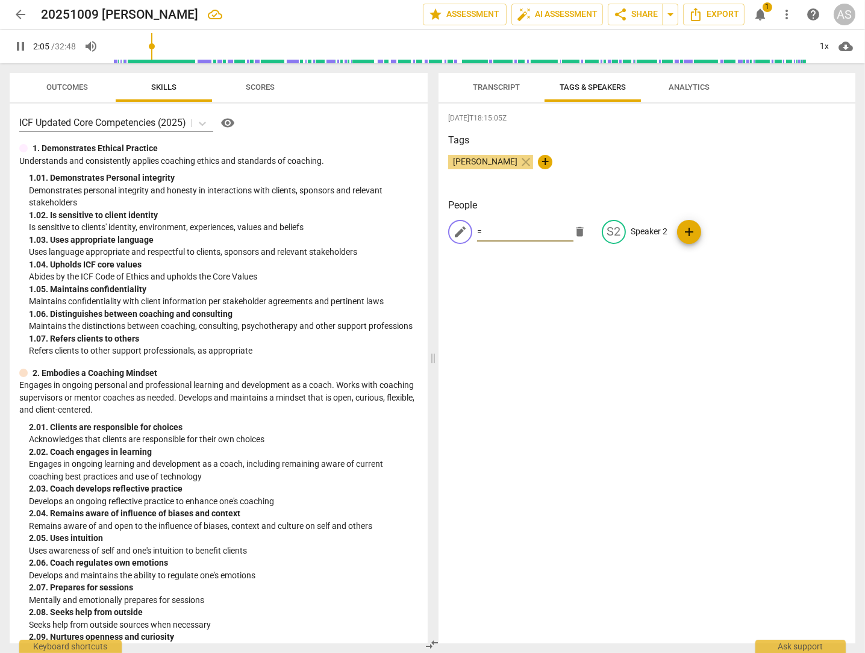
type input "125"
type input "=="
type input "126"
type input "="
type input "128"
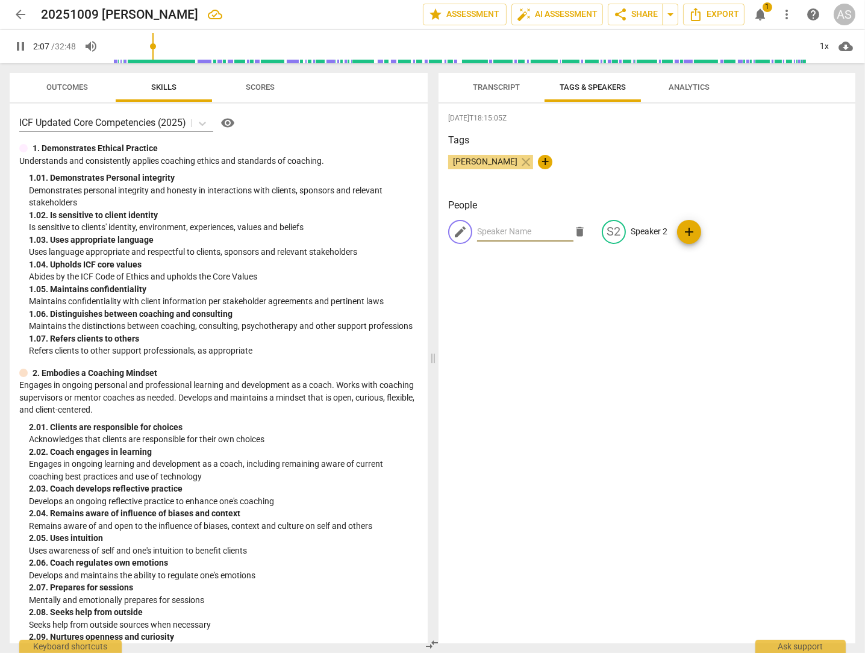
type input "C"
type input "128"
type input "Co"
type input "128"
type input "Coach"
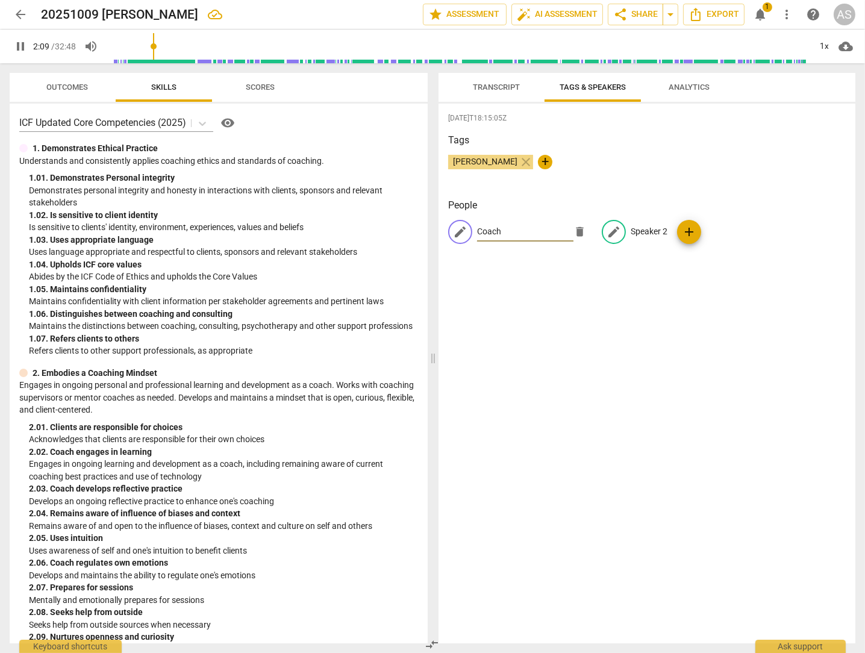
type input "130"
type input "Coach"
click at [633, 228] on p "Speaker 2" at bounding box center [648, 231] width 37 height 13
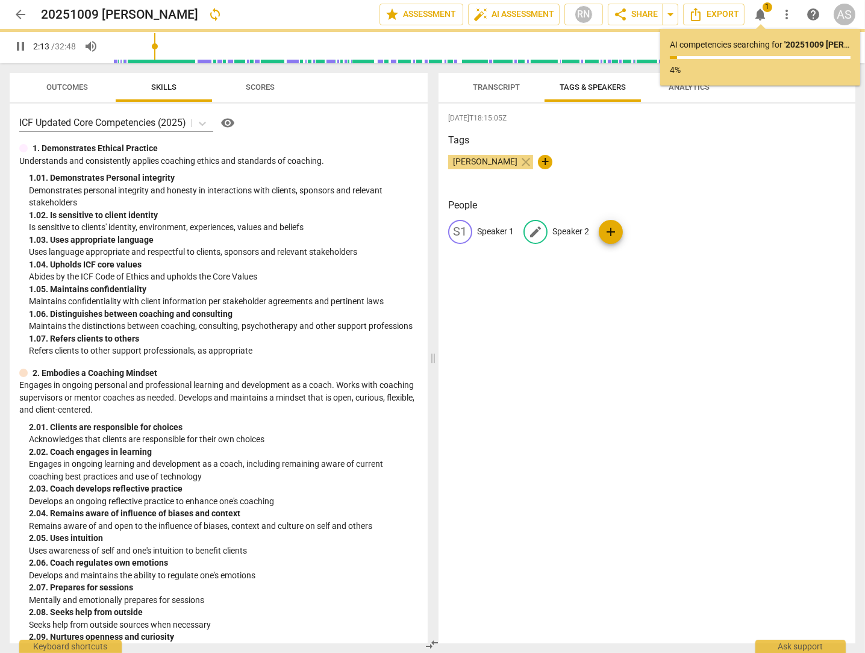
click at [577, 230] on p "Speaker 2" at bounding box center [570, 231] width 37 height 13
click at [574, 231] on p "Speaker 2" at bounding box center [570, 231] width 37 height 13
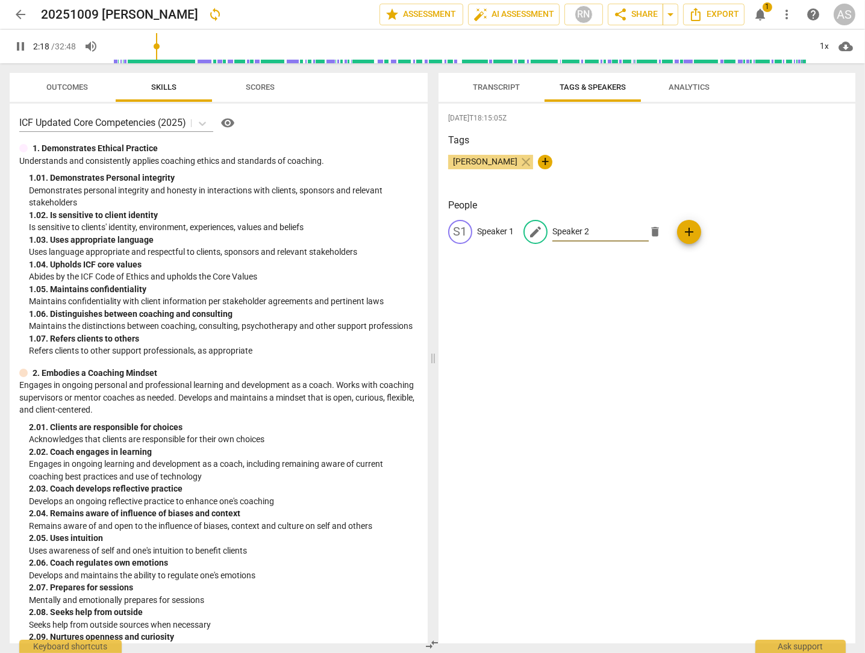
click at [533, 229] on span "edit" at bounding box center [535, 232] width 14 height 14
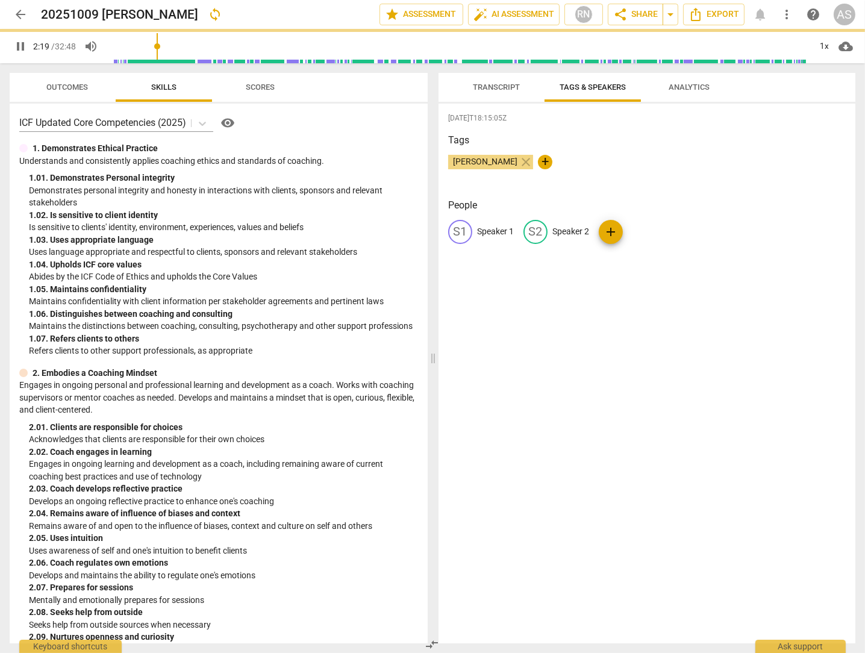
click at [564, 230] on p "Speaker 2" at bounding box center [570, 231] width 37 height 13
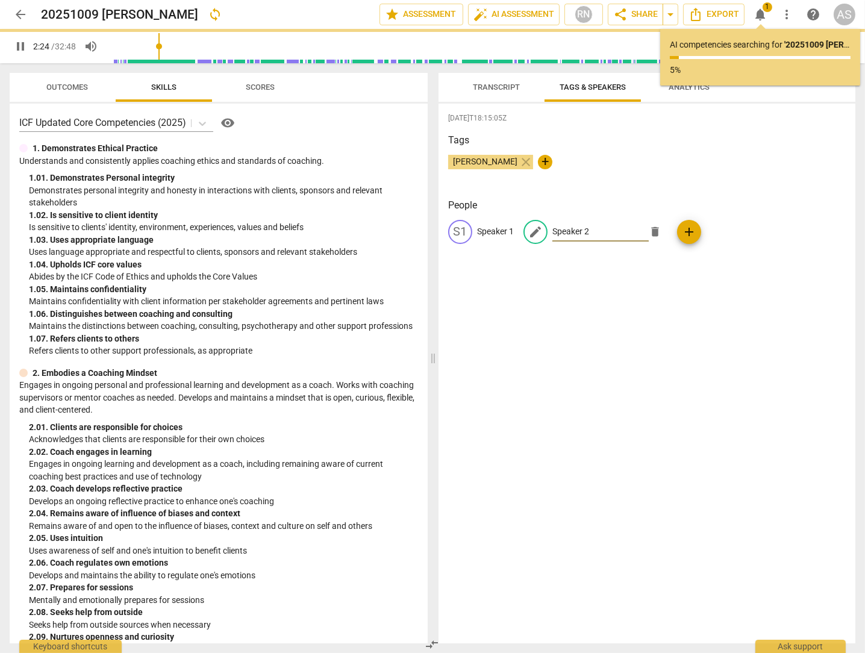
type input "144"
type input "c"
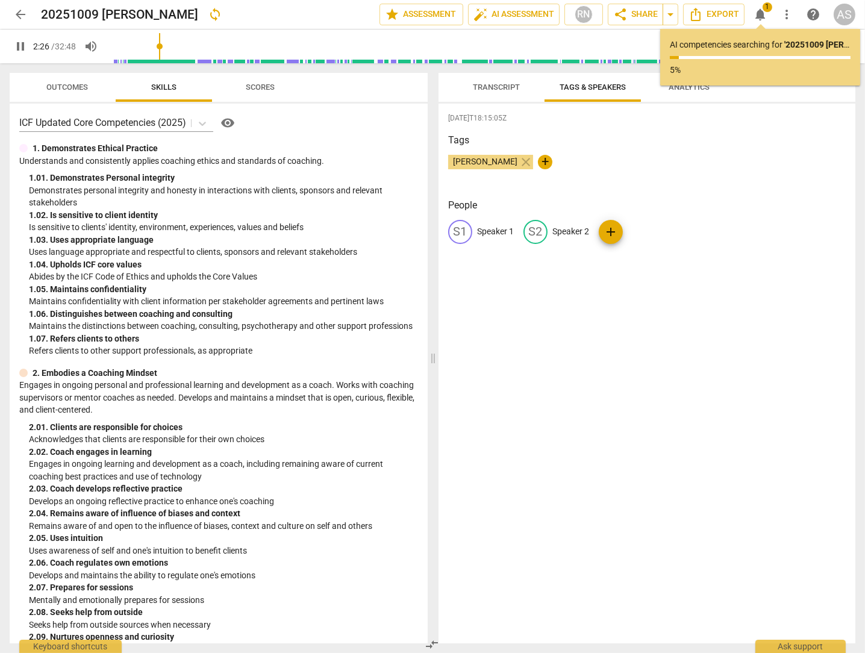
click at [564, 230] on p "Speaker 2" at bounding box center [570, 231] width 37 height 13
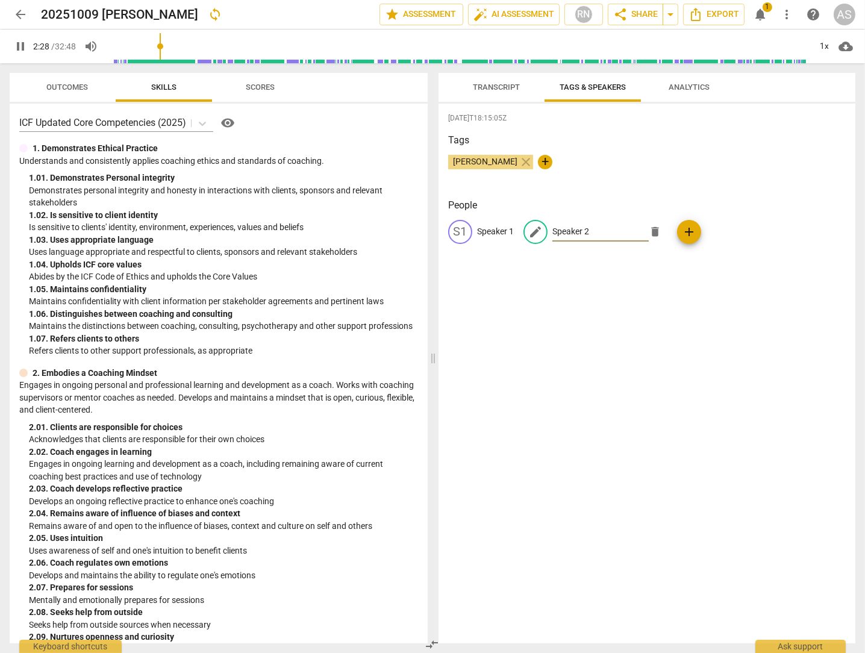
type input "149"
type input "c"
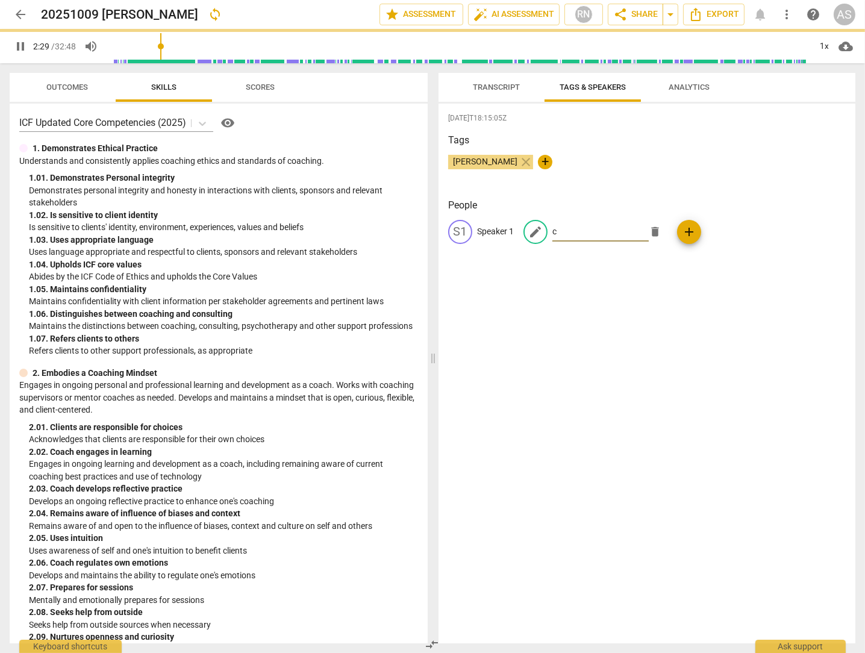
type input "150"
type input "cl"
type input "150"
type input "cli"
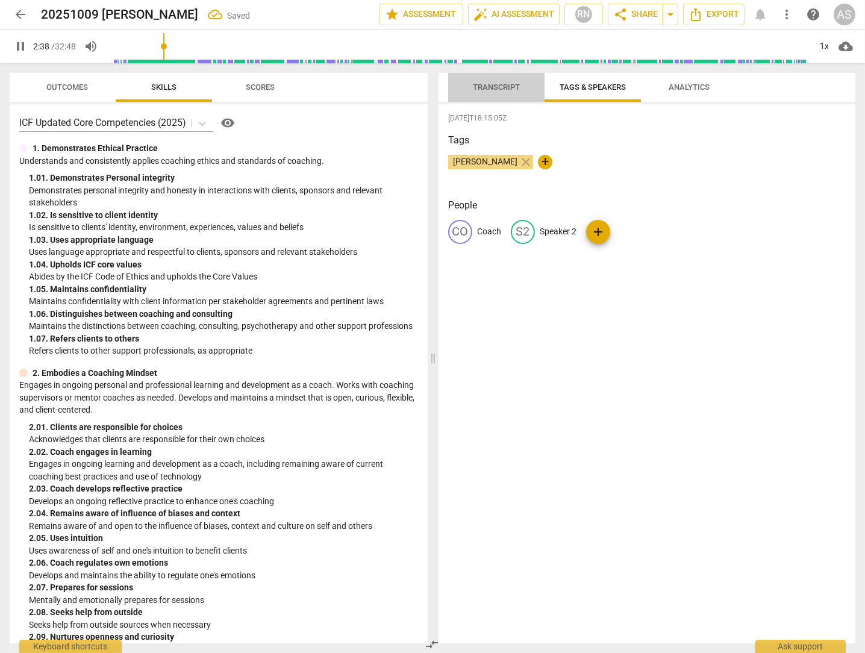
click at [494, 85] on span "Transcript" at bounding box center [496, 86] width 47 height 9
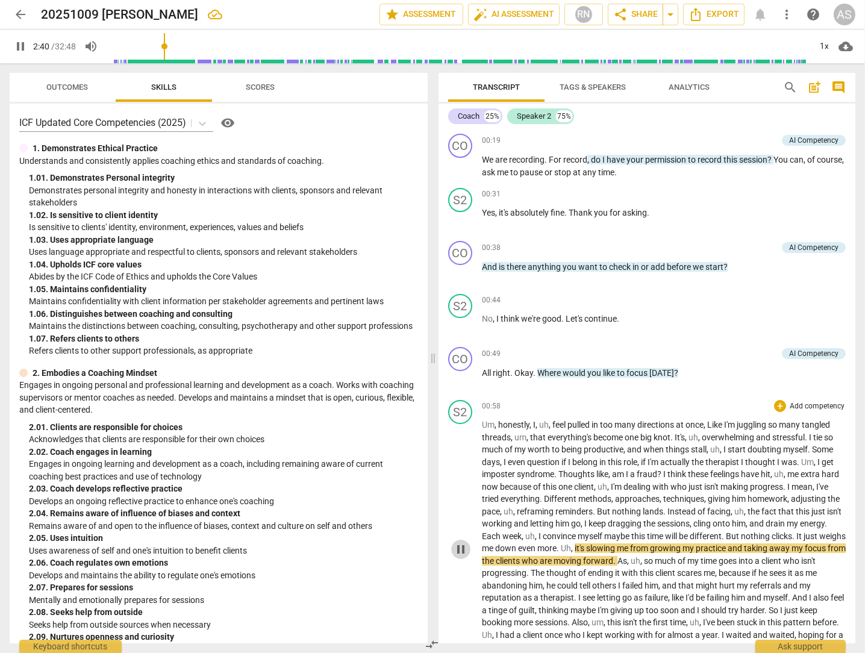
click at [459, 552] on span "pause" at bounding box center [460, 549] width 14 height 14
type input "161"
click at [461, 198] on div "S2" at bounding box center [460, 200] width 24 height 24
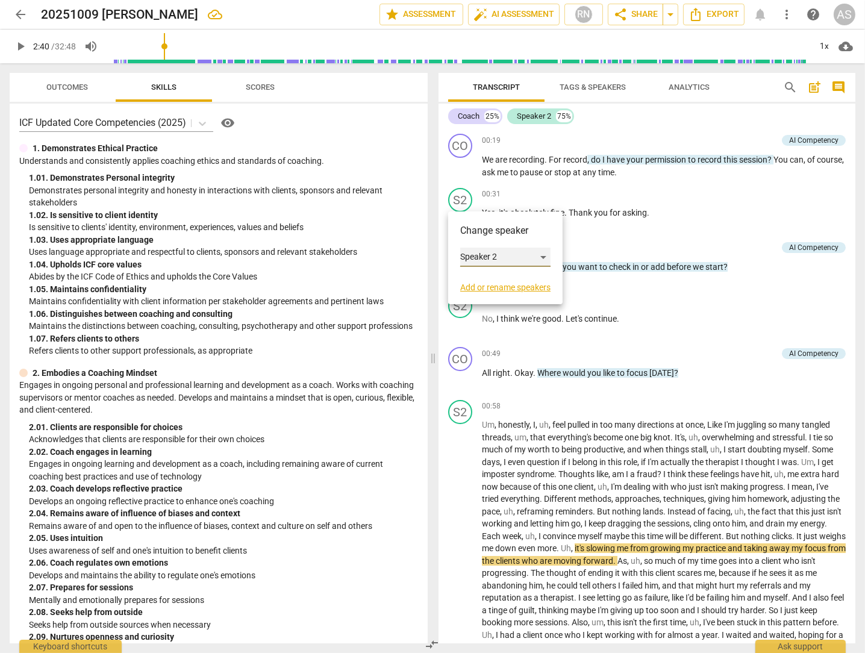
click at [479, 251] on div "Speaker 2" at bounding box center [505, 256] width 90 height 19
click at [488, 285] on div at bounding box center [432, 326] width 865 height 653
click at [488, 287] on link "Add or rename speakers" at bounding box center [505, 287] width 90 height 10
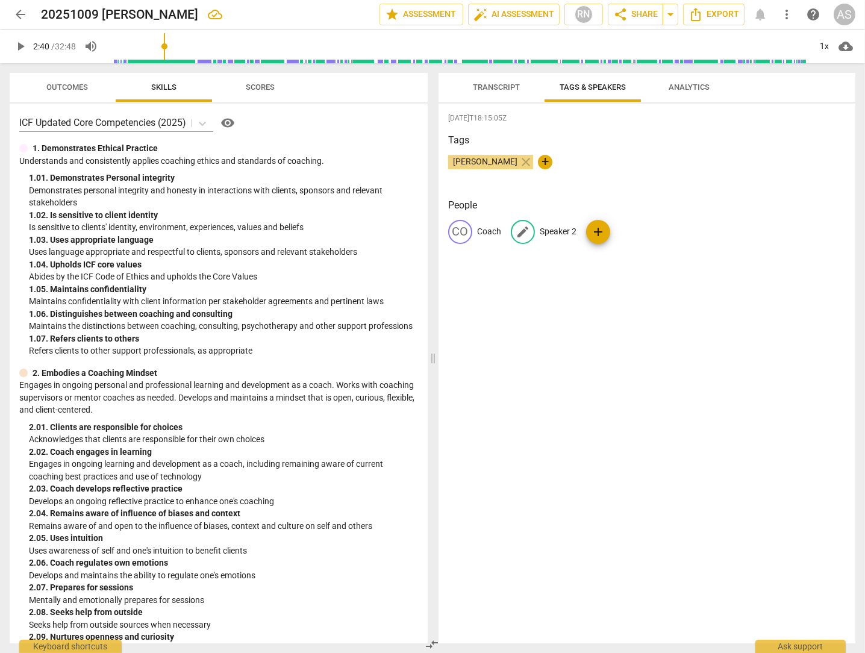
click at [520, 226] on span "edit" at bounding box center [522, 232] width 14 height 14
type input "Client"
click at [575, 281] on div "2025-10-12T18:15:05Z Tags Azhar Syed close + People CO Coach edit Client delete…" at bounding box center [646, 374] width 417 height 540
click at [497, 87] on span "Transcript" at bounding box center [496, 86] width 47 height 9
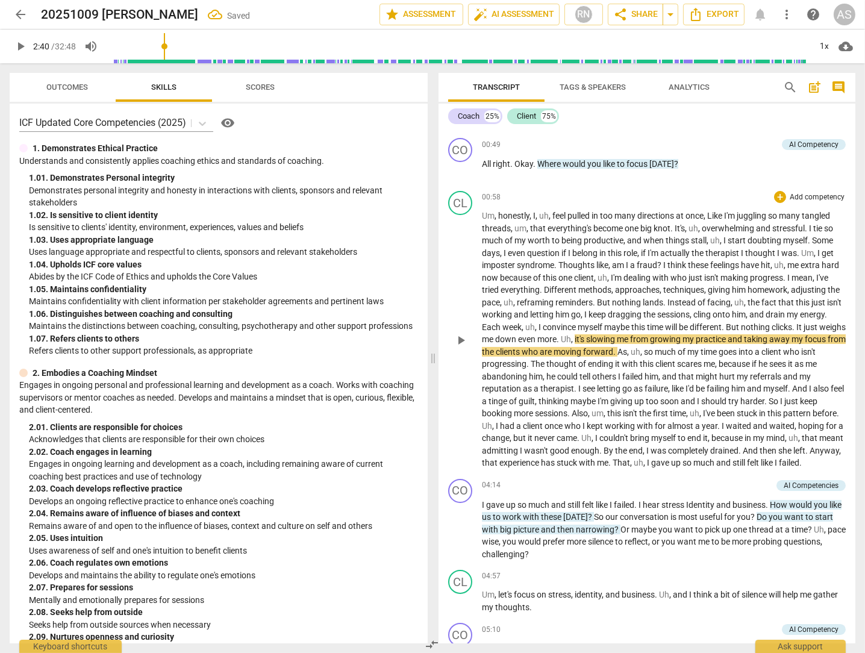
scroll to position [0, 0]
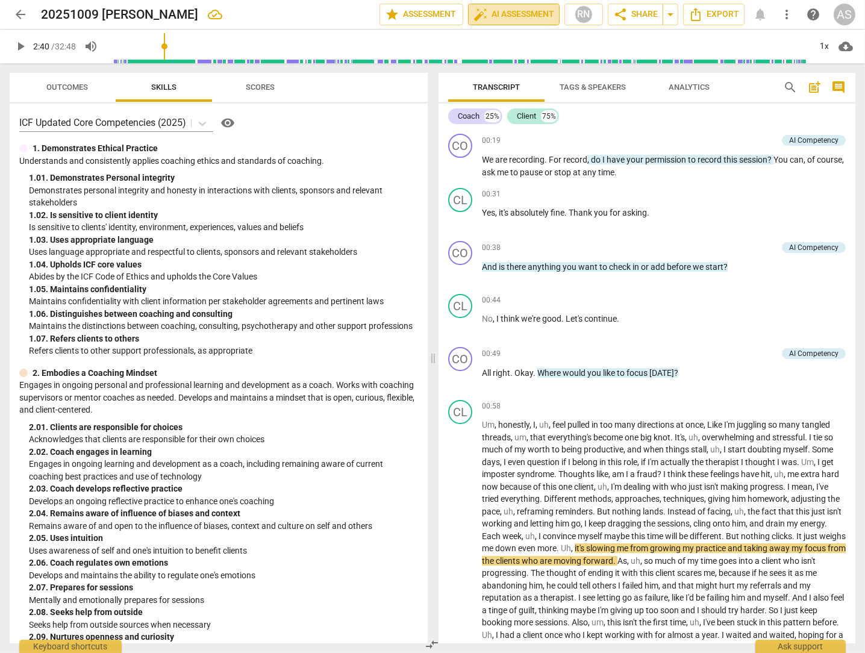
click at [526, 14] on span "auto_fix_high AI Assessment" at bounding box center [513, 14] width 81 height 14
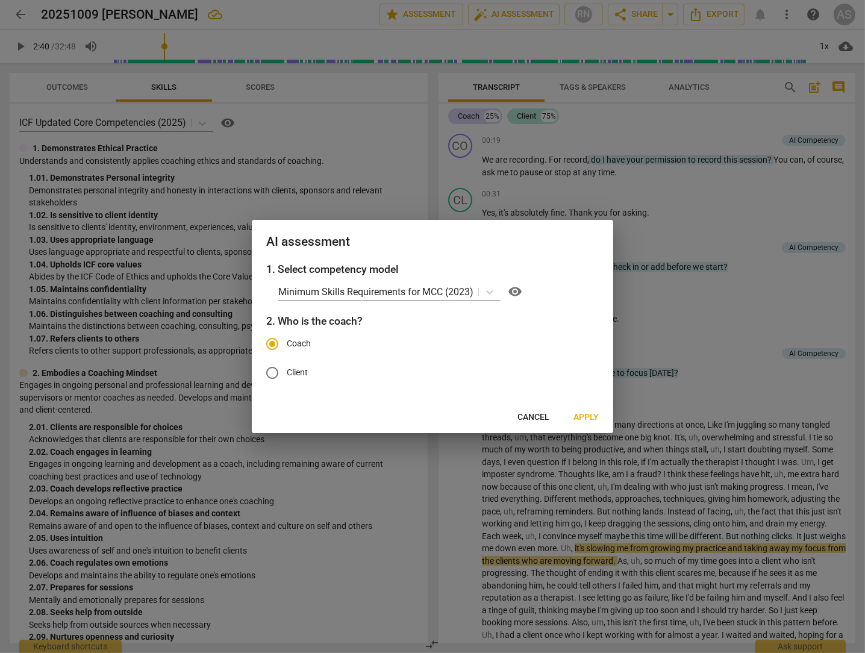
click at [532, 415] on span "Cancel" at bounding box center [533, 417] width 32 height 12
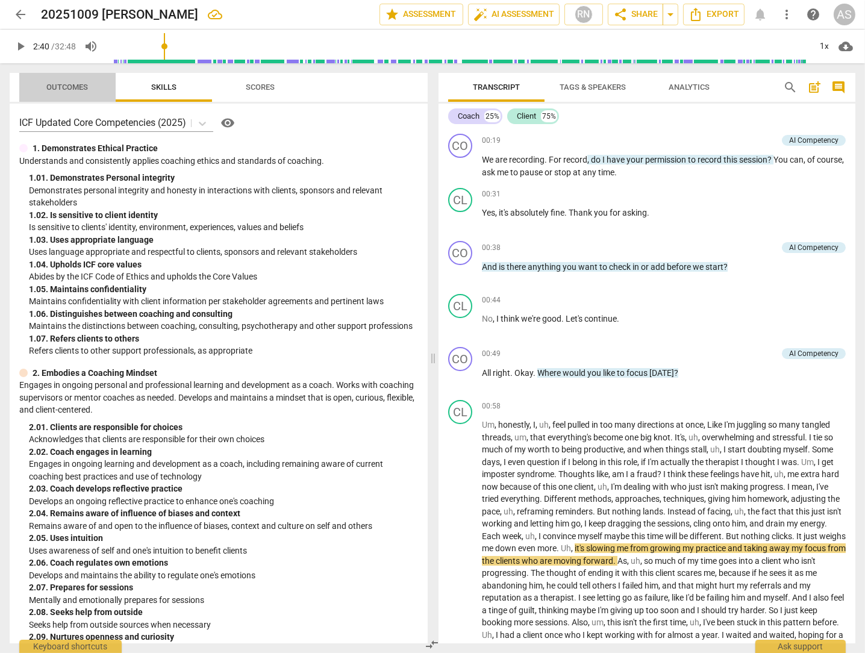
click at [67, 92] on span "Outcomes" at bounding box center [68, 87] width 70 height 16
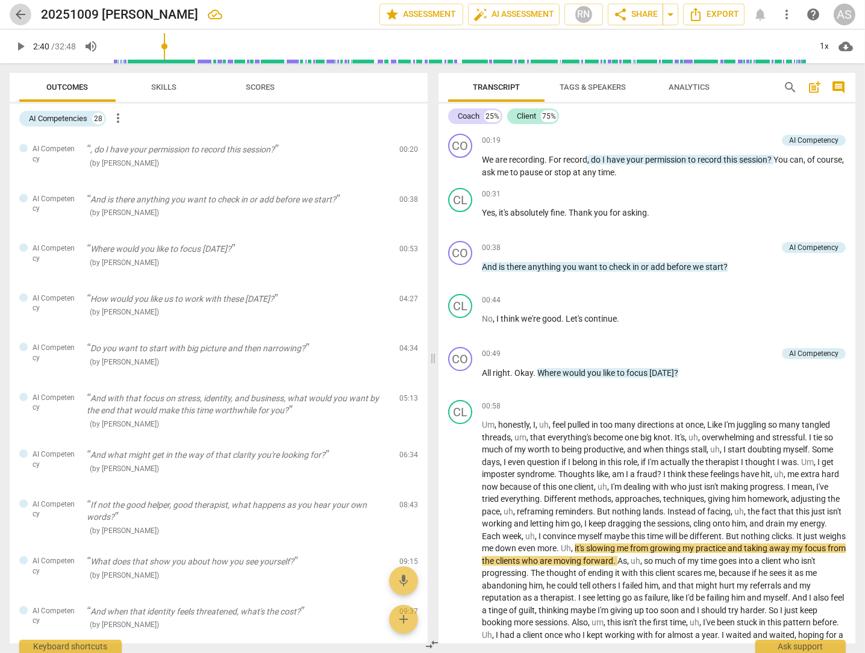
click at [19, 13] on span "arrow_back" at bounding box center [20, 14] width 14 height 14
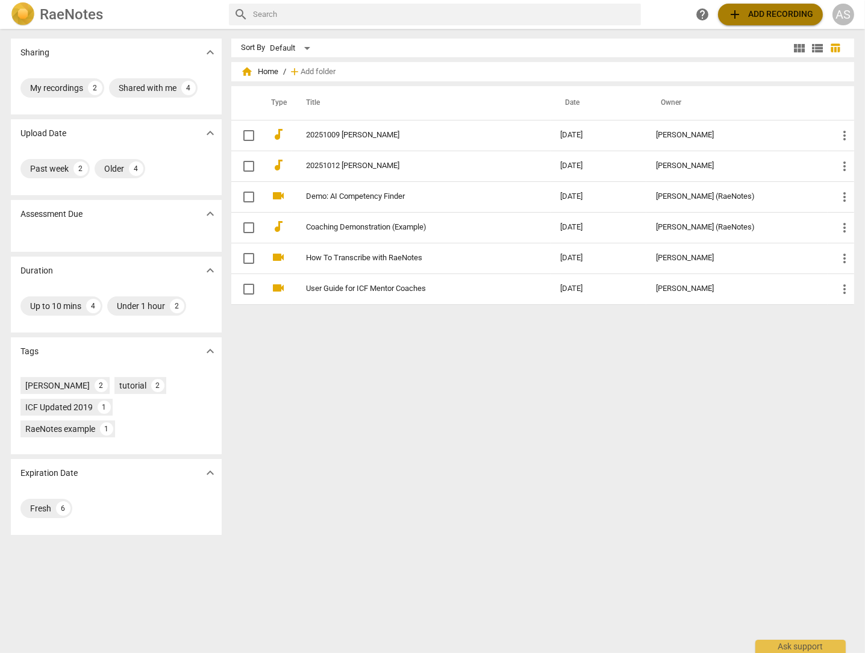
click at [767, 11] on span "add Add recording" at bounding box center [770, 14] width 86 height 14
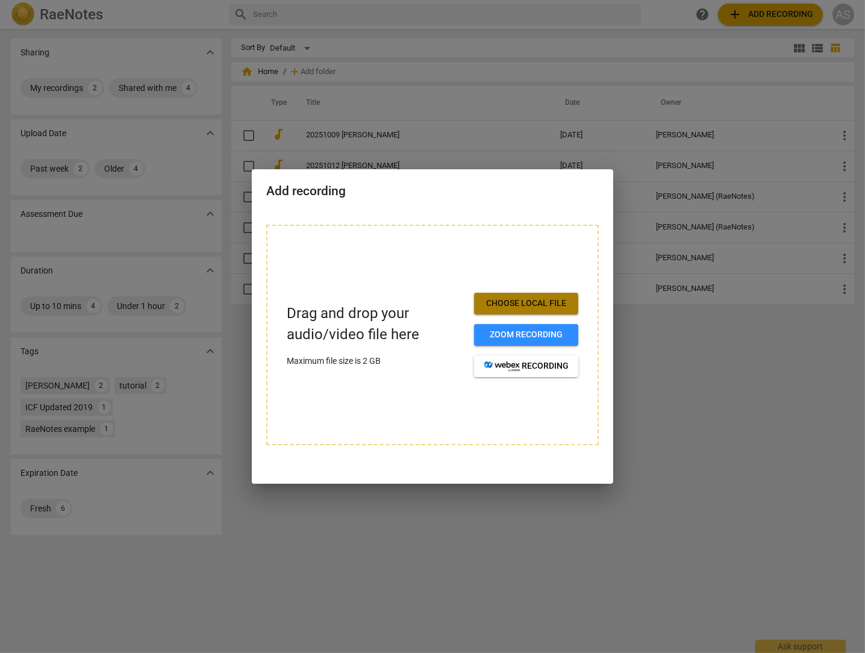
click at [529, 306] on span "Choose local file" at bounding box center [526, 303] width 85 height 12
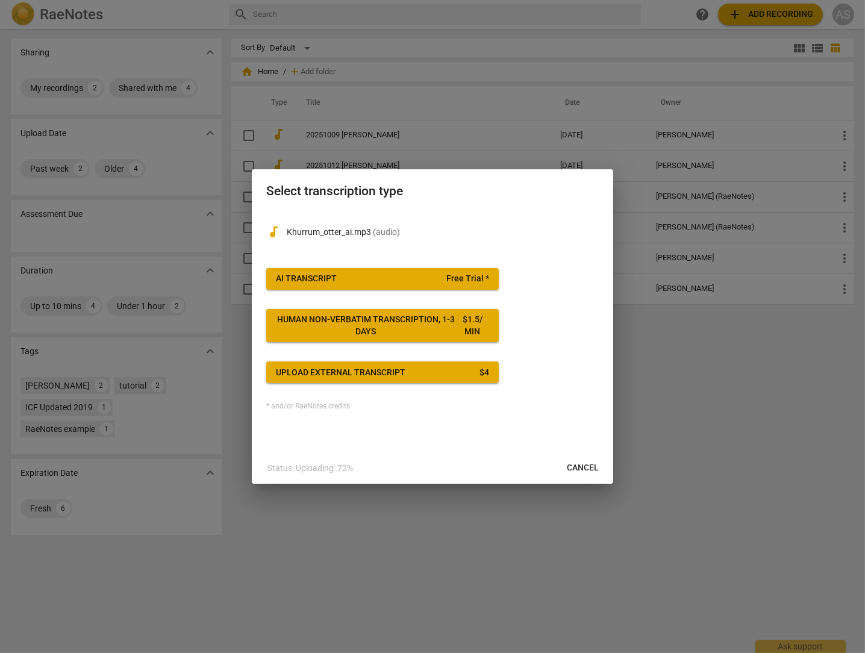
click at [291, 279] on div "AI Transcript" at bounding box center [306, 279] width 61 height 12
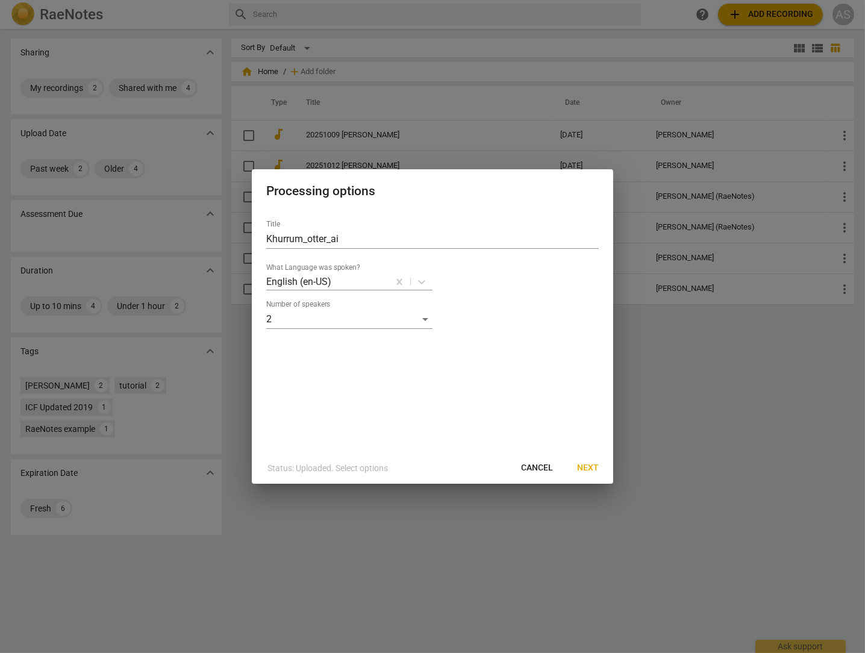
click at [593, 467] on span "Next" at bounding box center [588, 468] width 22 height 12
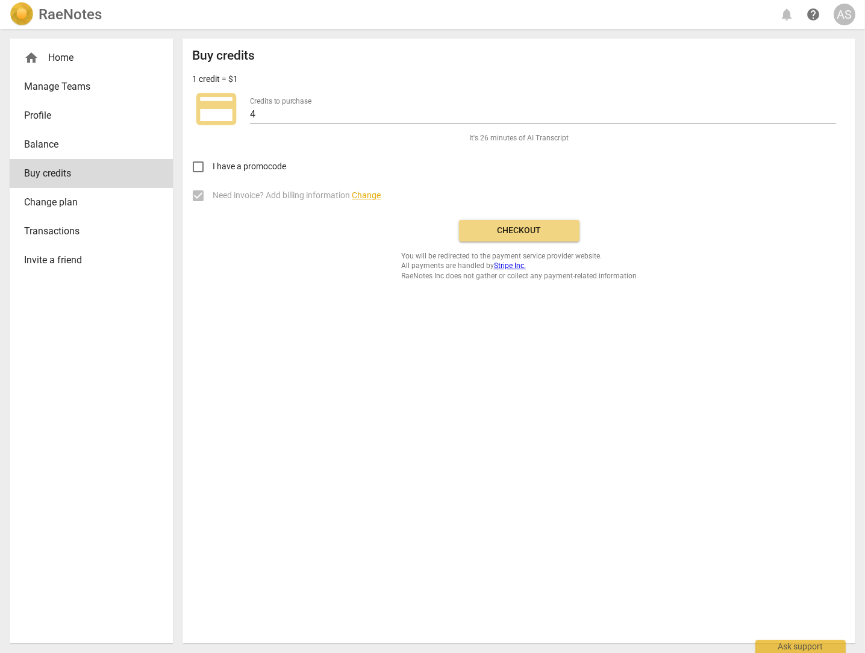
click at [515, 231] on span "Checkout" at bounding box center [518, 231] width 101 height 12
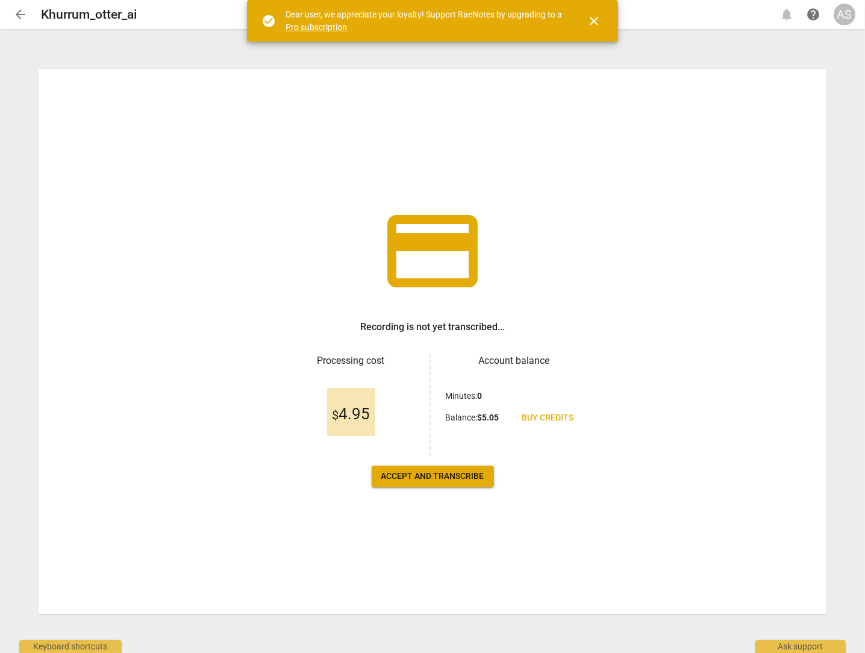
click at [432, 480] on span "Accept and transcribe" at bounding box center [432, 476] width 103 height 12
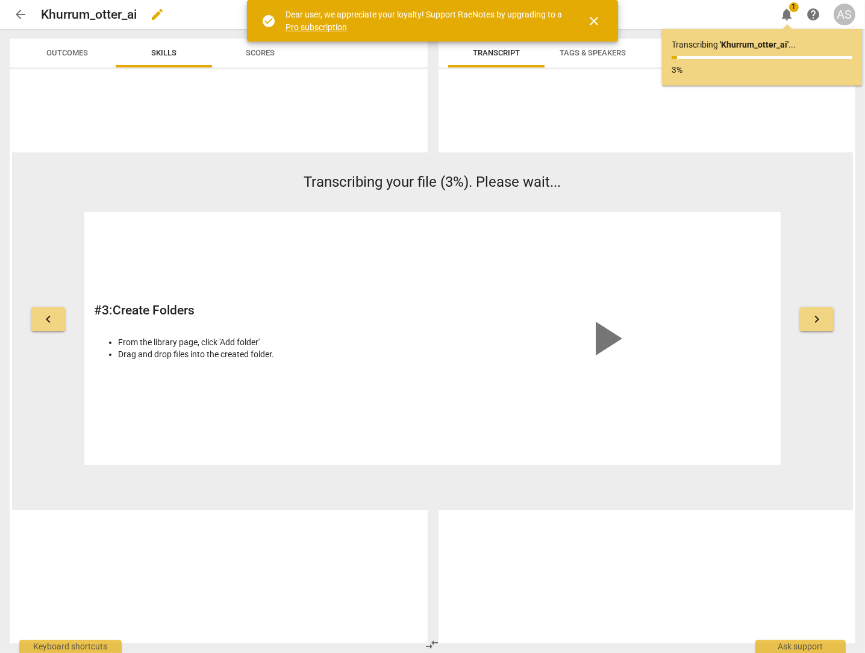
click at [152, 14] on span "edit" at bounding box center [157, 14] width 14 height 14
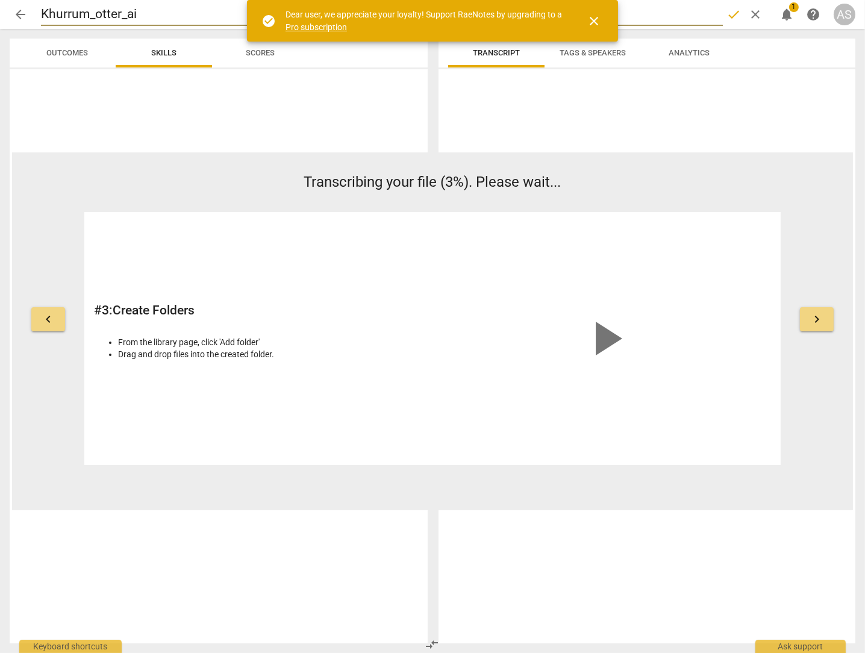
drag, startPoint x: 146, startPoint y: 13, endPoint x: -3, endPoint y: 4, distance: 149.6
click at [0, 0] on html "arrow_back Khurrum_otter_ai done clear notifications 1 help AS keyboard_arrow_l…" at bounding box center [432, 0] width 865 height 0
type input "20251004 [PERSON_NAME]-Azhar_otter_ai"
click at [729, 13] on span "done" at bounding box center [733, 14] width 14 height 14
click at [16, 14] on span "arrow_back" at bounding box center [20, 14] width 14 height 14
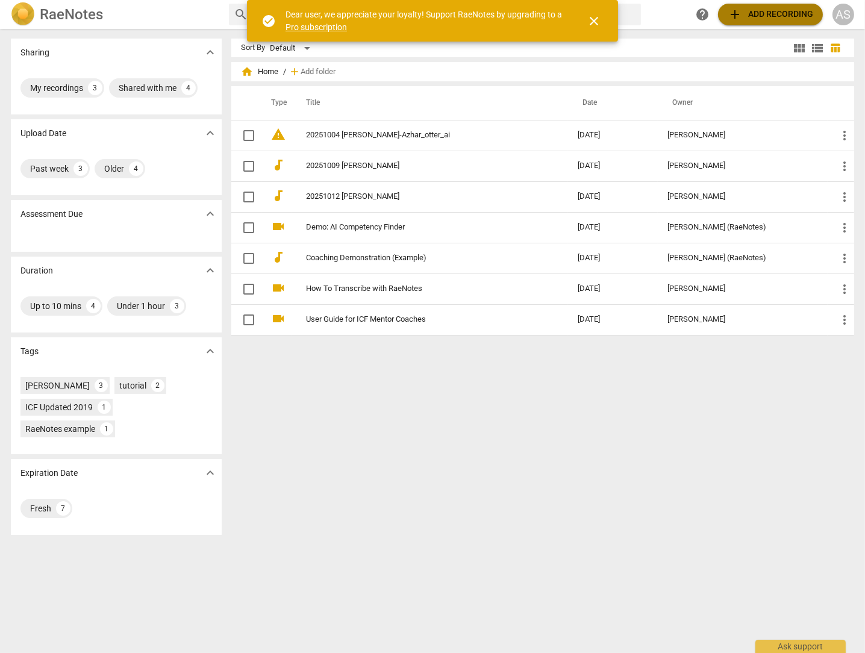
click at [770, 14] on span "add Add recording" at bounding box center [770, 14] width 86 height 14
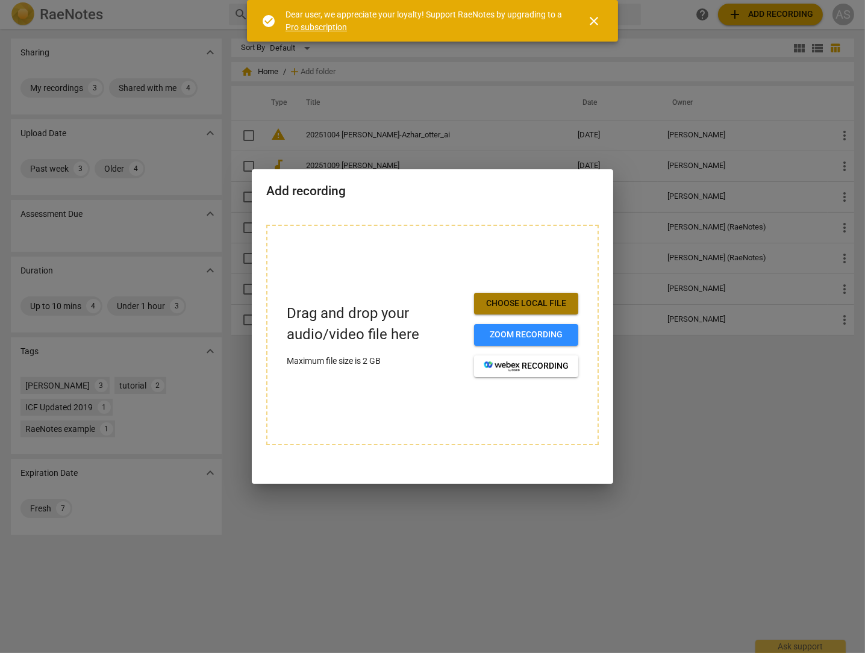
click at [530, 306] on span "Choose local file" at bounding box center [526, 303] width 85 height 12
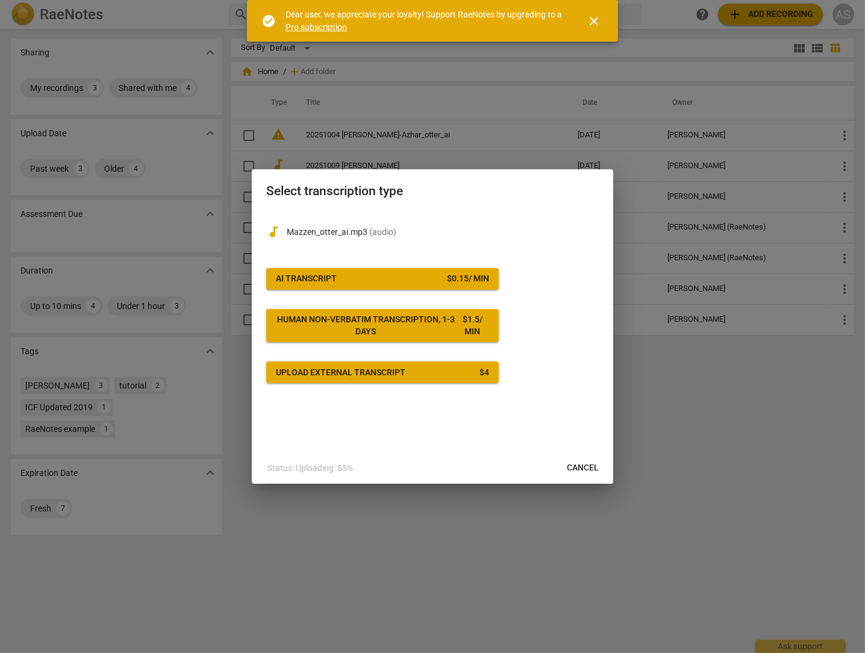
click at [308, 279] on div "AI Transcript" at bounding box center [306, 279] width 61 height 12
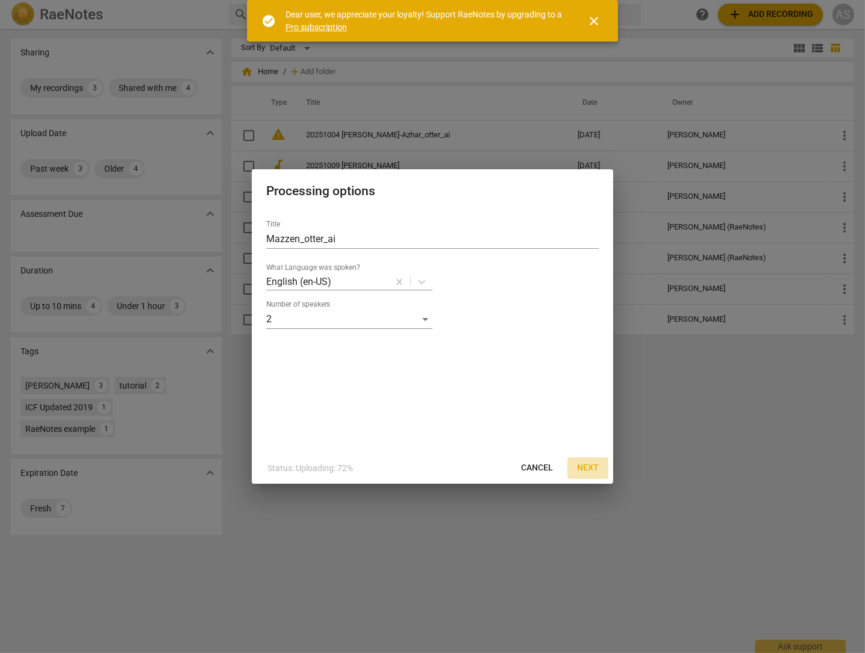
click at [583, 467] on span "Next" at bounding box center [588, 468] width 22 height 12
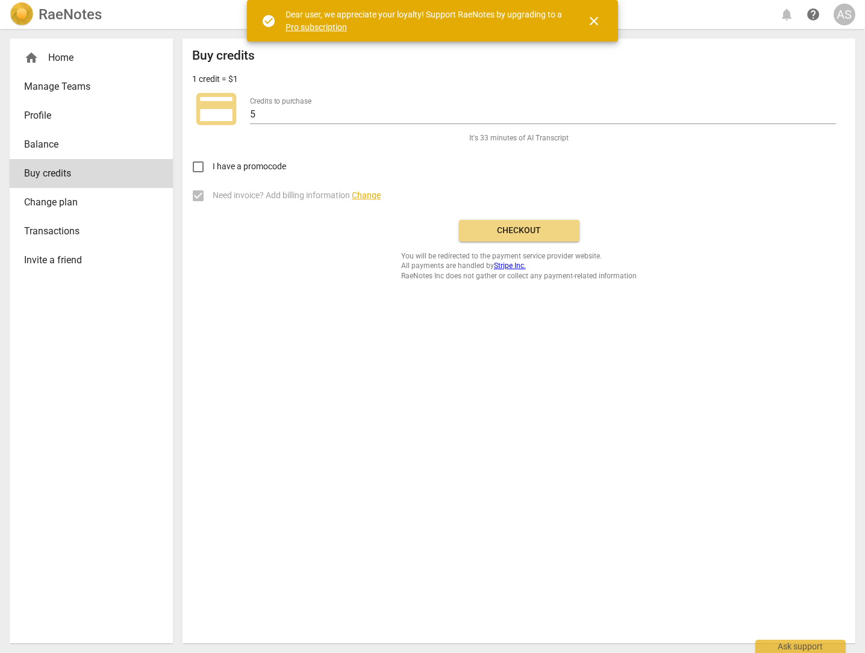
click at [520, 232] on span "Checkout" at bounding box center [518, 231] width 101 height 12
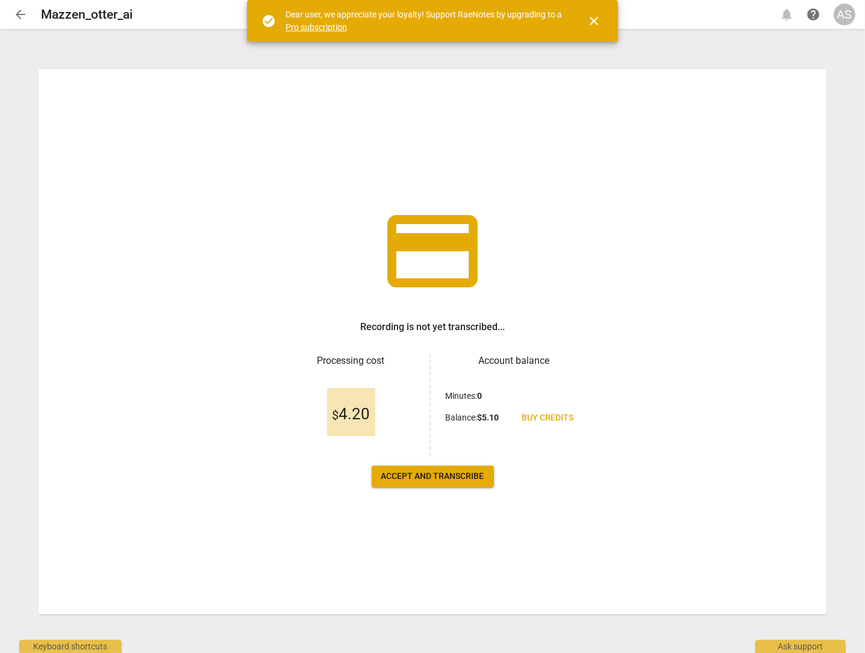
click at [428, 478] on span "Accept and transcribe" at bounding box center [432, 476] width 103 height 12
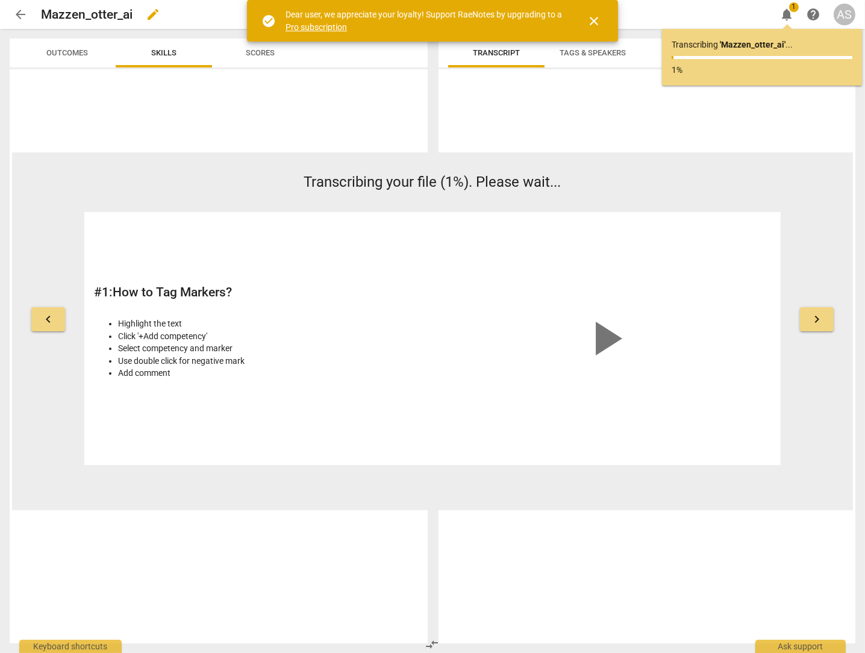
click at [70, 20] on h2 "Mazzen_otter_ai" at bounding box center [87, 14] width 92 height 15
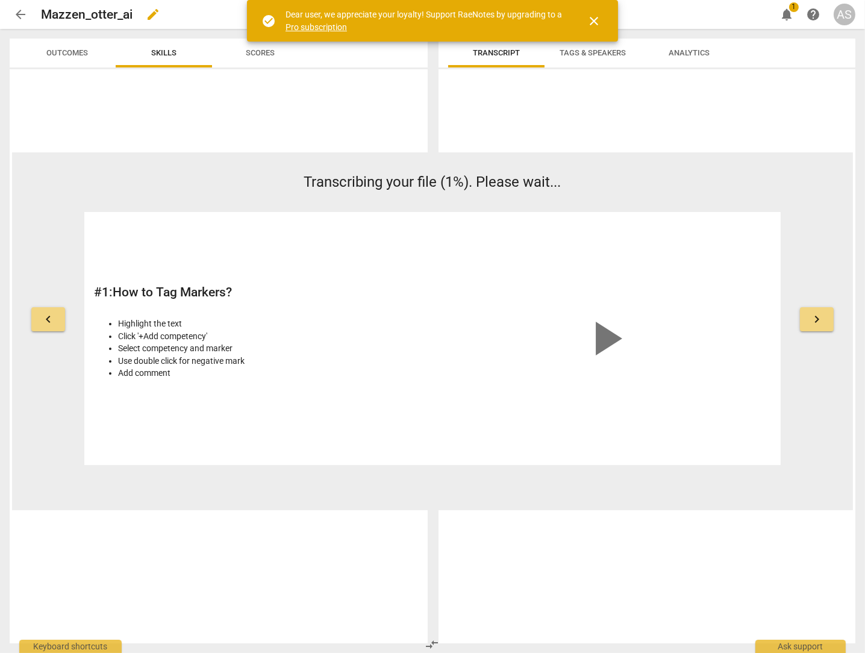
click at [151, 11] on span "edit" at bounding box center [153, 14] width 14 height 14
drag, startPoint x: 151, startPoint y: 11, endPoint x: 7, endPoint y: 5, distance: 144.6
click at [7, 5] on header "arrow_back Mazzen_otter_ai done clear notifications 1 help AS" at bounding box center [432, 14] width 865 height 29
type input "202510Mazzen_otter_ai"
click at [119, 20] on h2 "Mazzen_otter_ai" at bounding box center [87, 14] width 92 height 15
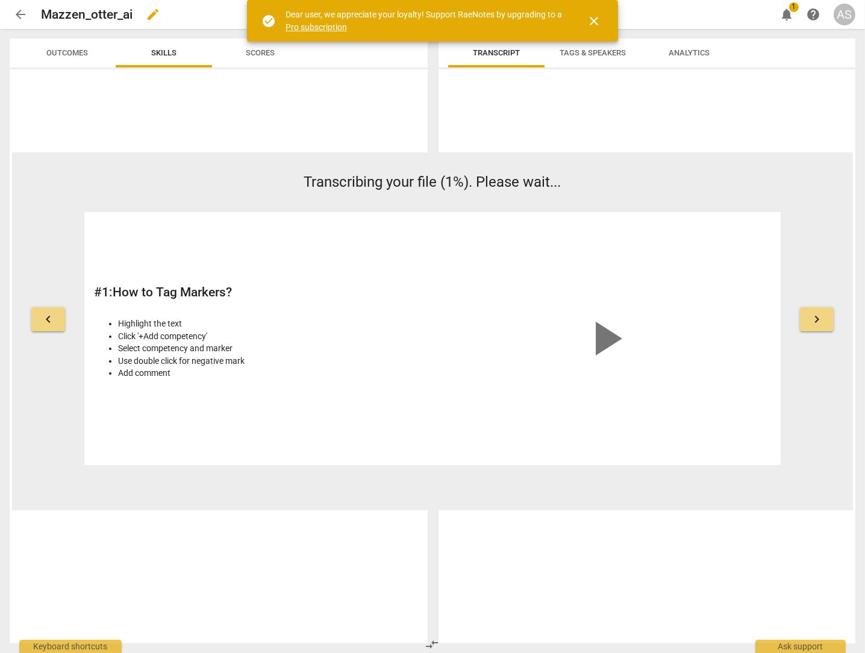
click at [154, 15] on span "edit" at bounding box center [153, 14] width 14 height 14
drag, startPoint x: 140, startPoint y: 17, endPoint x: -3, endPoint y: 9, distance: 143.6
click at [0, 0] on html "arrow_back Mazzen_otter_ai done clear notifications 1 help AS keyboard_arrow_le…" at bounding box center [432, 0] width 865 height 0
type input "20251009 Mazzen-Azhar"
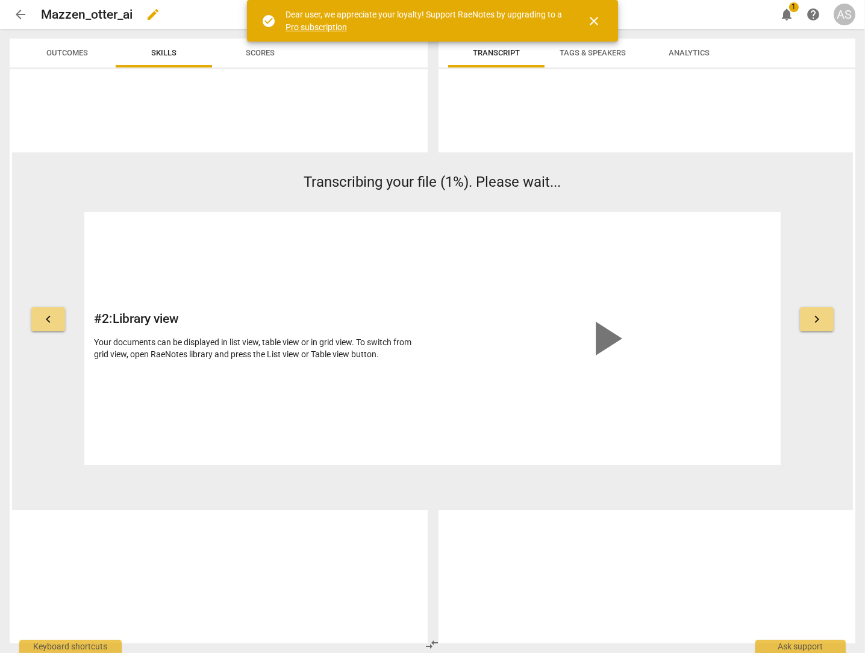
click at [729, 13] on div "Mazzen_otter_ai edit" at bounding box center [403, 15] width 725 height 22
click at [149, 17] on span "edit" at bounding box center [153, 14] width 14 height 14
drag, startPoint x: 89, startPoint y: 14, endPoint x: -2, endPoint y: 15, distance: 91.5
click at [0, 0] on html "arrow_back Mazzen_otter_ai done clear notifications 1 help AS keyboard_arrow_le…" at bounding box center [432, 0] width 865 height 0
type input "20251009 Mazzen-Azharotter_ai"
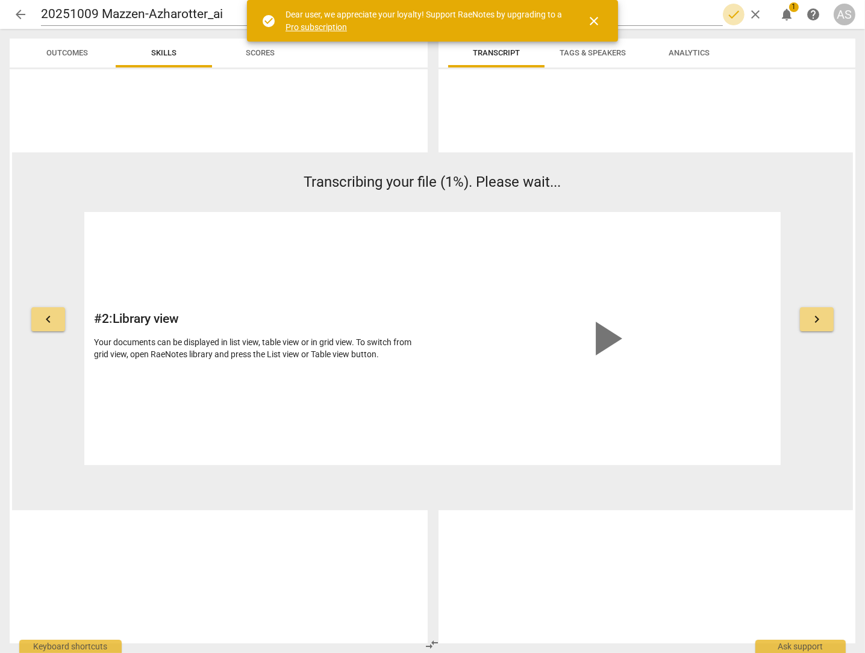
click at [729, 13] on span "done" at bounding box center [733, 14] width 14 height 14
click at [19, 16] on span "arrow_back" at bounding box center [20, 14] width 14 height 14
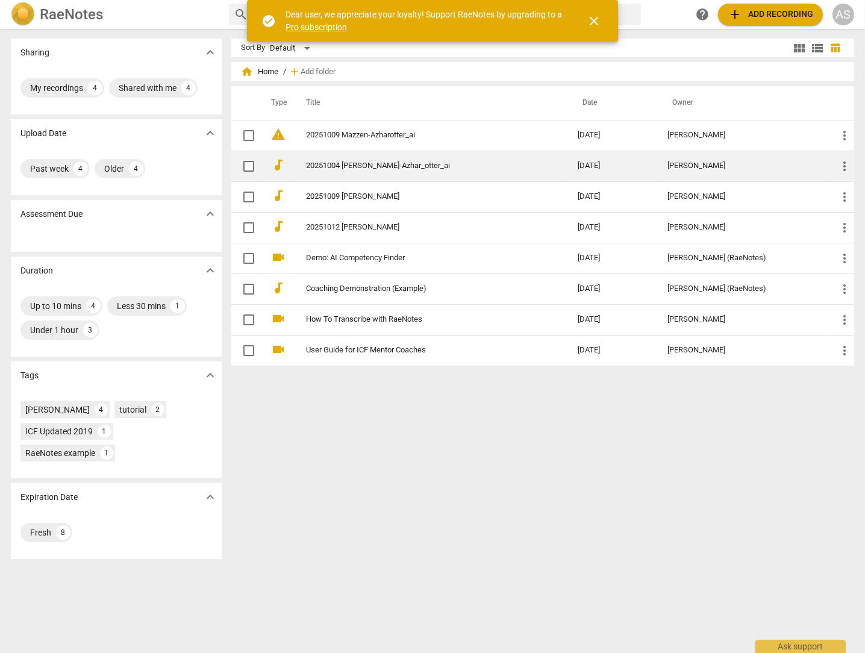
click at [387, 166] on link "20251004 Khurrum-Azhar_otter_ai" at bounding box center [420, 165] width 228 height 9
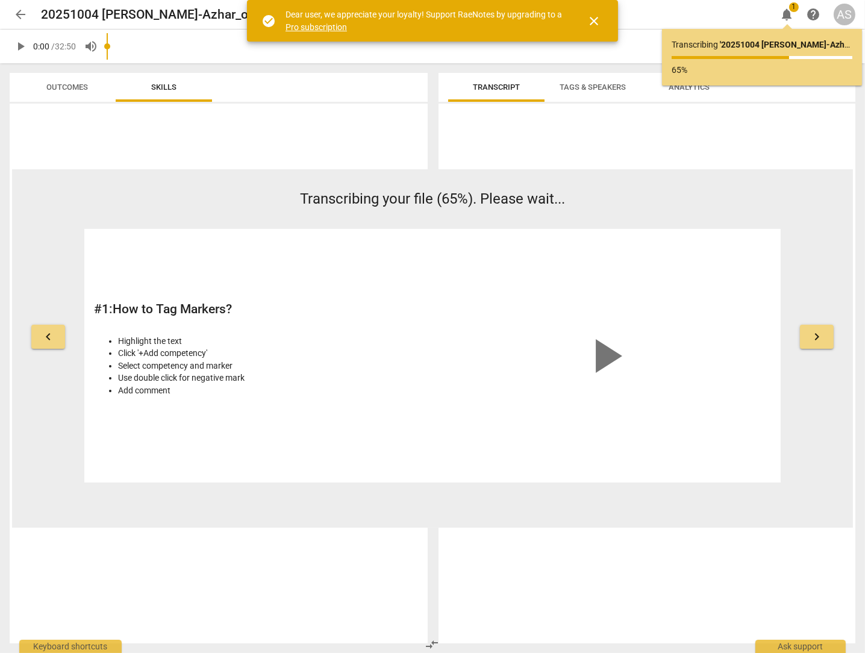
click at [20, 13] on span "arrow_back" at bounding box center [20, 14] width 14 height 14
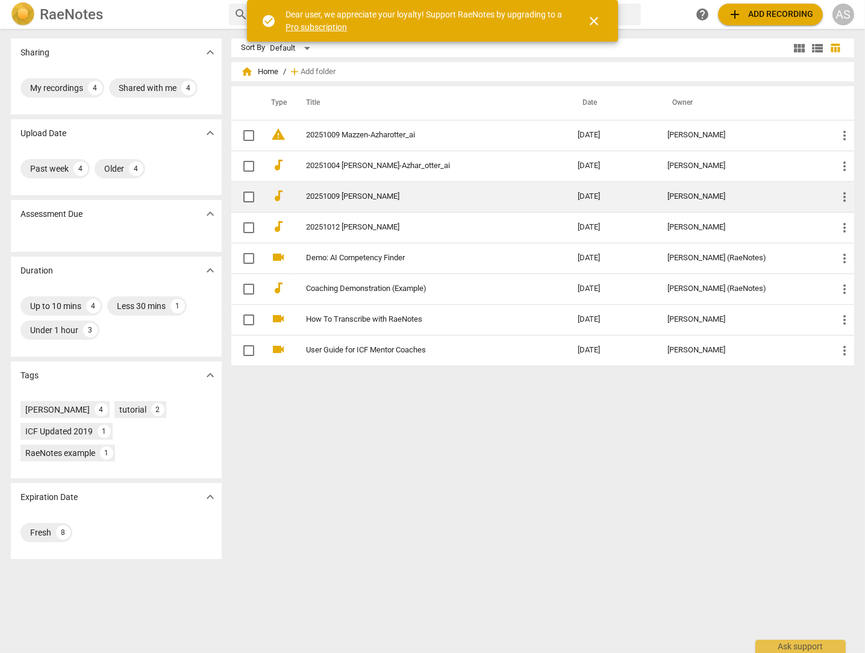
click at [362, 198] on link "20251009 [PERSON_NAME]" at bounding box center [420, 196] width 228 height 9
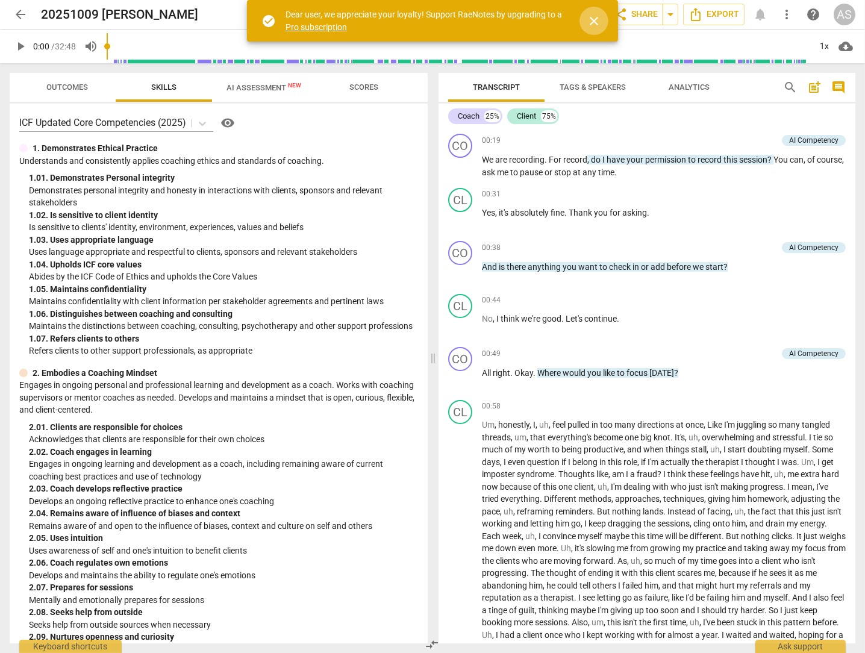
click at [591, 20] on span "close" at bounding box center [593, 21] width 14 height 14
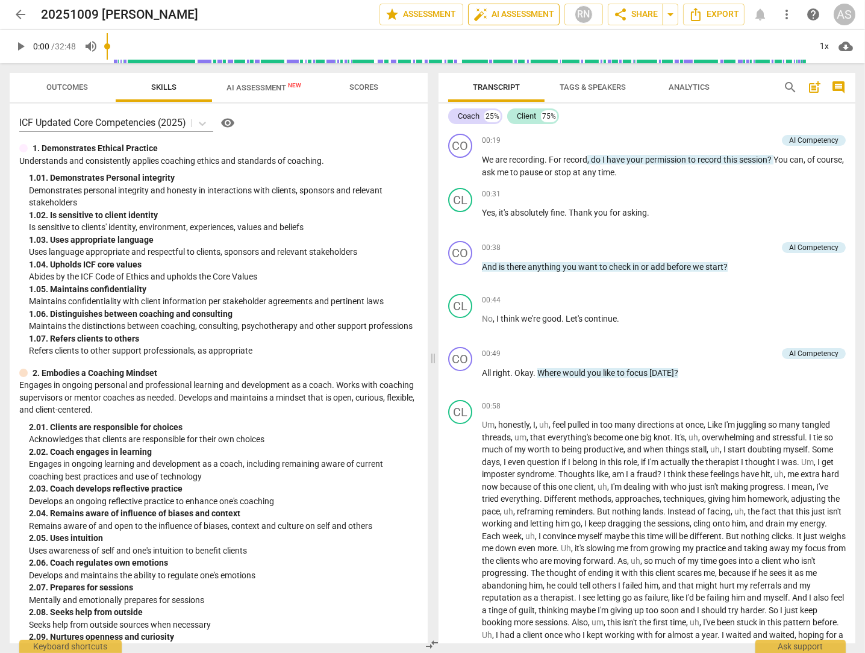
click at [515, 16] on span "auto_fix_high AI Assessment" at bounding box center [513, 14] width 81 height 14
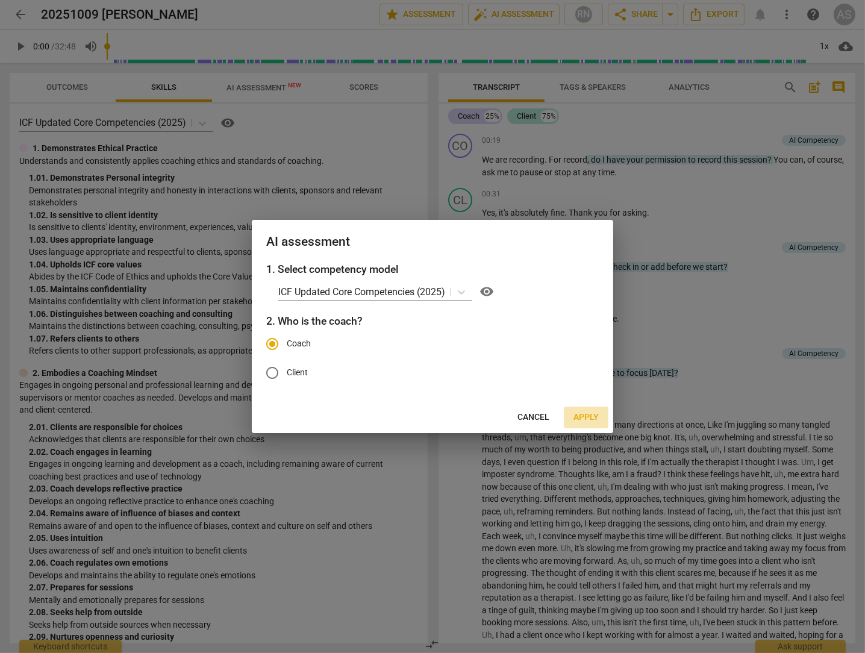
click at [586, 415] on span "Apply" at bounding box center [585, 417] width 25 height 12
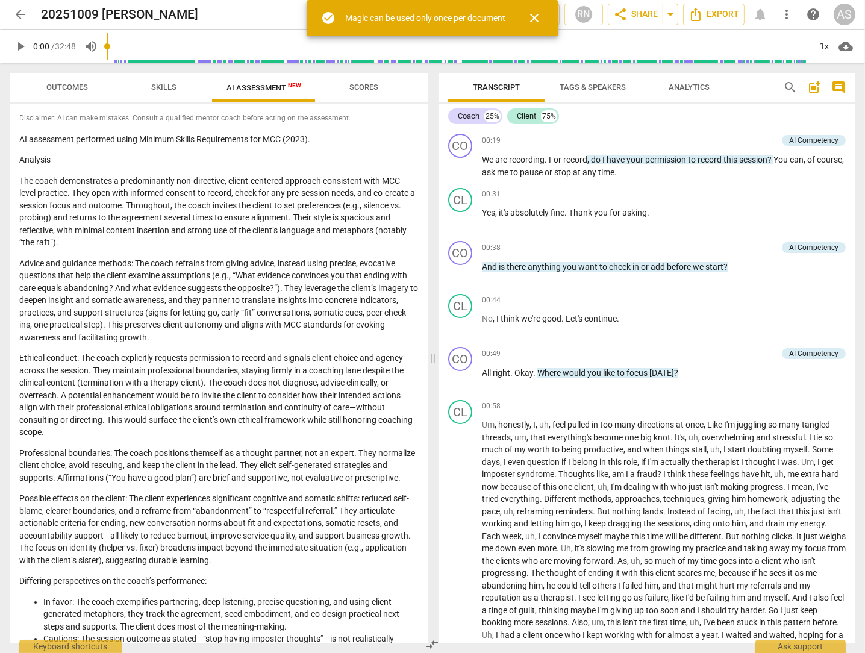
click at [533, 14] on span "close" at bounding box center [534, 18] width 14 height 14
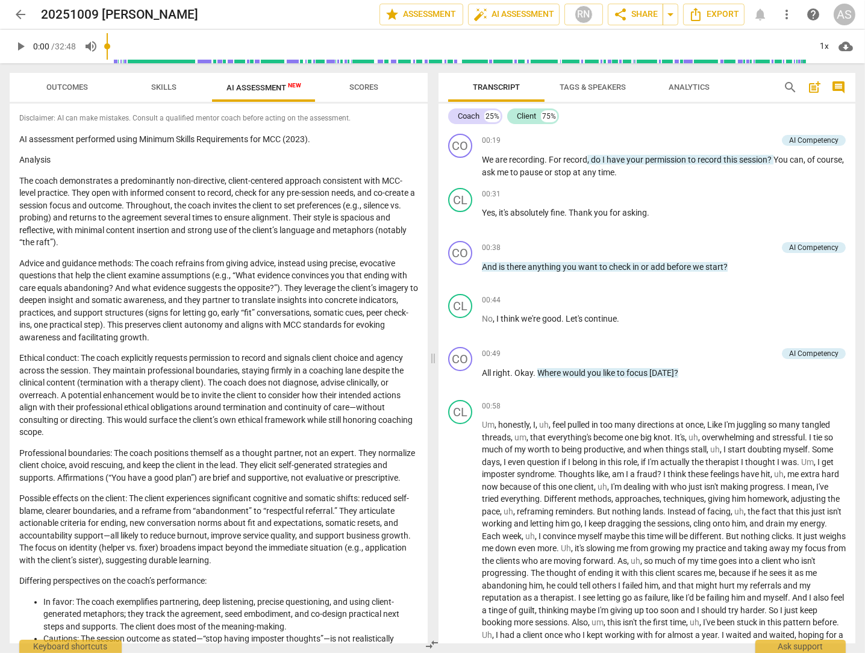
click at [61, 89] on span "Outcomes" at bounding box center [68, 86] width 42 height 9
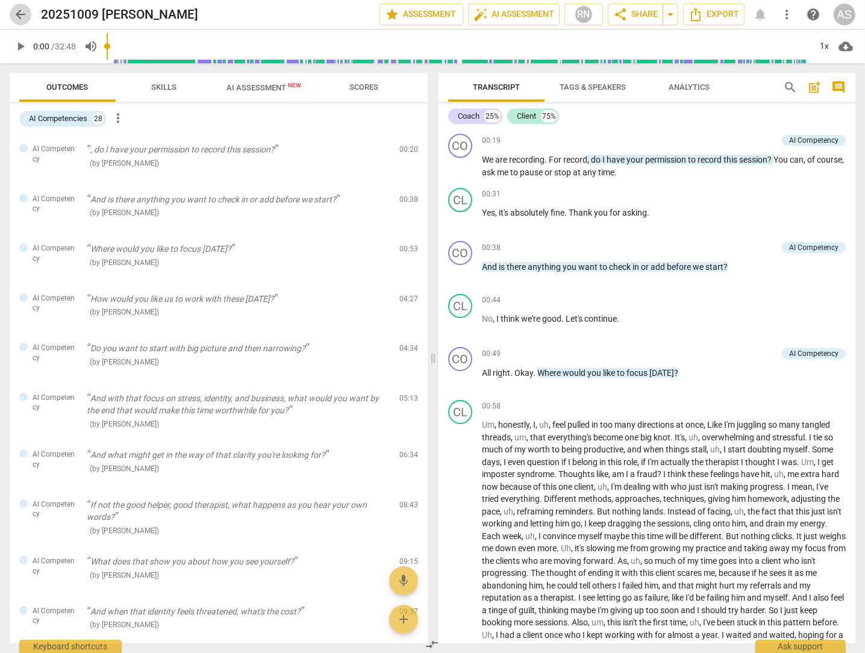
click at [19, 14] on span "arrow_back" at bounding box center [20, 14] width 14 height 14
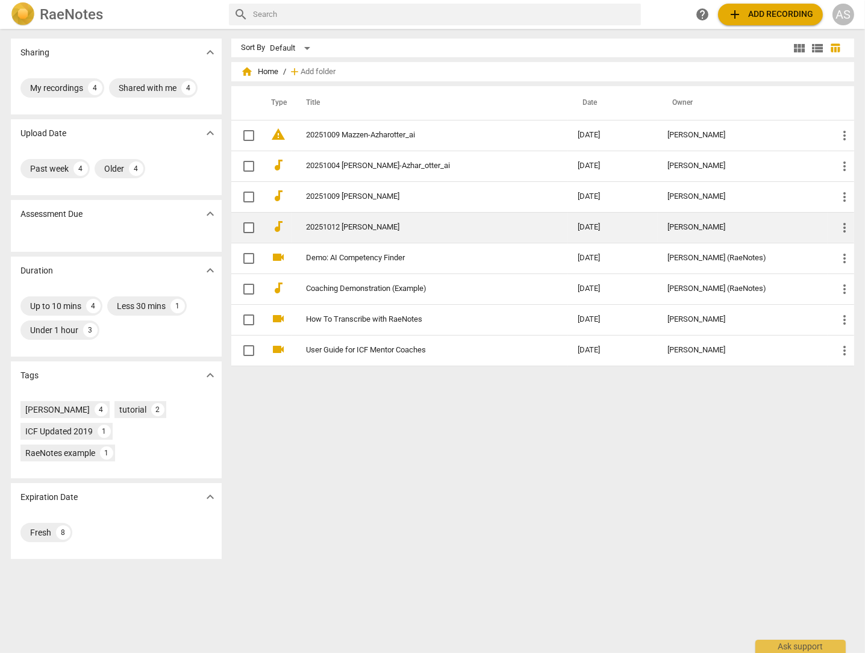
click at [333, 225] on link "20251012 [PERSON_NAME]" at bounding box center [420, 227] width 228 height 9
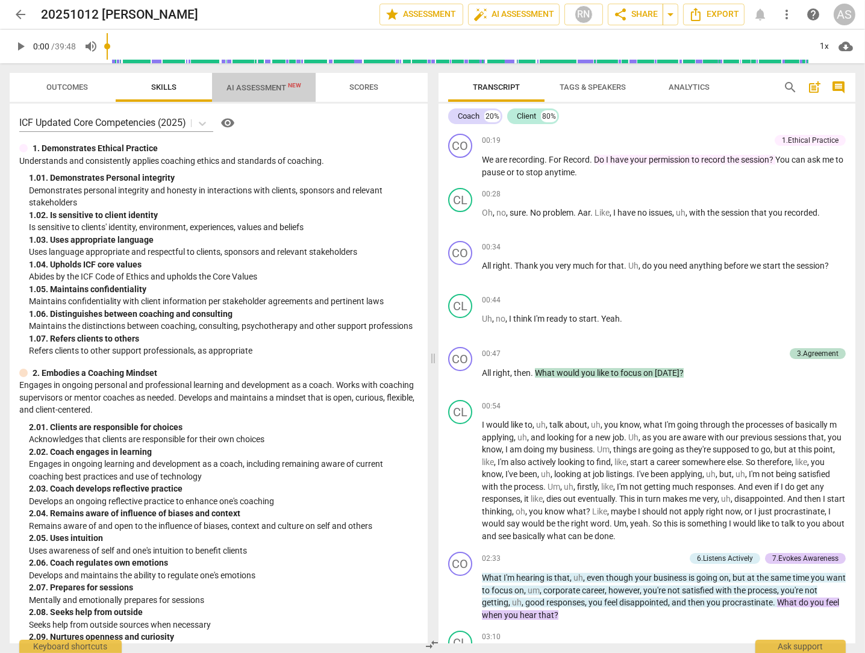
click at [255, 89] on span "AI Assessment New" at bounding box center [263, 87] width 75 height 9
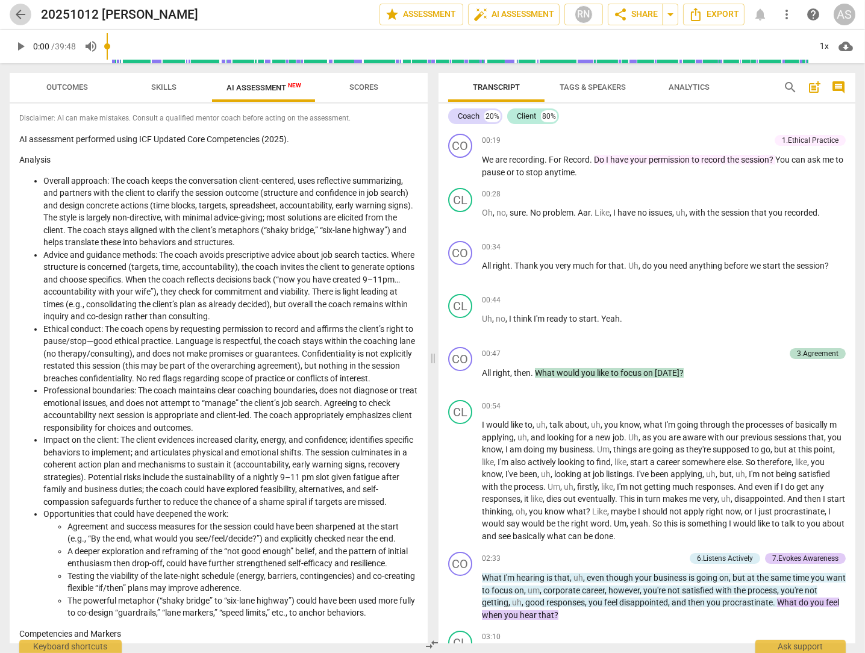
click at [20, 10] on span "arrow_back" at bounding box center [20, 14] width 14 height 14
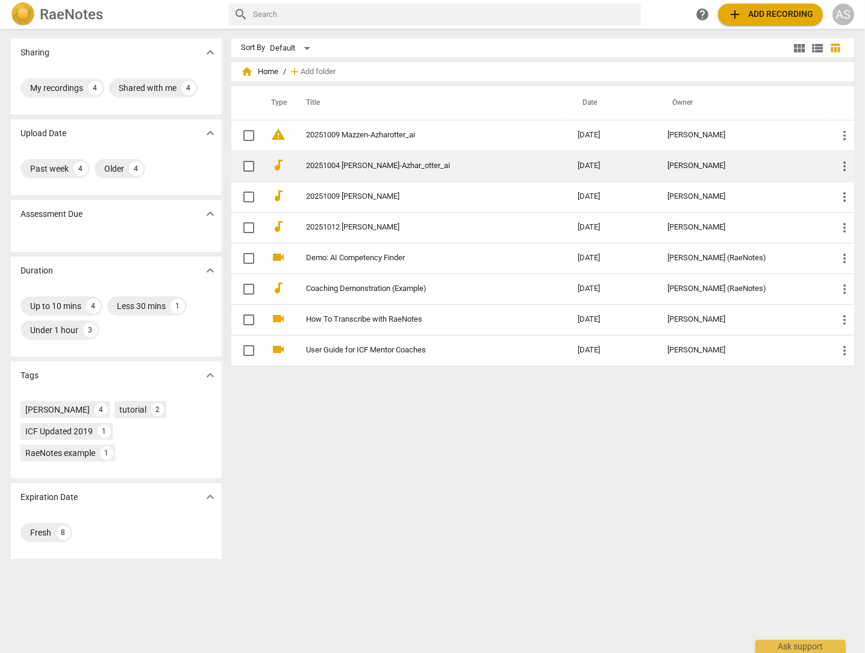
click at [346, 169] on link "20251004 Khurrum-Azhar_otter_ai" at bounding box center [420, 165] width 228 height 9
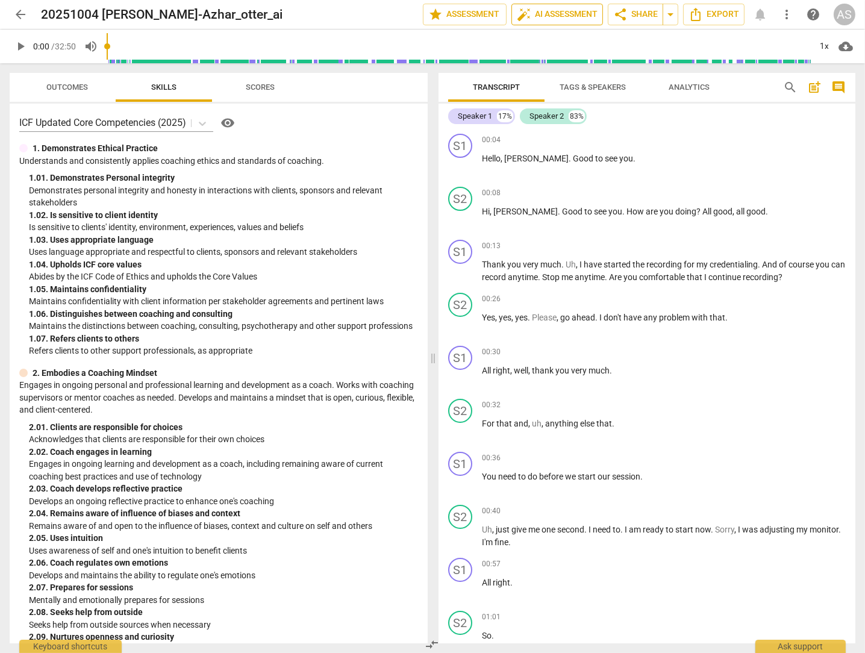
click at [533, 20] on span "auto_fix_high AI Assessment" at bounding box center [557, 14] width 81 height 14
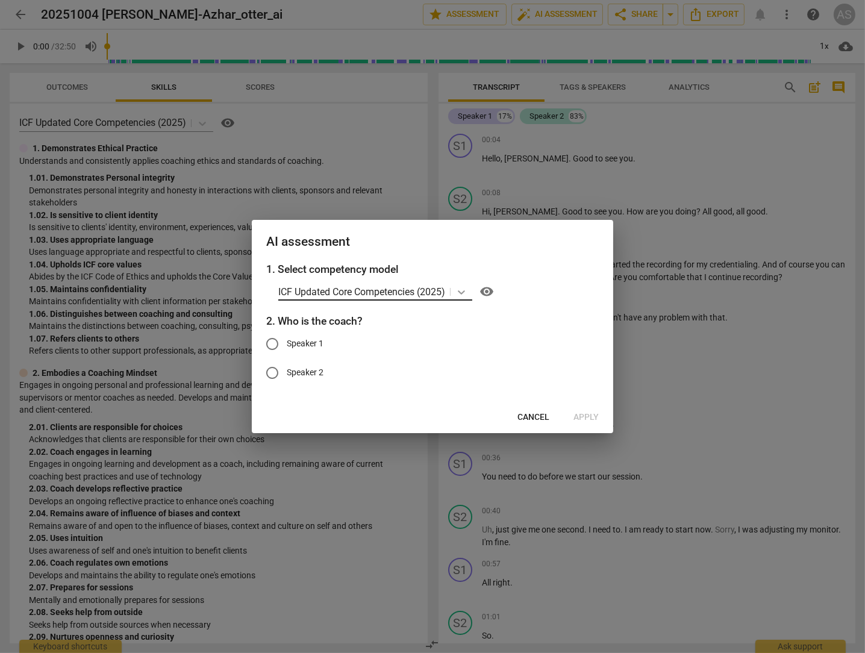
click at [462, 290] on icon at bounding box center [461, 292] width 12 height 12
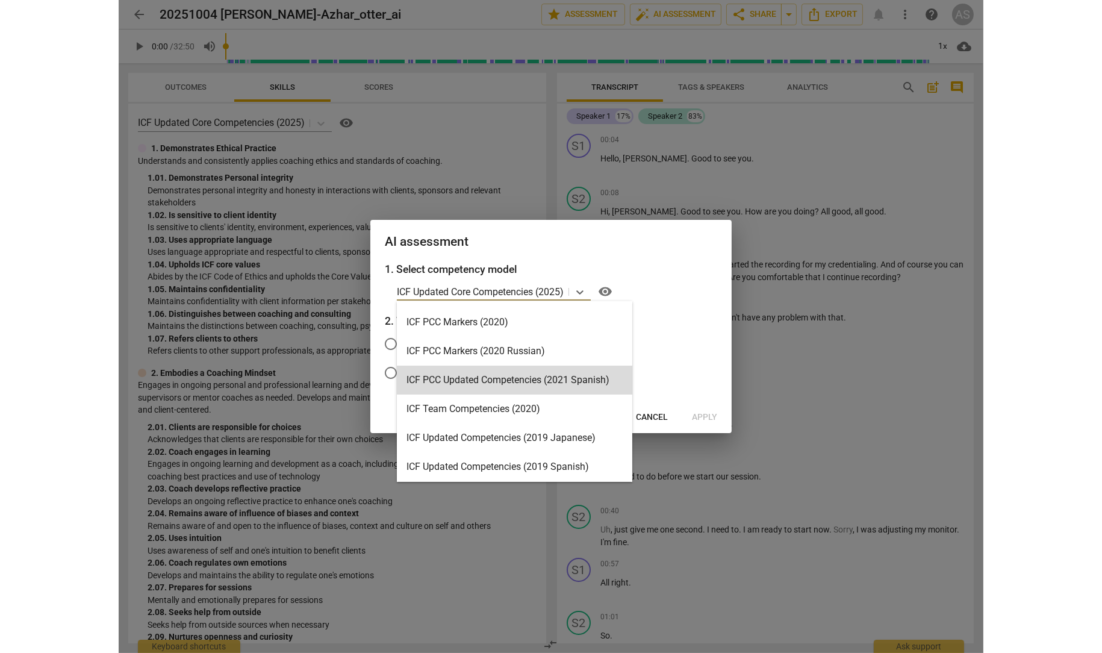
scroll to position [286, 0]
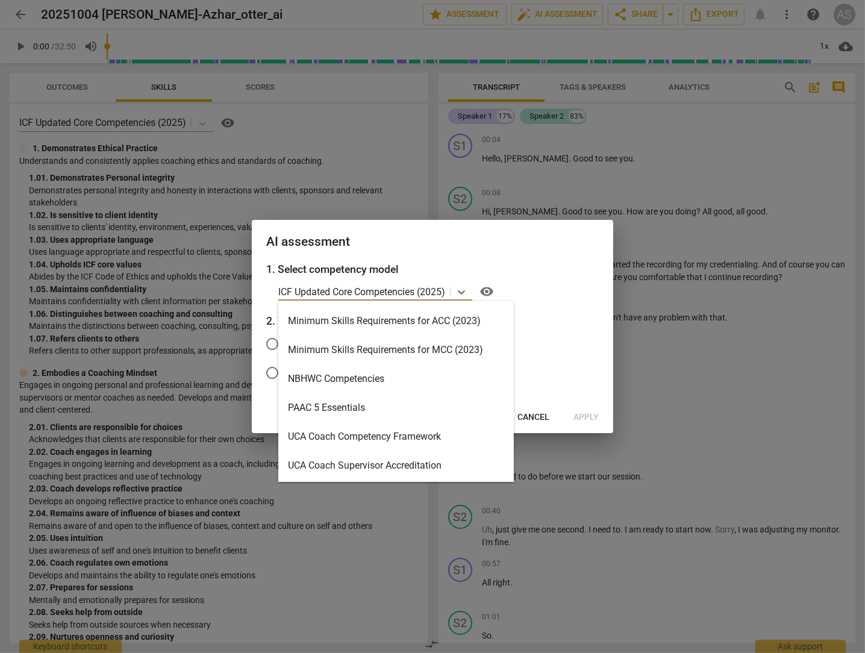
click at [415, 347] on div "Minimum Skills Requirements for MCC (2023)" at bounding box center [395, 349] width 235 height 29
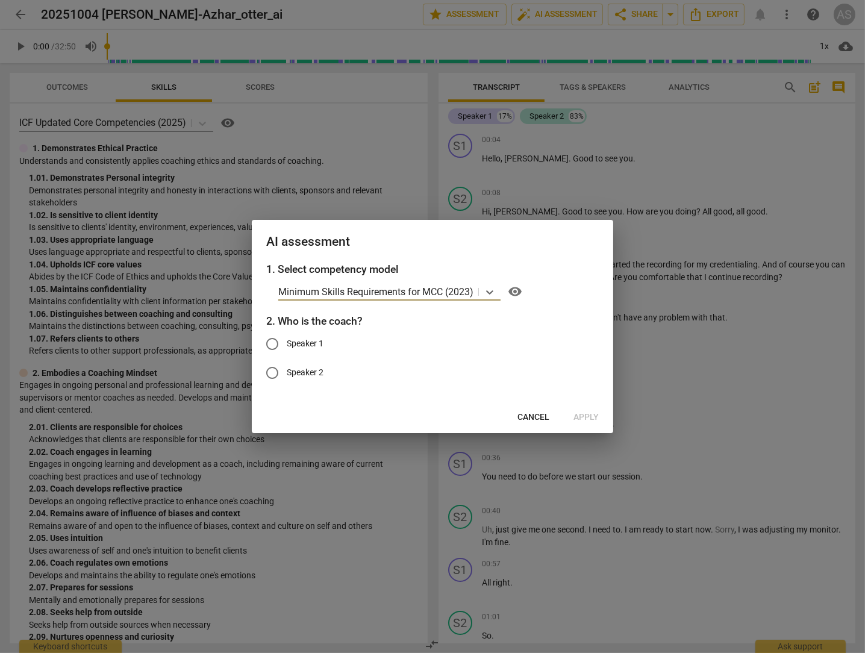
click at [273, 344] on input "Speaker 1" at bounding box center [272, 343] width 29 height 29
radio input "true"
click at [586, 417] on span "Apply" at bounding box center [585, 417] width 25 height 12
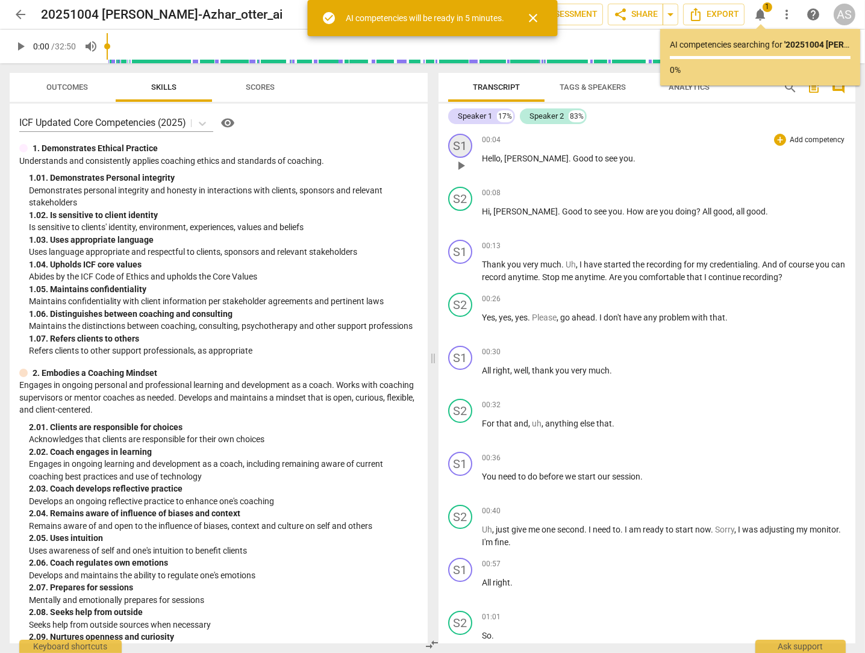
click at [457, 145] on div "S1" at bounding box center [460, 146] width 24 height 24
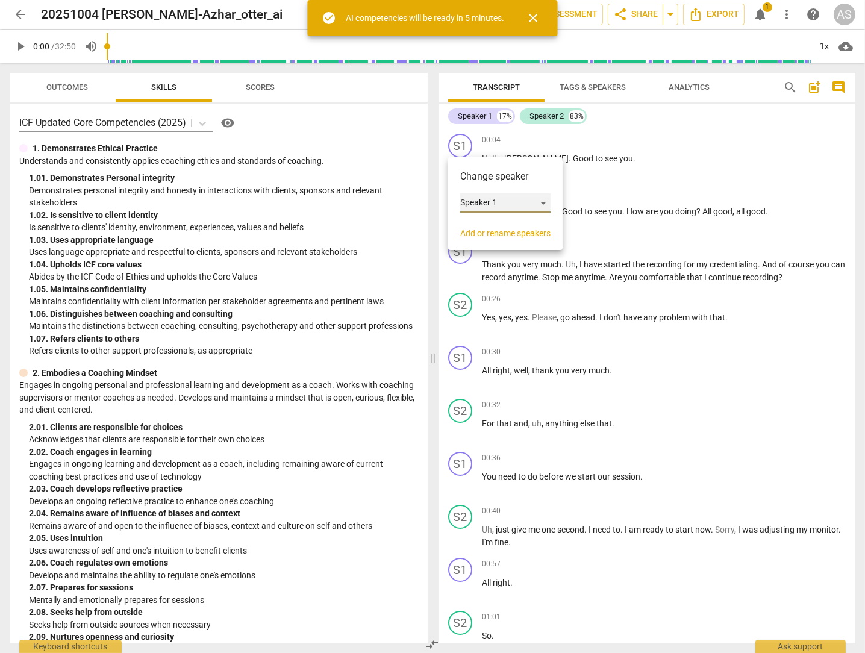
click at [493, 201] on div "Speaker 1" at bounding box center [505, 202] width 90 height 19
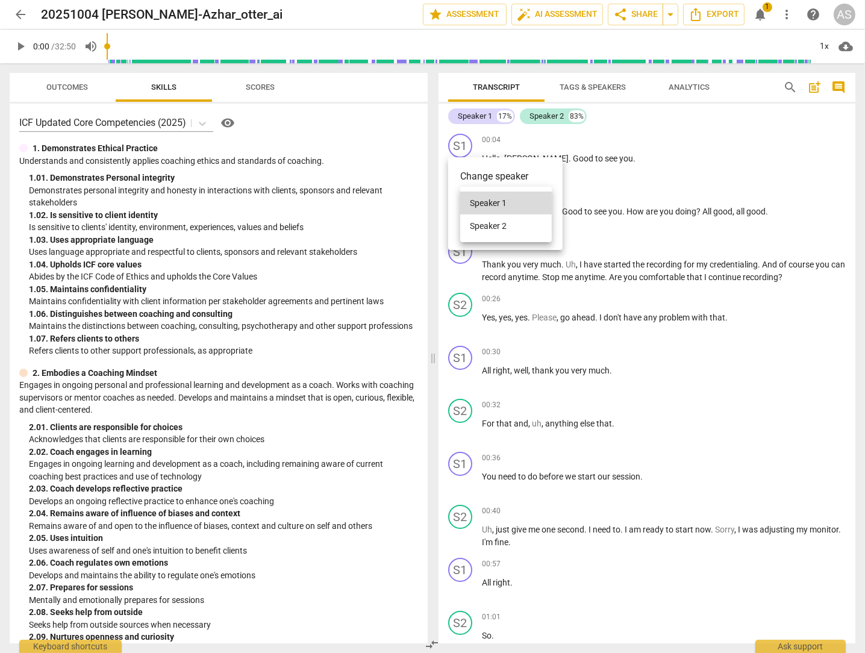
click at [470, 172] on div at bounding box center [432, 326] width 865 height 653
click at [492, 231] on link "Add or rename speakers" at bounding box center [505, 233] width 90 height 10
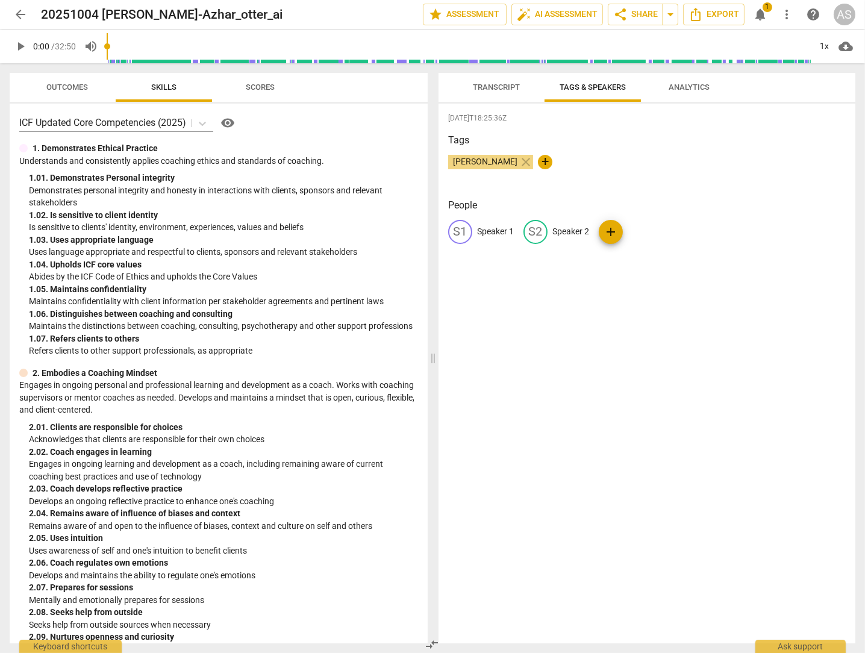
click at [497, 228] on p "Speaker 1" at bounding box center [495, 231] width 37 height 13
type input "Coach"
click at [642, 231] on p "Speaker 2" at bounding box center [648, 231] width 37 height 13
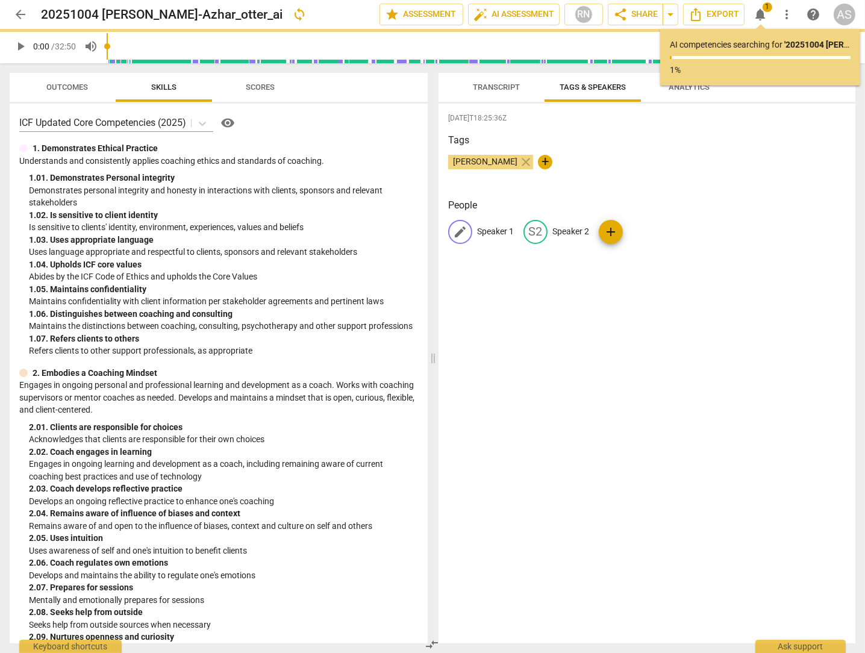
click at [504, 234] on p "Speaker 1" at bounding box center [495, 231] width 37 height 13
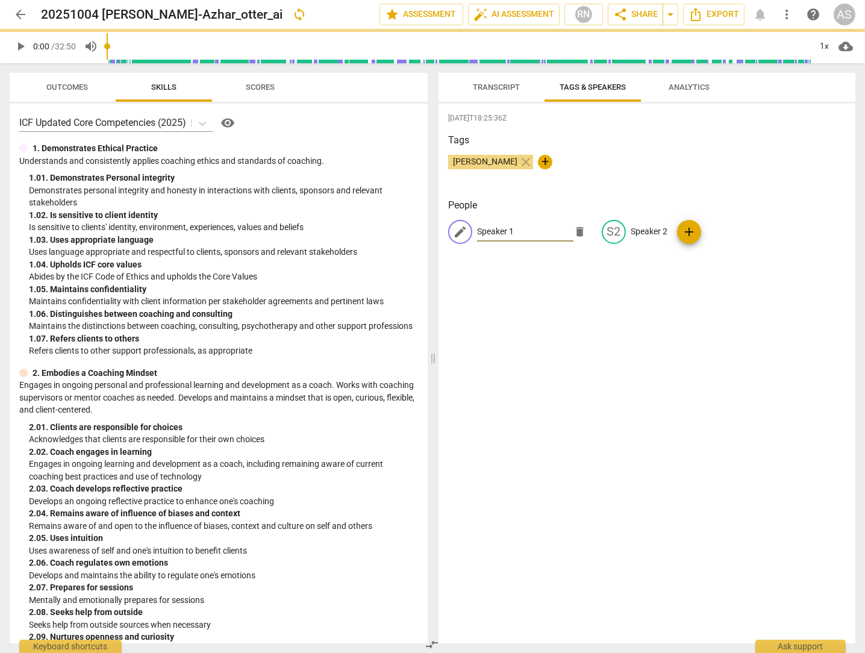
type input "C"
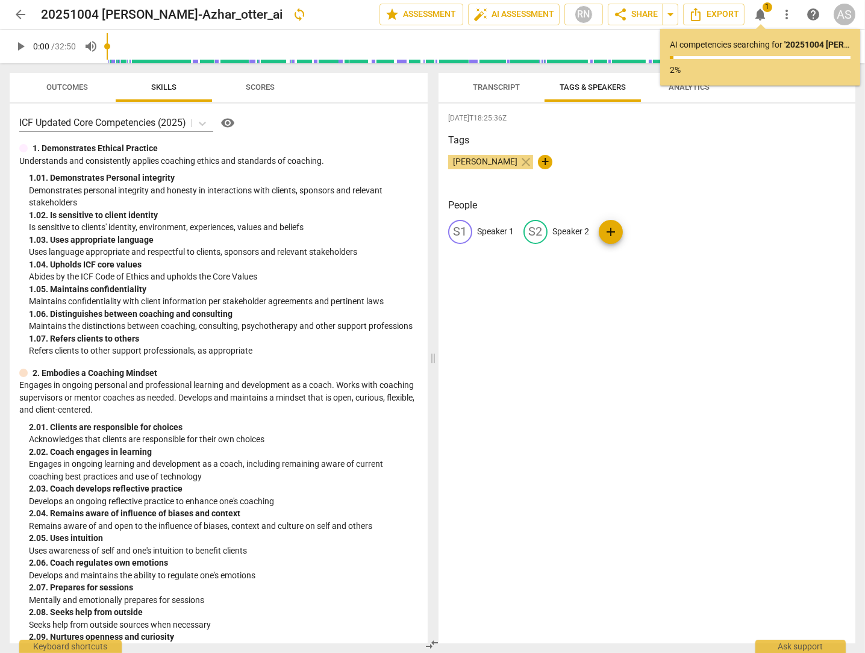
click at [503, 231] on p "Speaker 1" at bounding box center [495, 231] width 37 height 13
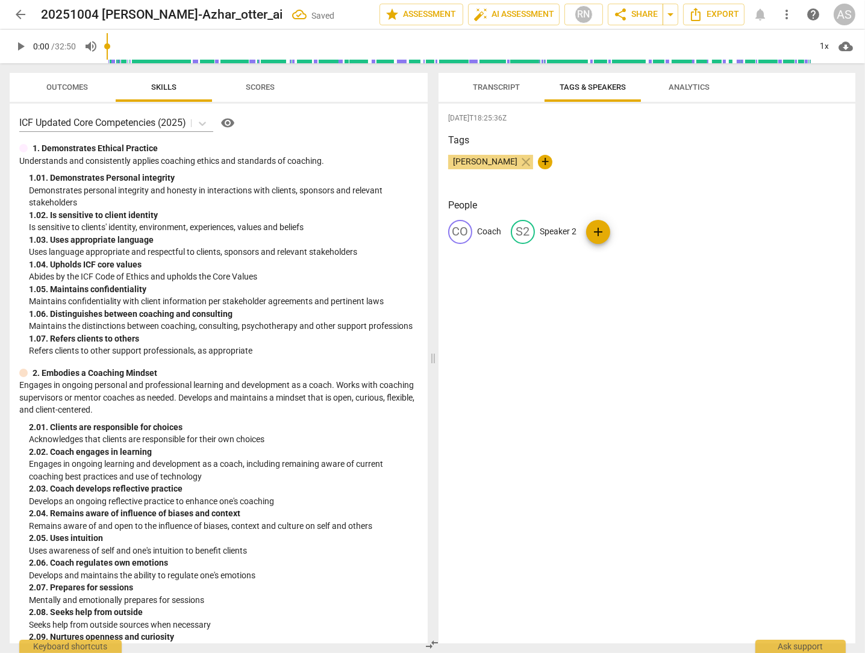
click at [23, 13] on span "arrow_back" at bounding box center [20, 14] width 14 height 14
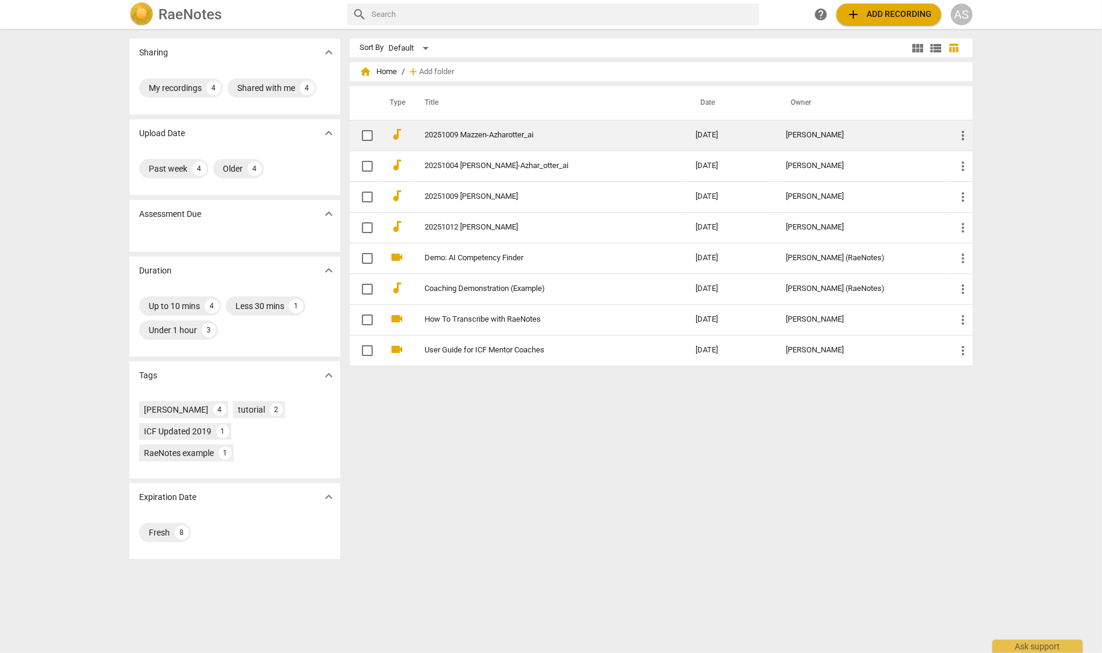
click at [492, 131] on link "20251009 Mazzen-Azharotter_ai" at bounding box center [539, 135] width 228 height 9
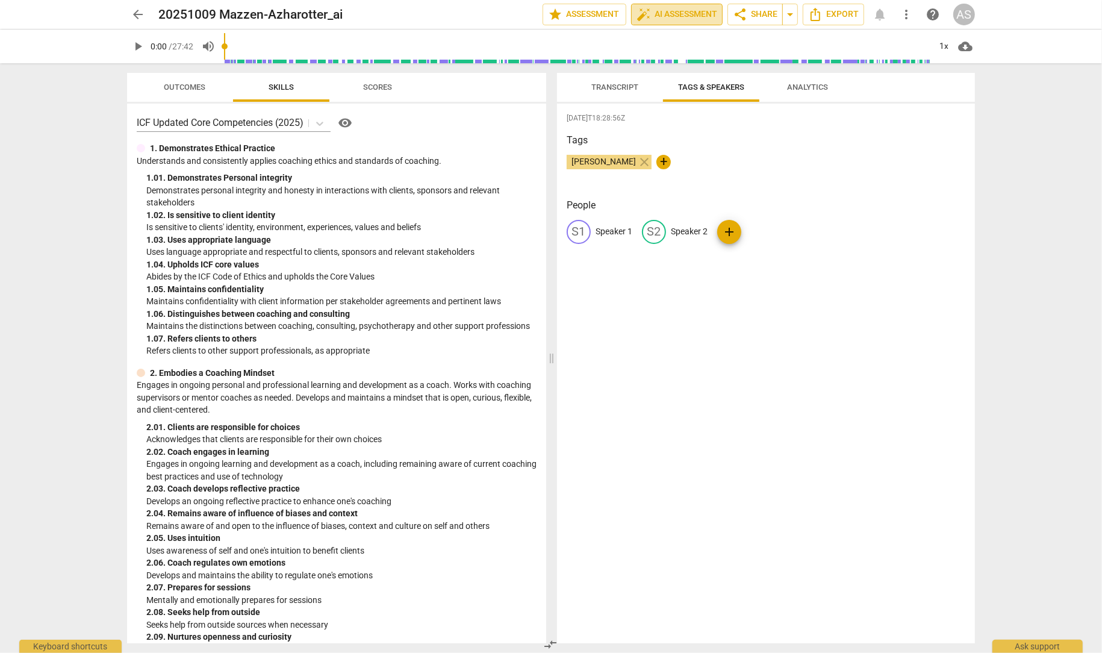
click at [670, 17] on span "auto_fix_high AI Assessment" at bounding box center [676, 14] width 81 height 14
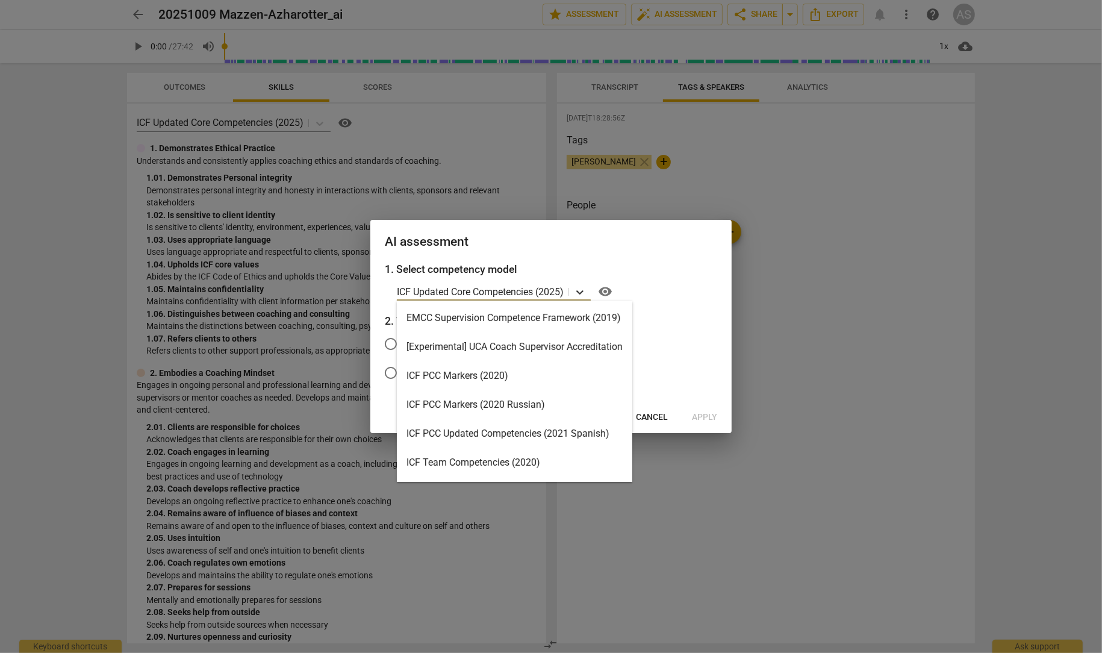
click at [580, 292] on icon at bounding box center [580, 292] width 12 height 12
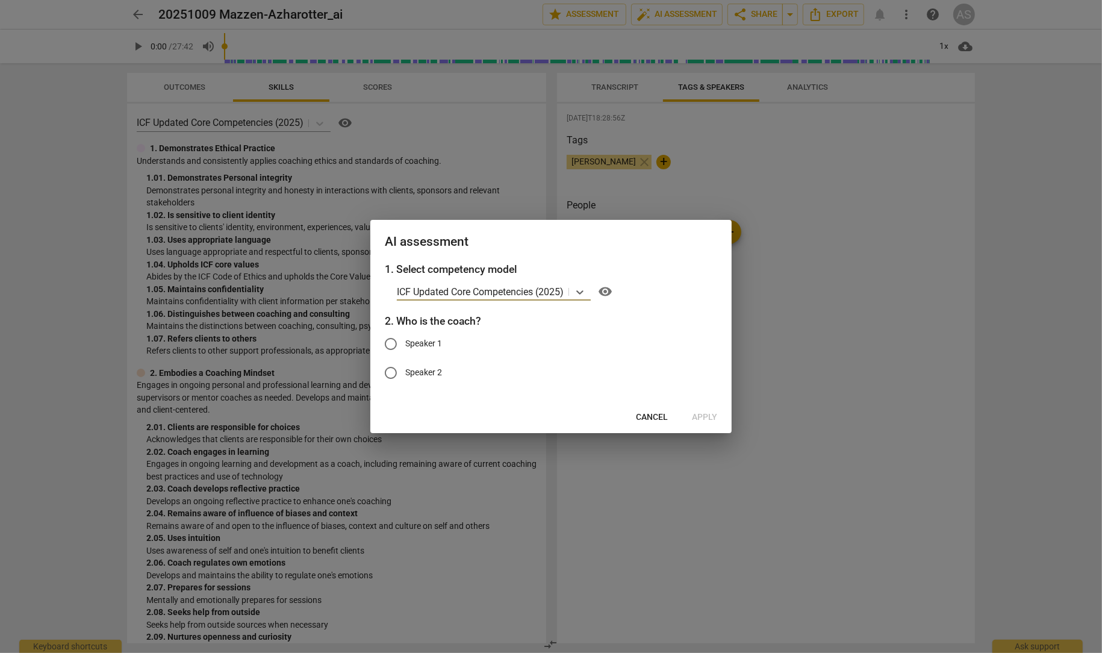
click at [655, 414] on span "Cancel" at bounding box center [652, 417] width 32 height 12
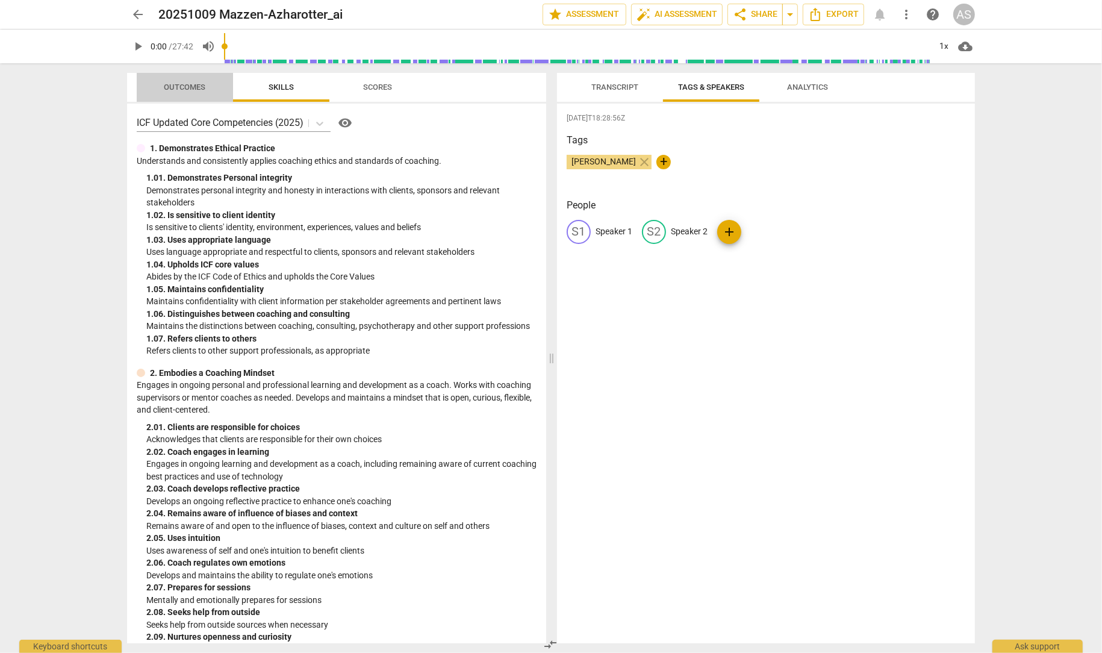
click at [190, 87] on span "Outcomes" at bounding box center [185, 86] width 42 height 9
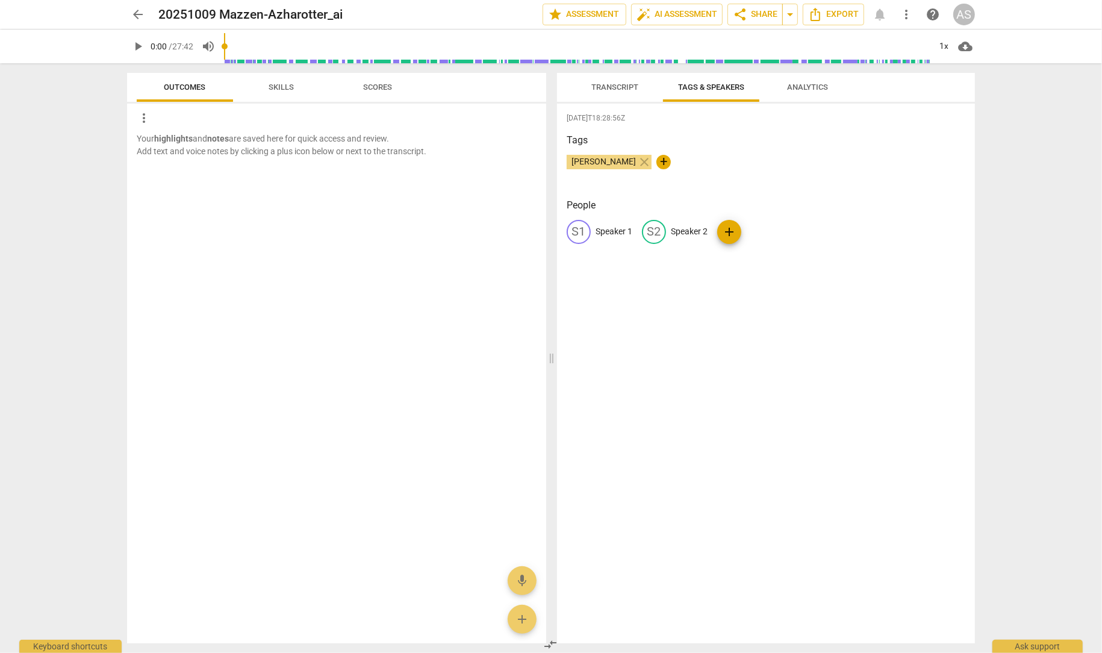
click at [137, 13] on span "arrow_back" at bounding box center [138, 14] width 14 height 14
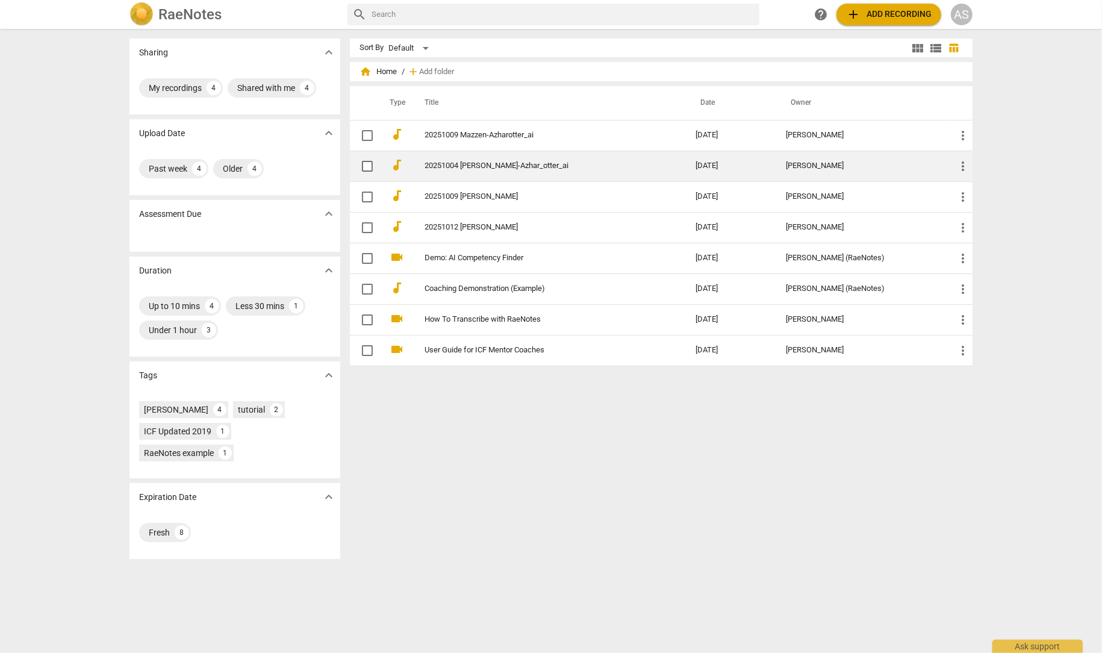
click at [490, 166] on link "20251004 Khurrum-Azhar_otter_ai" at bounding box center [539, 165] width 228 height 9
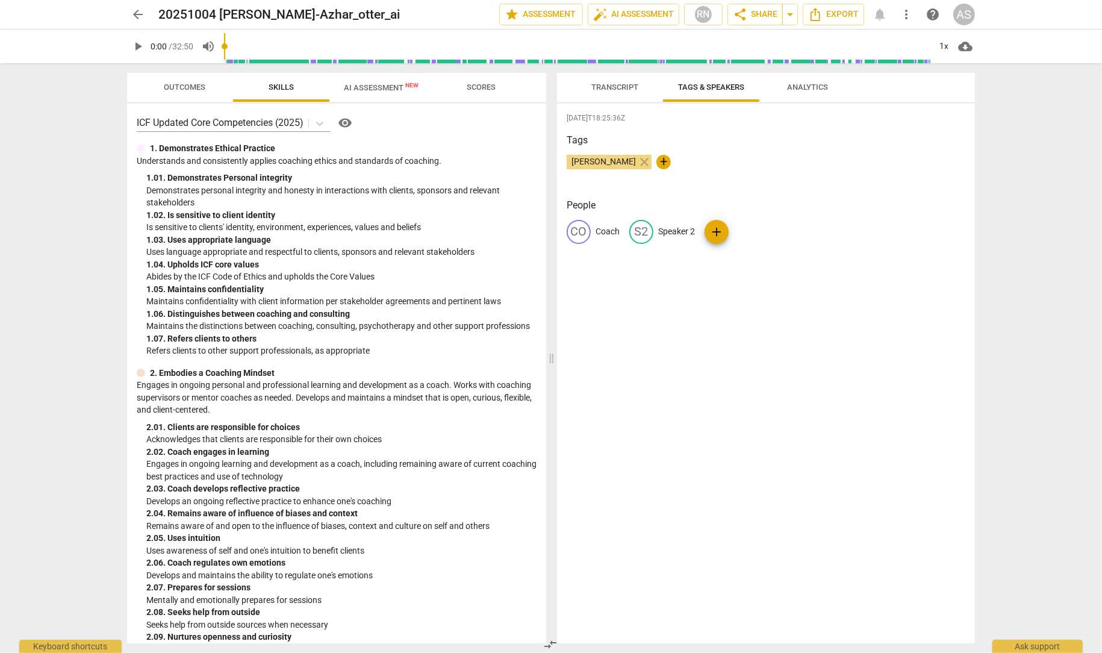
click at [387, 90] on span "AI Assessment New" at bounding box center [381, 87] width 75 height 9
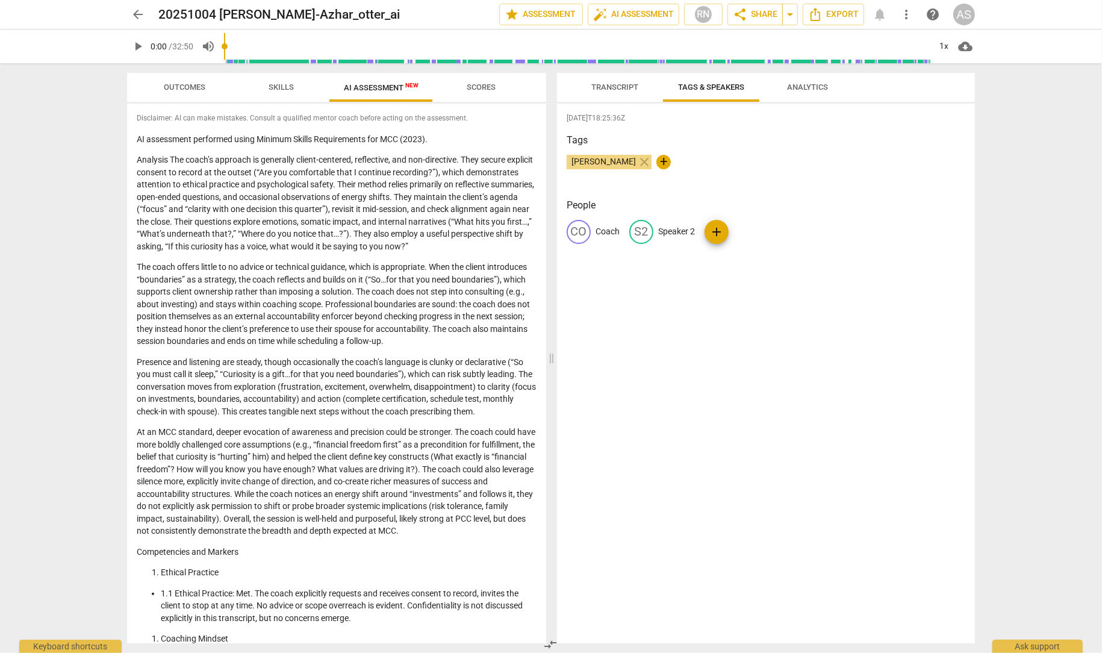
click at [137, 13] on span "arrow_back" at bounding box center [138, 14] width 14 height 14
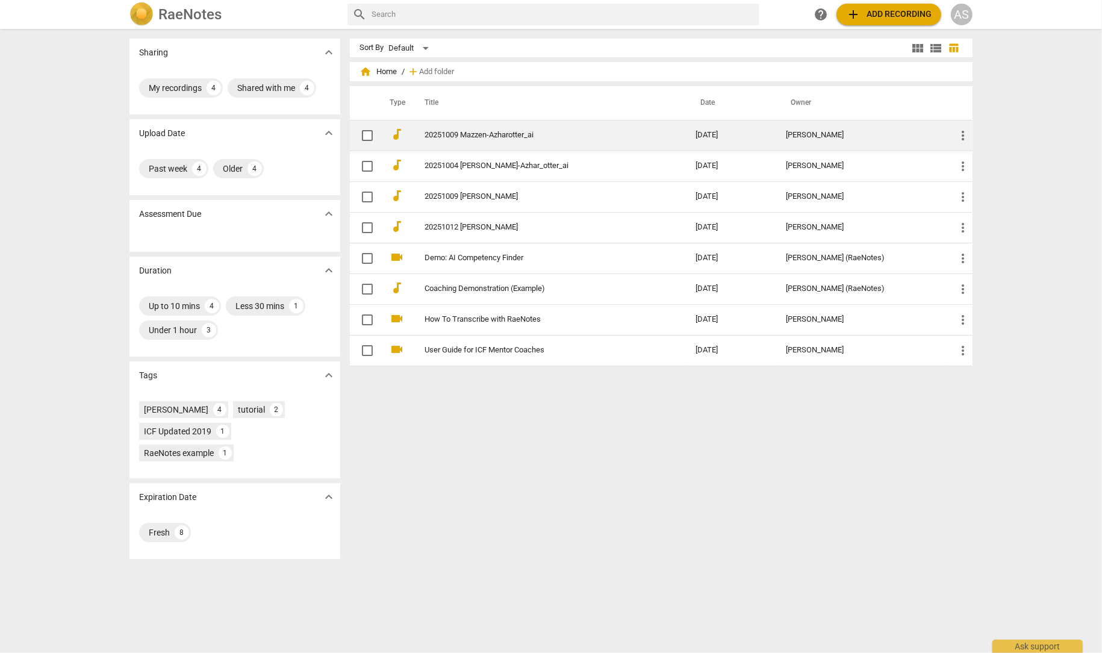
click at [503, 135] on link "20251009 Mazzen-Azharotter_ai" at bounding box center [539, 135] width 228 height 9
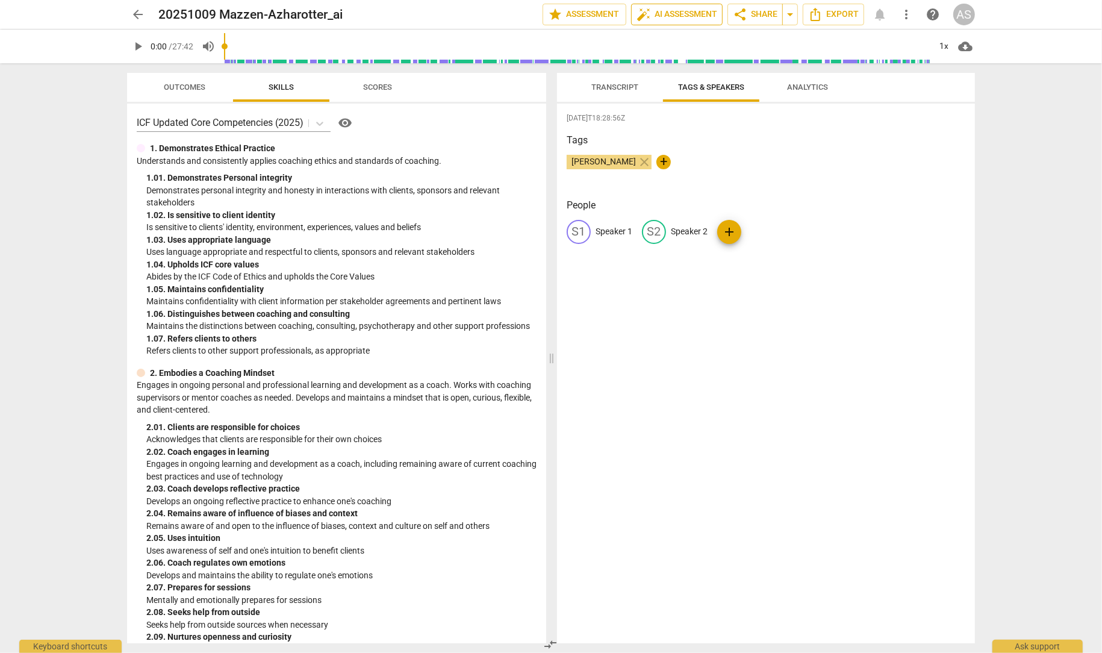
click at [674, 17] on span "auto_fix_high AI Assessment" at bounding box center [676, 14] width 81 height 14
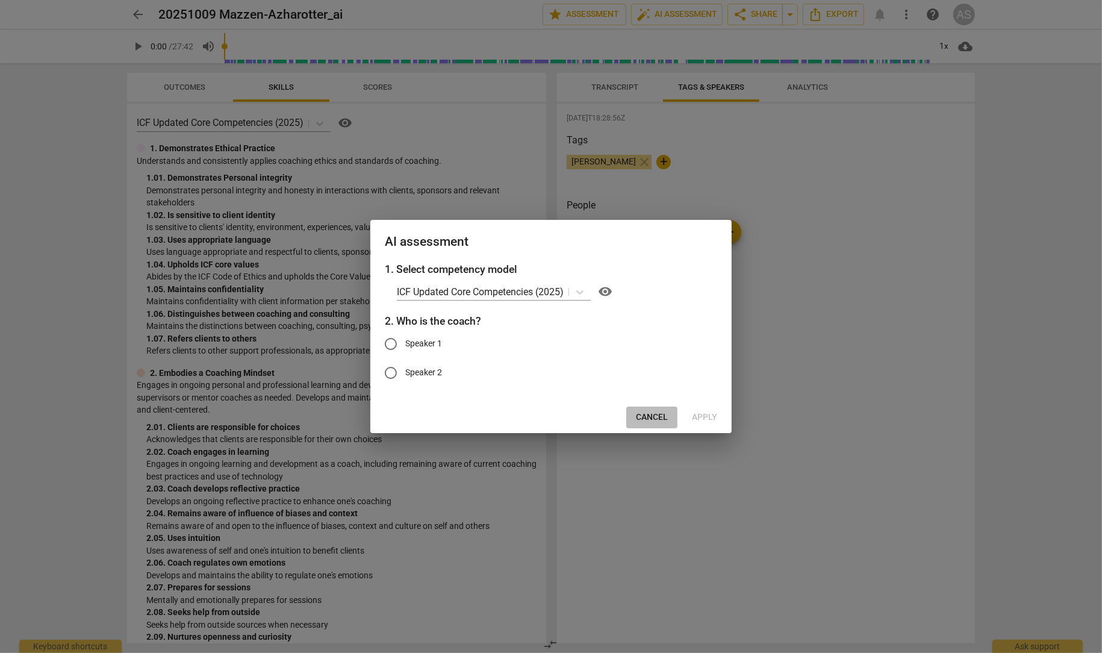
click at [659, 420] on span "Cancel" at bounding box center [652, 417] width 32 height 12
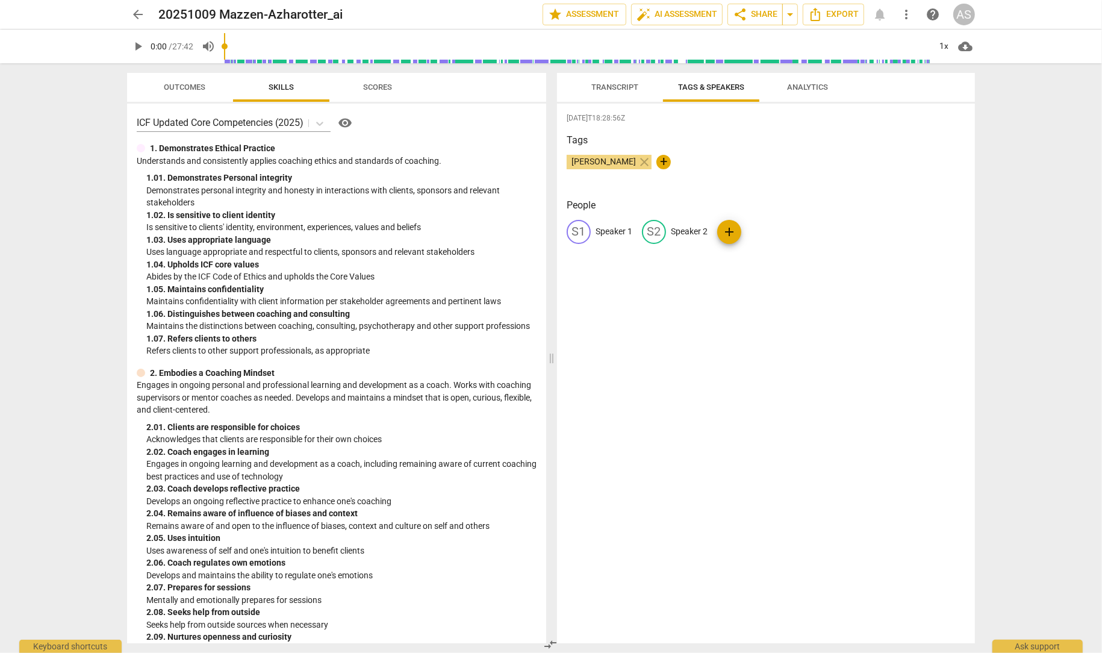
click at [617, 233] on p "Speaker 1" at bounding box center [614, 231] width 37 height 13
type input "Coach"
click at [761, 232] on p "Speaker 2" at bounding box center [767, 231] width 37 height 13
type input "Client"
click at [679, 341] on div "2025-10-12T18:28:56Z Tags Azhar Syed close + People CO Coach edit Client delete…" at bounding box center [766, 374] width 418 height 540
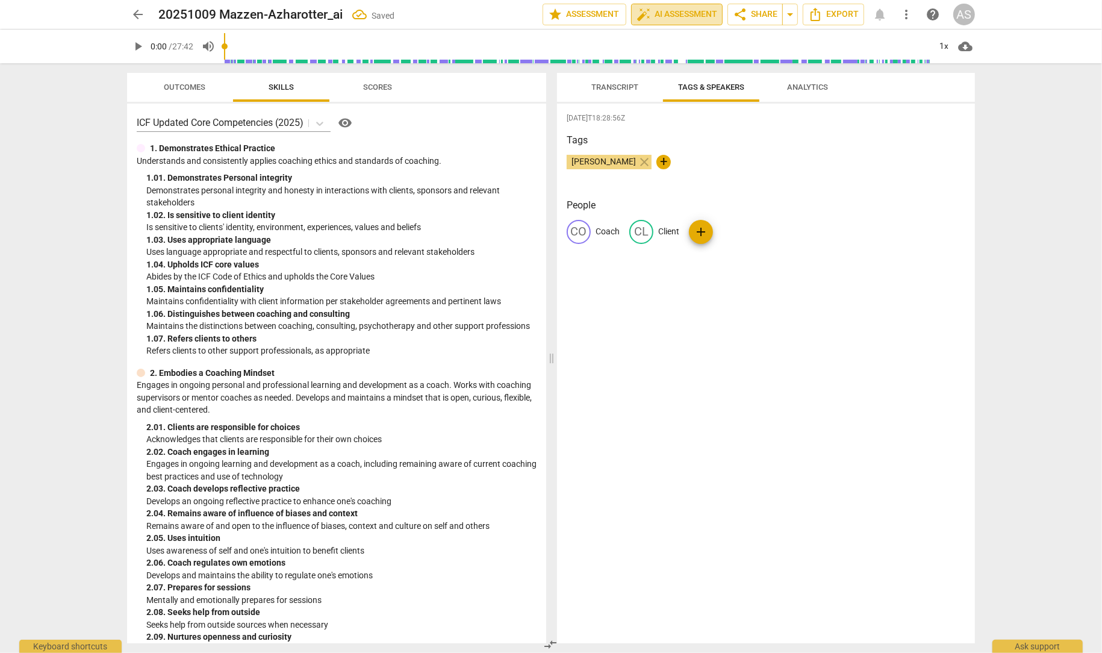
click at [698, 14] on span "auto_fix_high AI Assessment" at bounding box center [676, 14] width 81 height 14
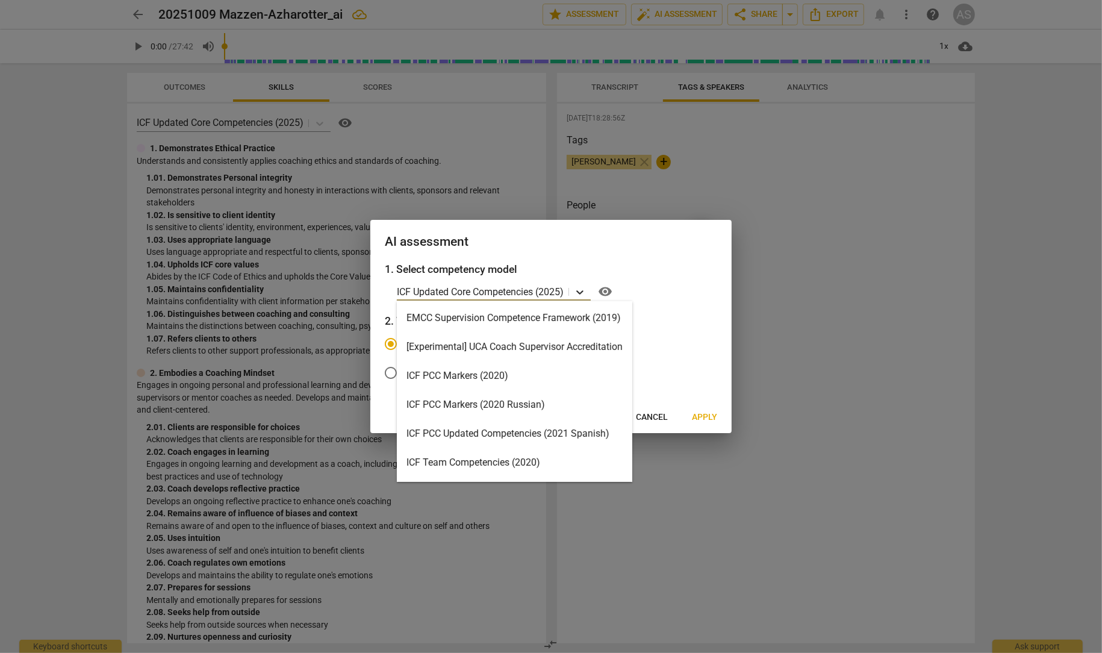
click at [581, 293] on icon at bounding box center [579, 292] width 7 height 4
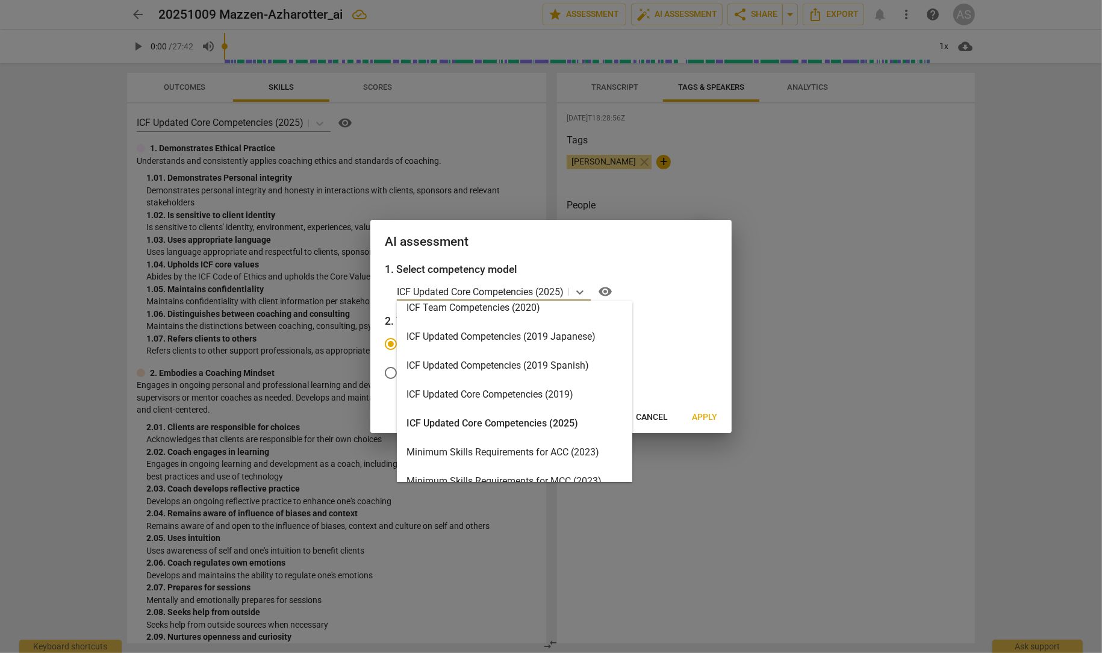
scroll to position [181, 0]
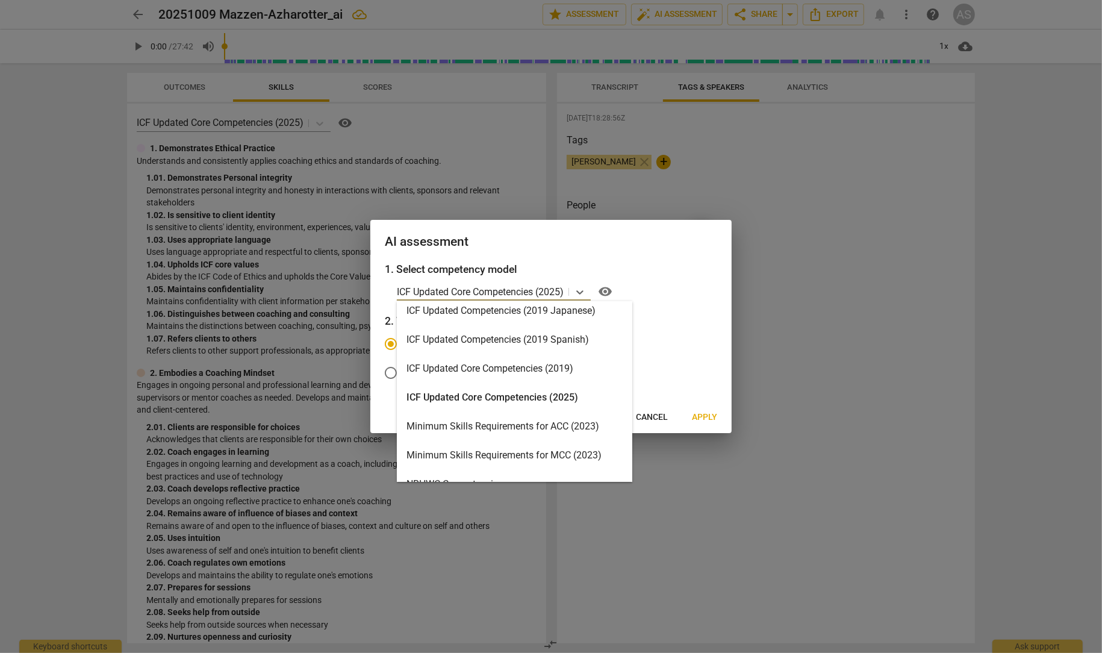
click at [491, 453] on div "Minimum Skills Requirements for MCC (2023)" at bounding box center [514, 455] width 235 height 29
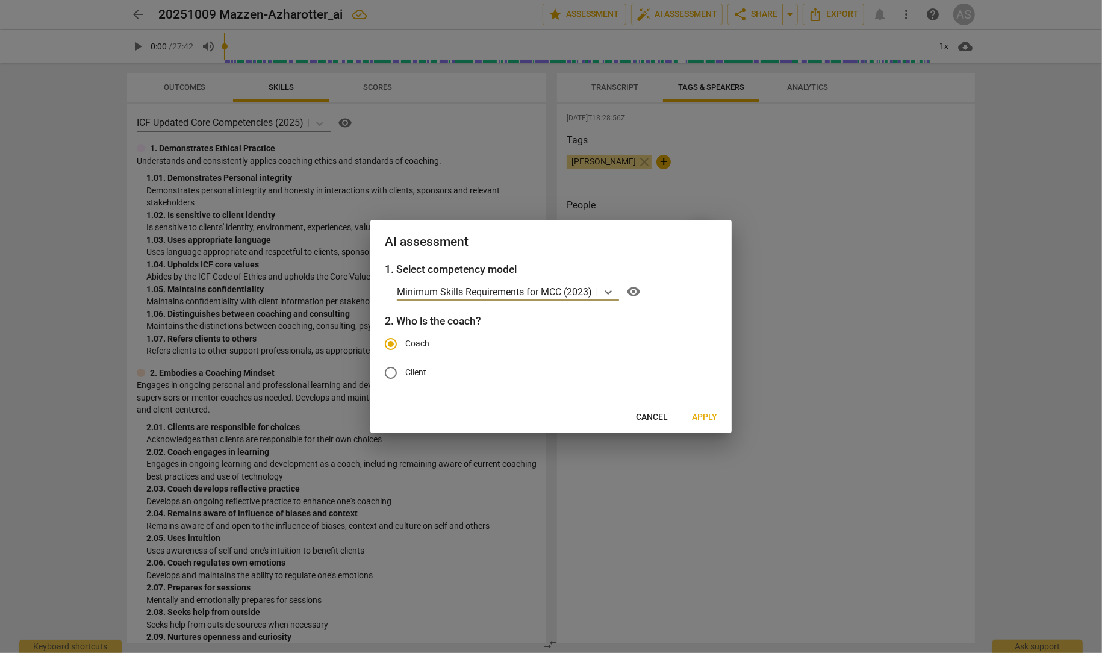
click at [708, 418] on span "Apply" at bounding box center [704, 417] width 25 height 12
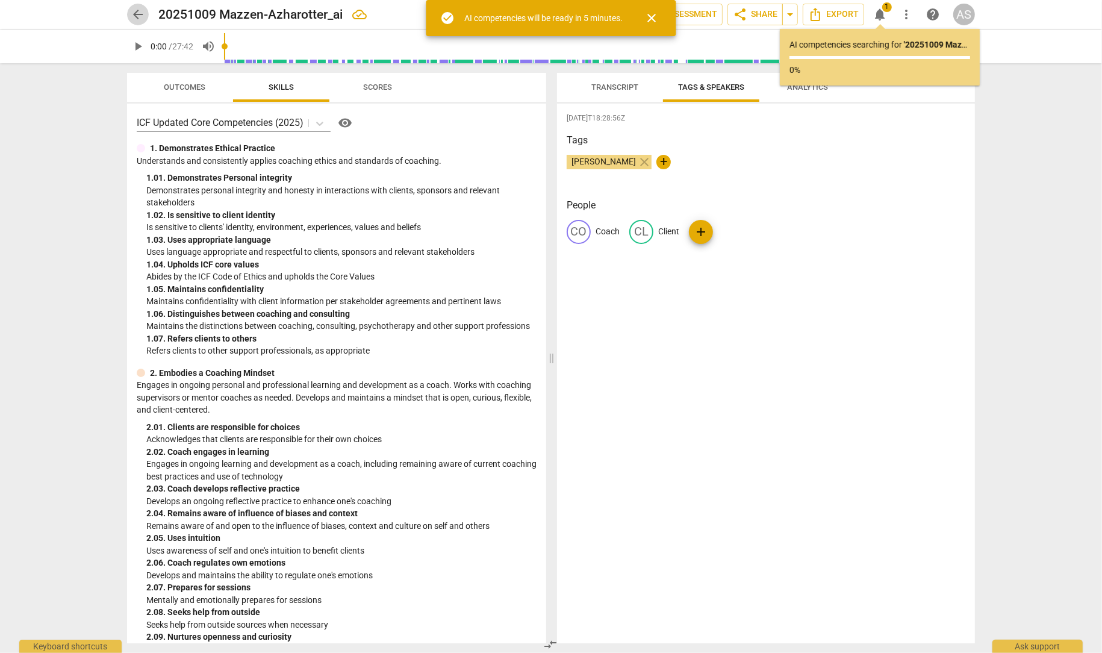
click at [137, 12] on span "arrow_back" at bounding box center [138, 14] width 14 height 14
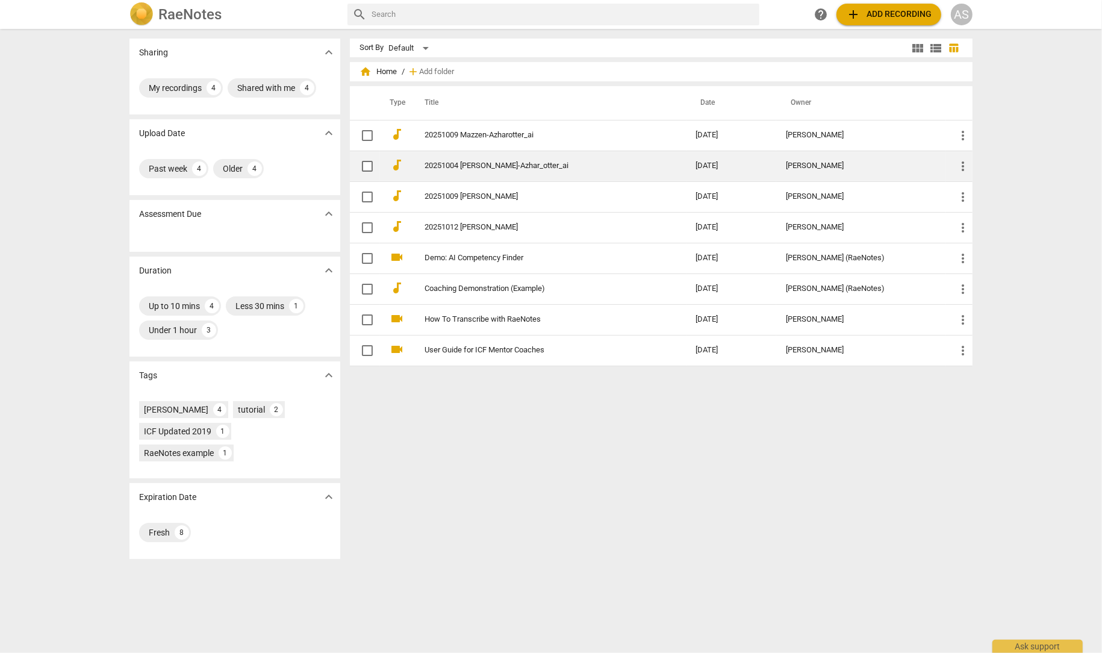
click at [470, 164] on link "20251004 Khurrum-Azhar_otter_ai" at bounding box center [539, 165] width 228 height 9
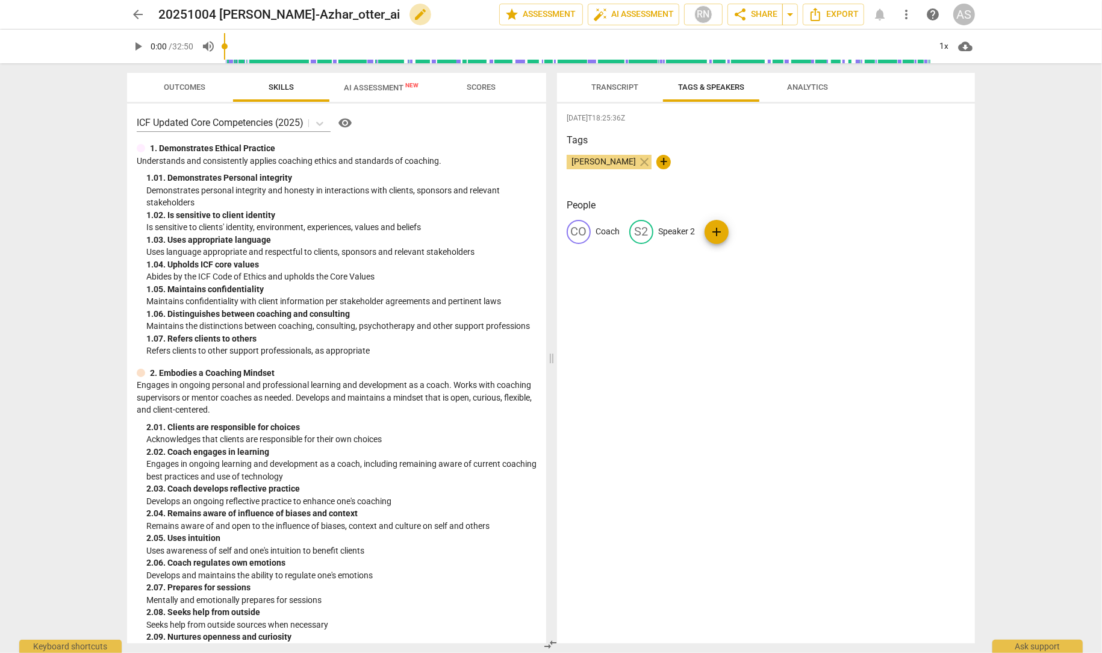
click at [413, 17] on span "edit" at bounding box center [420, 14] width 14 height 14
type input "20251004 [PERSON_NAME]-Azhar_otter_ai NOT MCC"
click at [452, 14] on span "done" at bounding box center [457, 14] width 14 height 14
click at [134, 11] on span "arrow_back" at bounding box center [138, 14] width 14 height 14
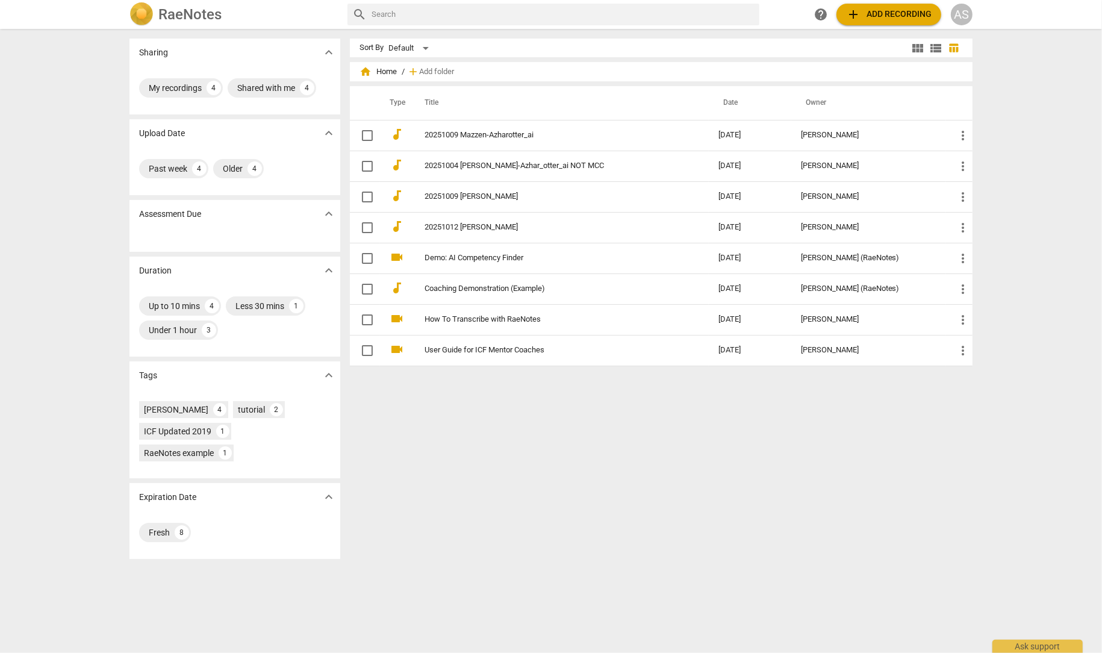
click at [864, 16] on span "add Add recording" at bounding box center [889, 14] width 86 height 14
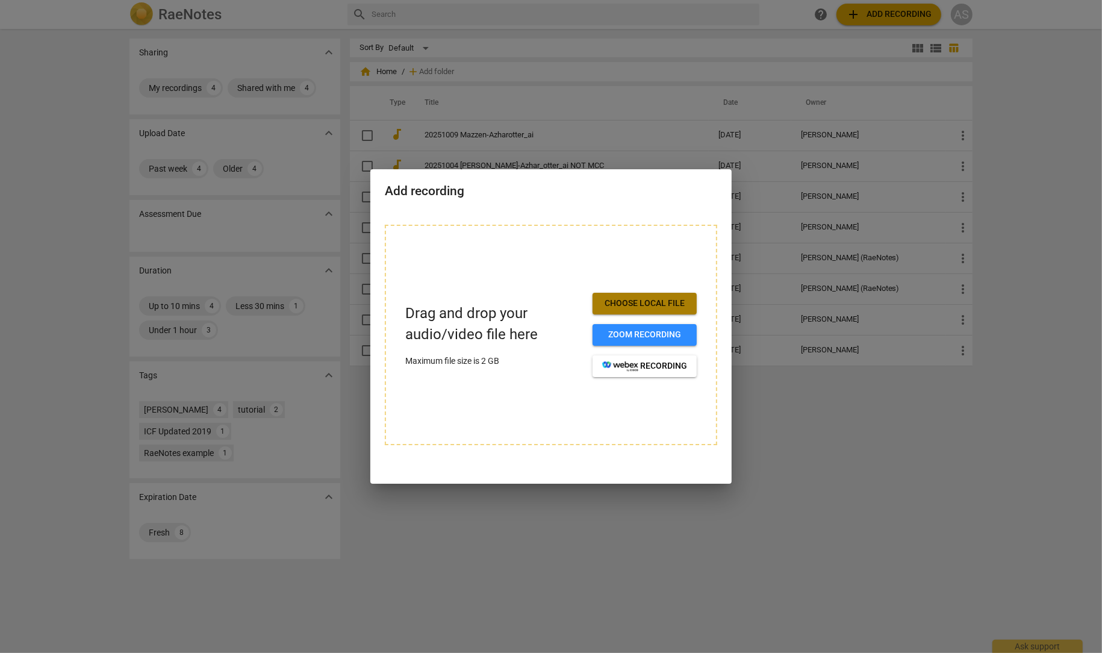
click at [640, 304] on span "Choose local file" at bounding box center [644, 303] width 85 height 12
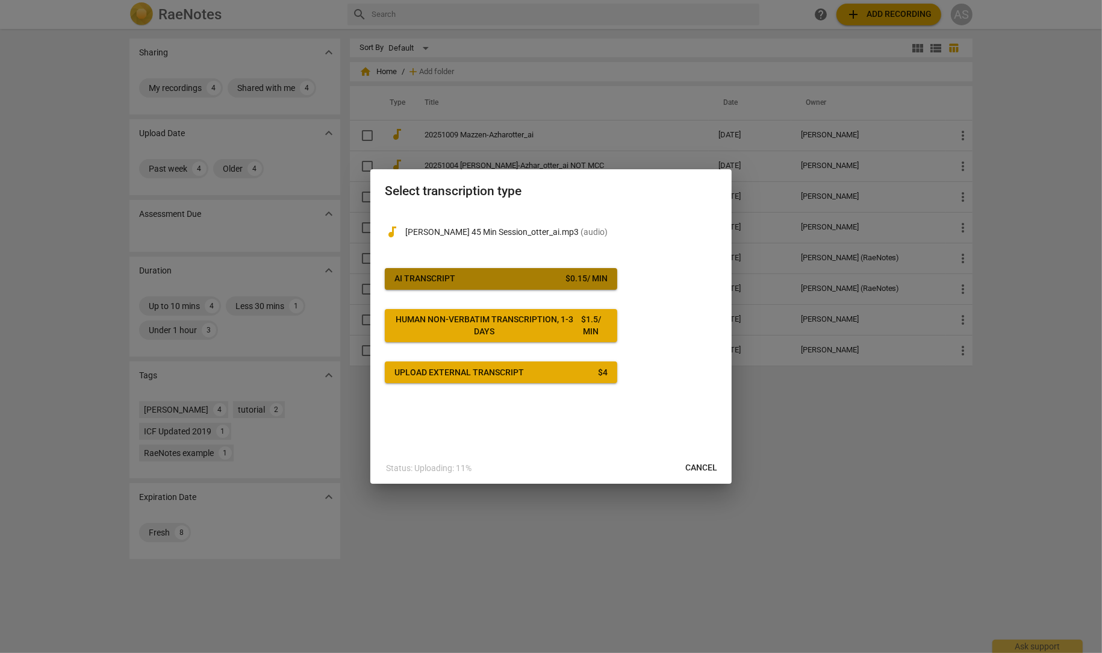
click at [449, 274] on div "AI Transcript" at bounding box center [424, 279] width 61 height 12
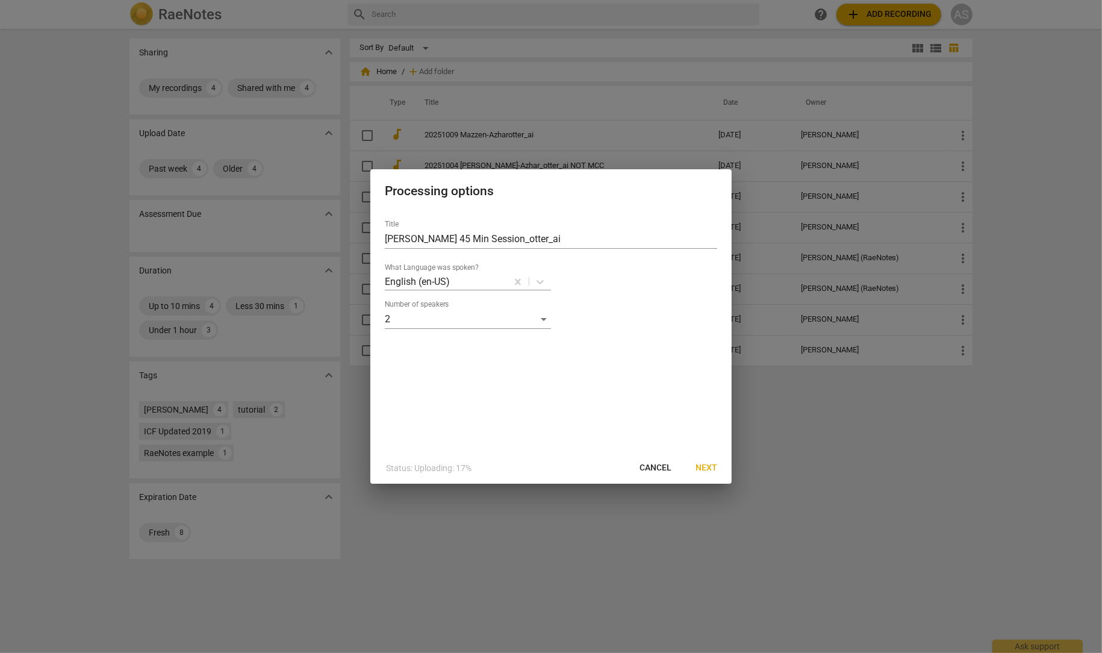
click at [709, 468] on span "Next" at bounding box center [706, 468] width 22 height 12
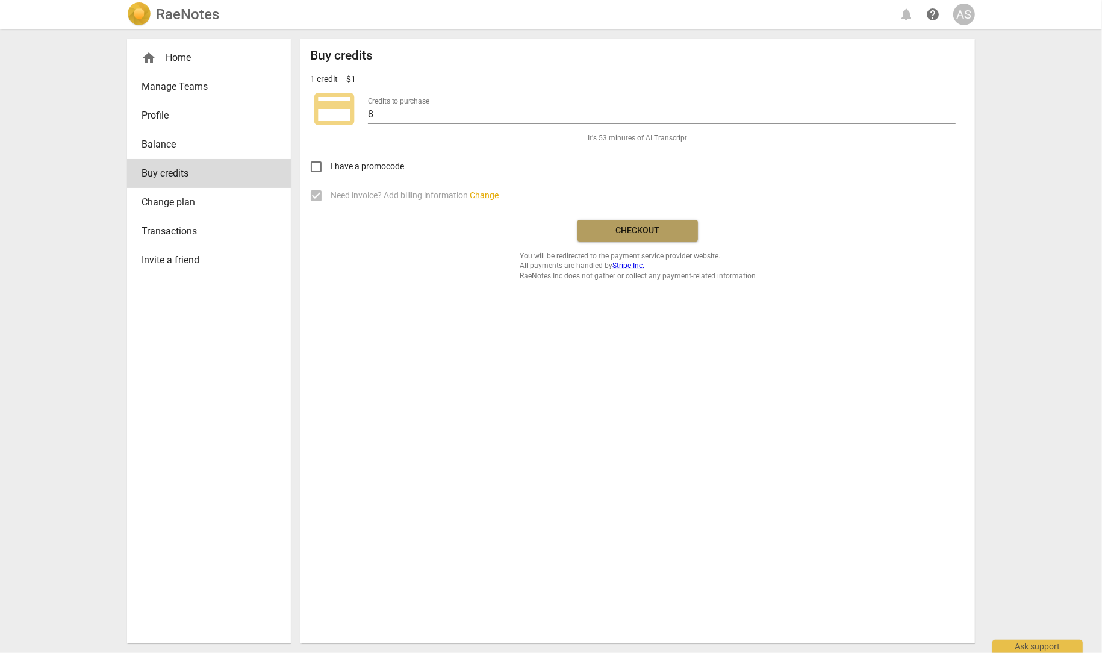
click at [635, 230] on span "Checkout" at bounding box center [637, 231] width 101 height 12
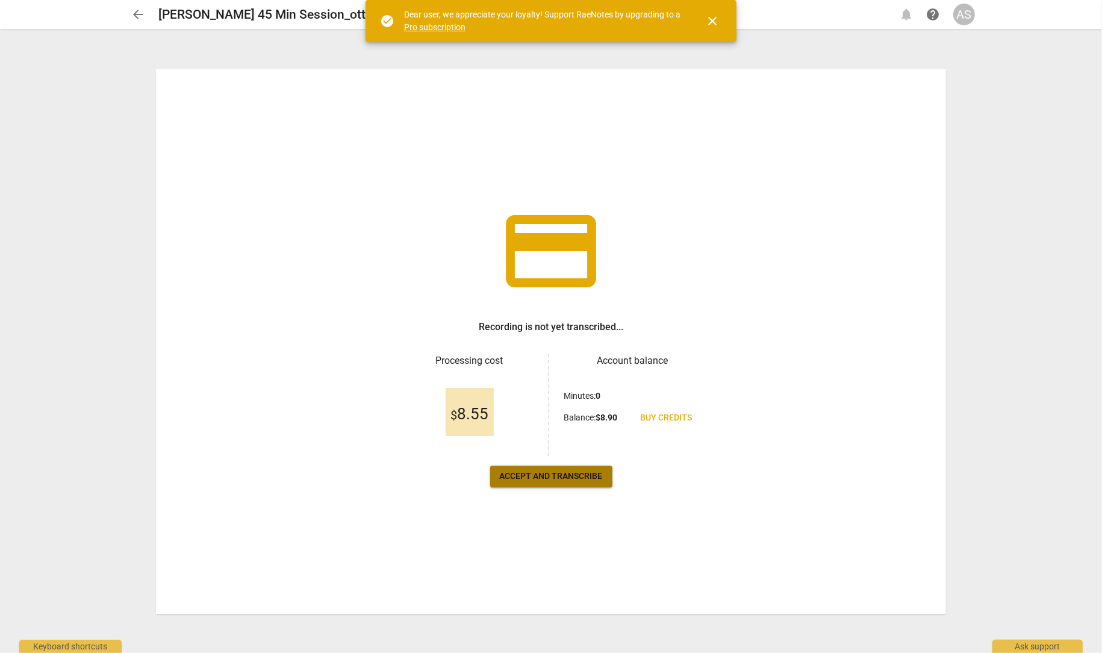
click at [555, 481] on span "Accept and transcribe" at bounding box center [551, 476] width 103 height 12
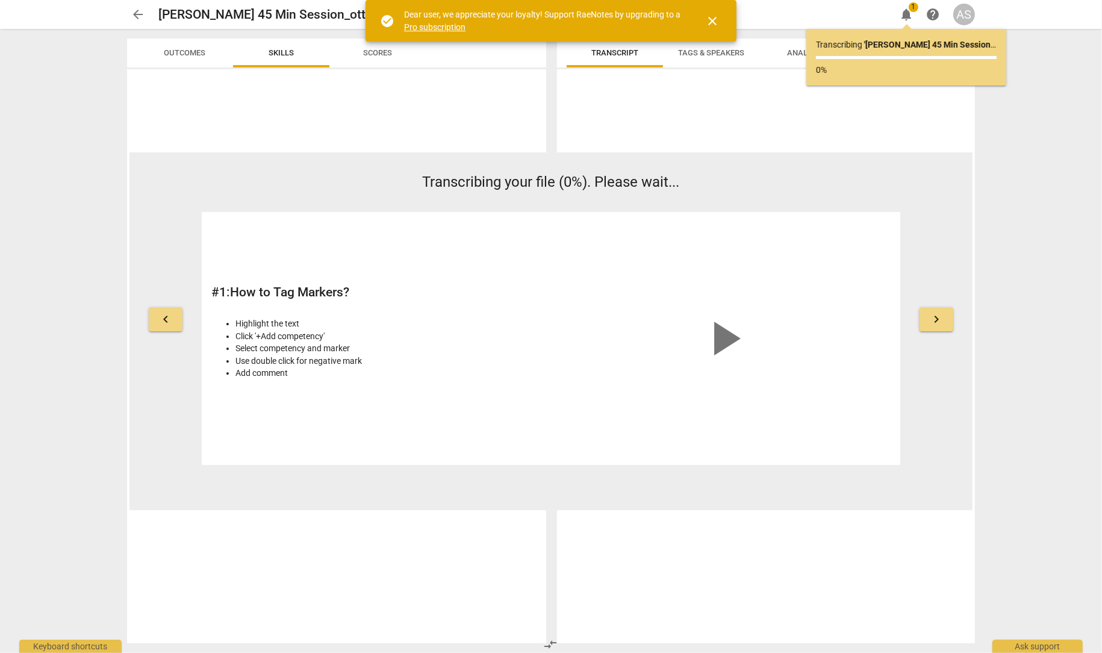
click at [137, 14] on span "arrow_back" at bounding box center [138, 14] width 14 height 14
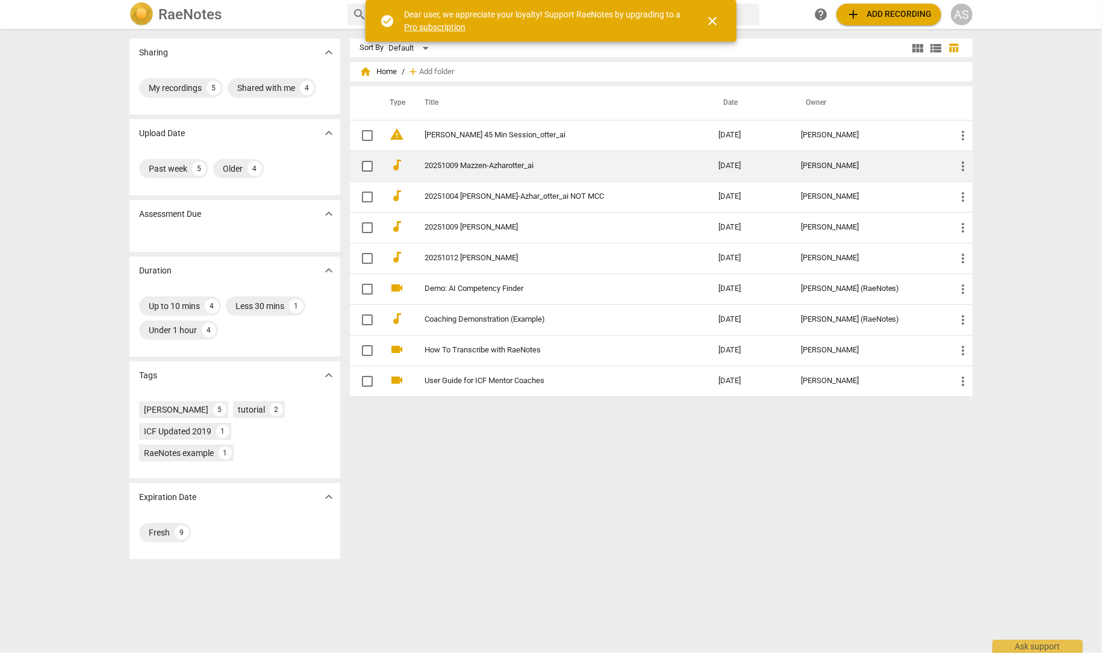
click at [488, 169] on link "20251009 Mazzen-Azharotter_ai" at bounding box center [550, 165] width 250 height 9
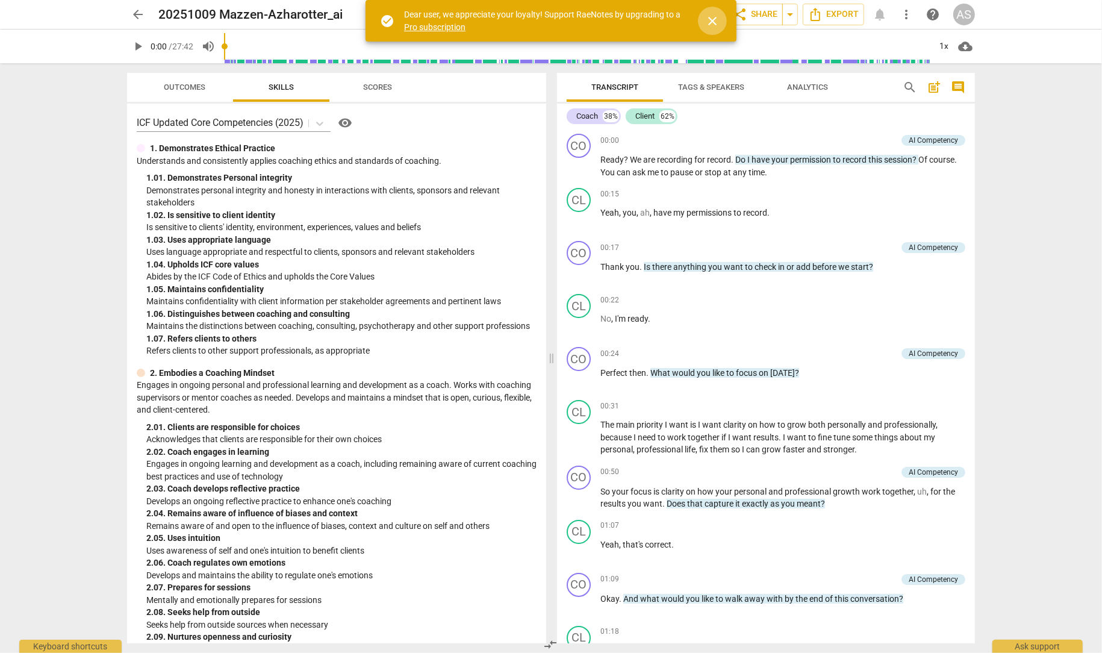
click at [710, 20] on span "close" at bounding box center [712, 21] width 14 height 14
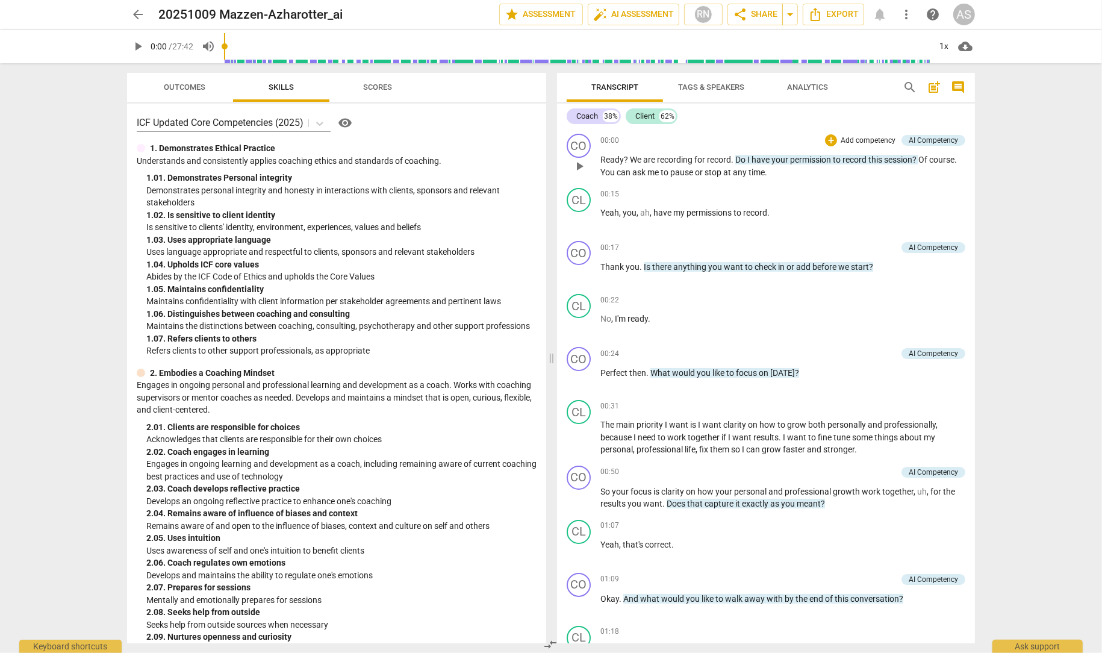
click at [692, 158] on span "recording" at bounding box center [675, 160] width 37 height 10
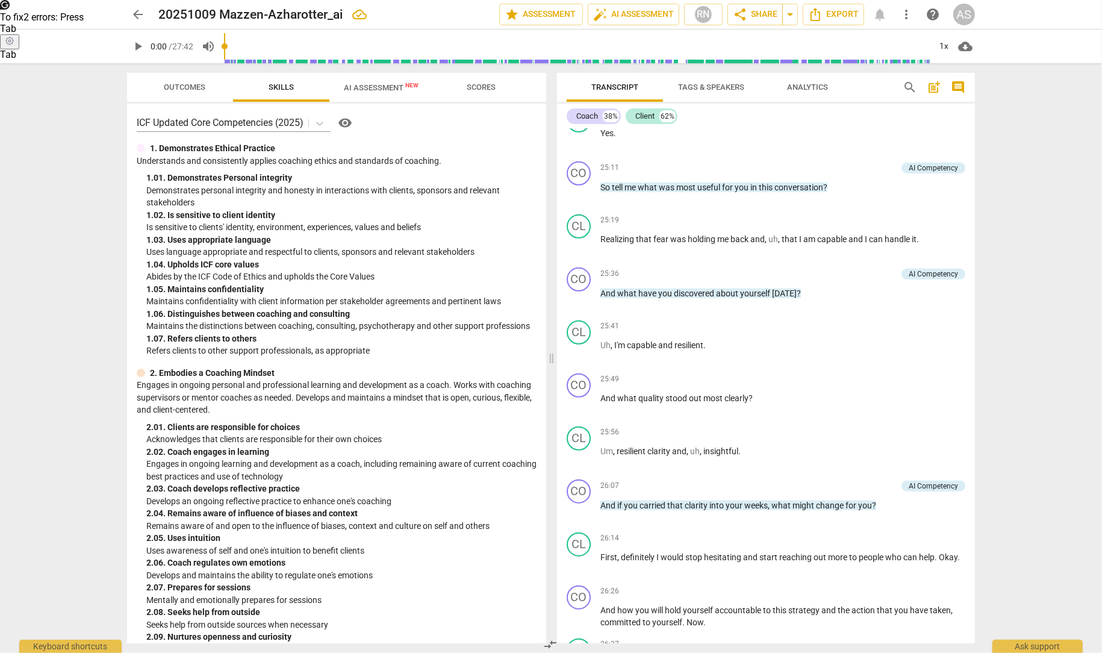
scroll to position [5669, 0]
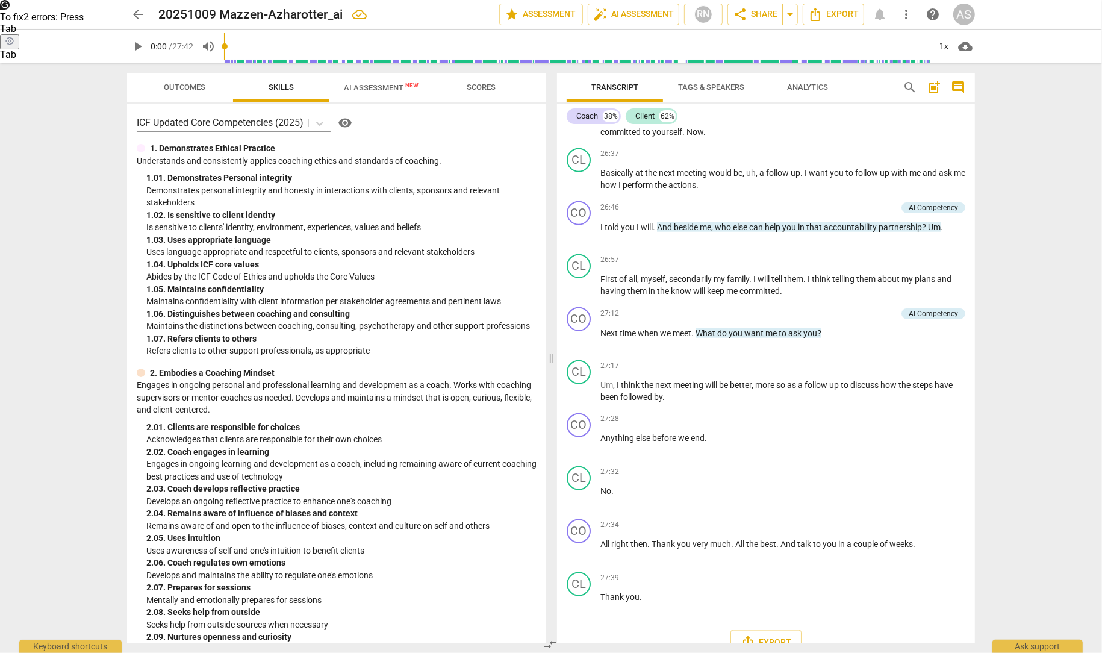
click at [367, 85] on span "AI Assessment New" at bounding box center [381, 87] width 75 height 9
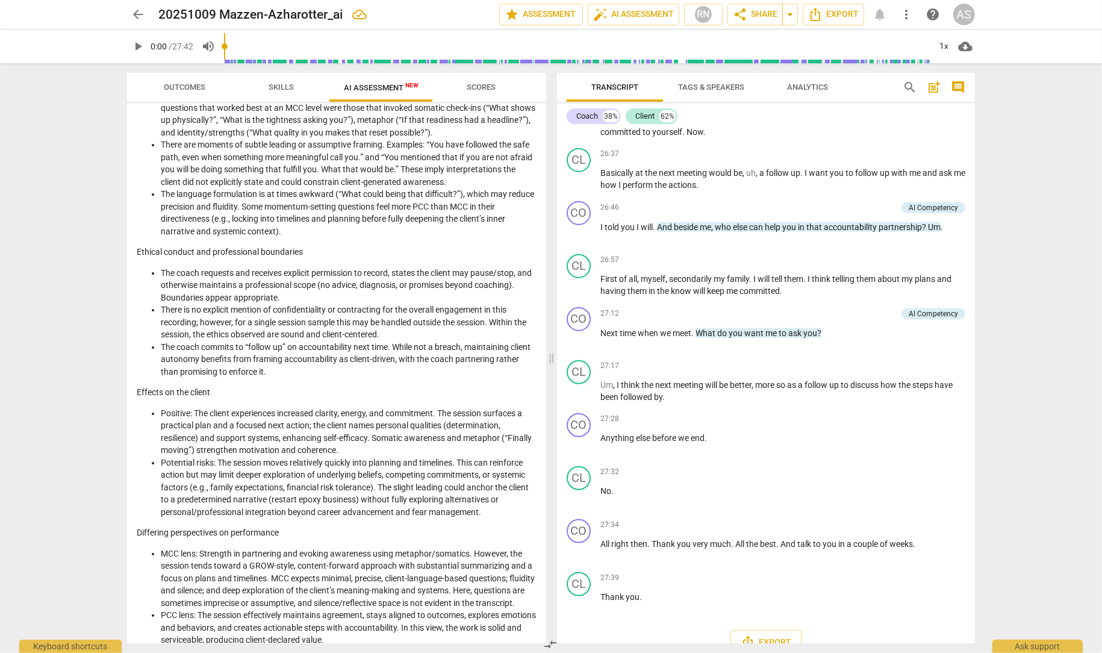
scroll to position [0, 0]
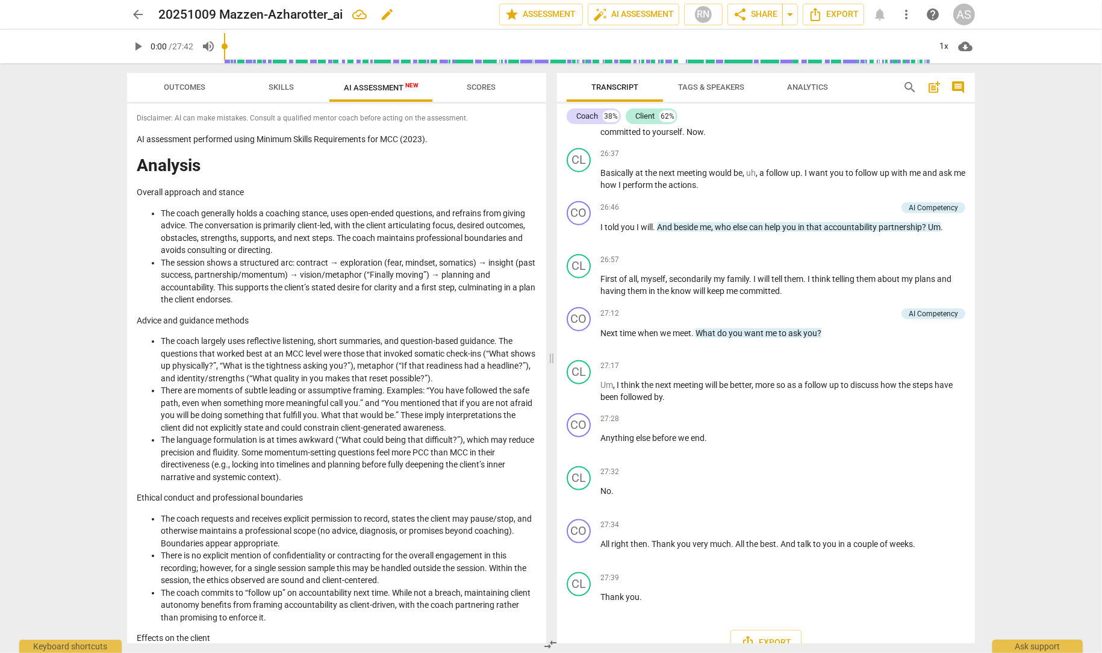
click at [390, 12] on span "edit" at bounding box center [387, 14] width 14 height 14
type input "20251009 Mazzen-Azharotter_ai NOT MCC"
click at [452, 14] on span "done" at bounding box center [457, 14] width 14 height 14
click at [129, 11] on span "arrow_back" at bounding box center [138, 14] width 22 height 14
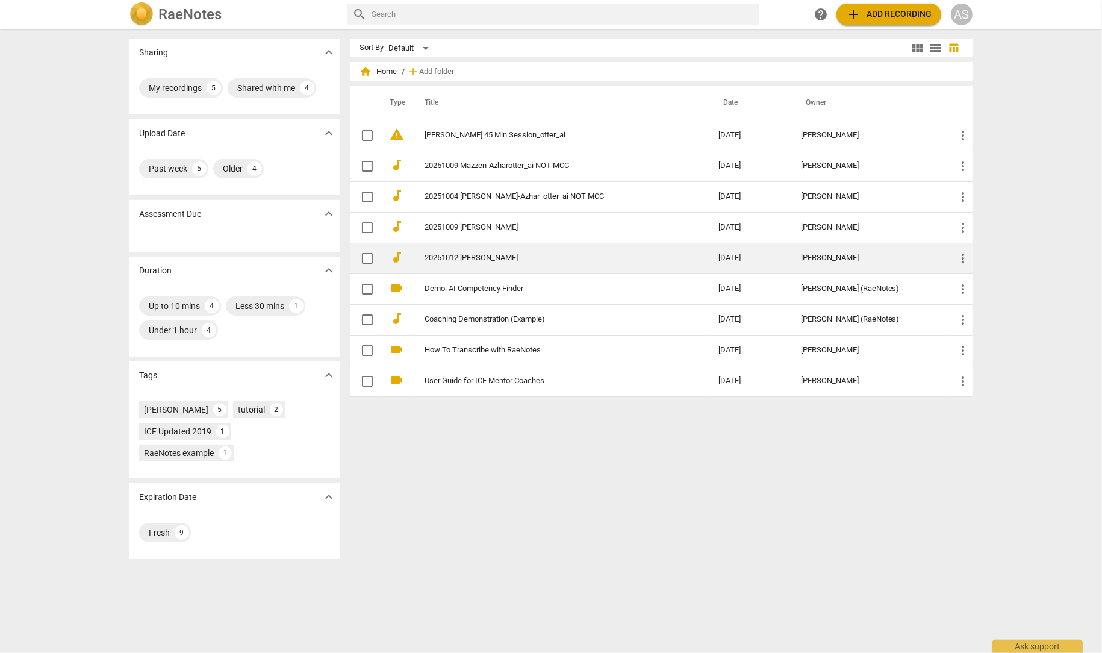
click at [466, 254] on link "20251012 [PERSON_NAME]" at bounding box center [550, 258] width 250 height 9
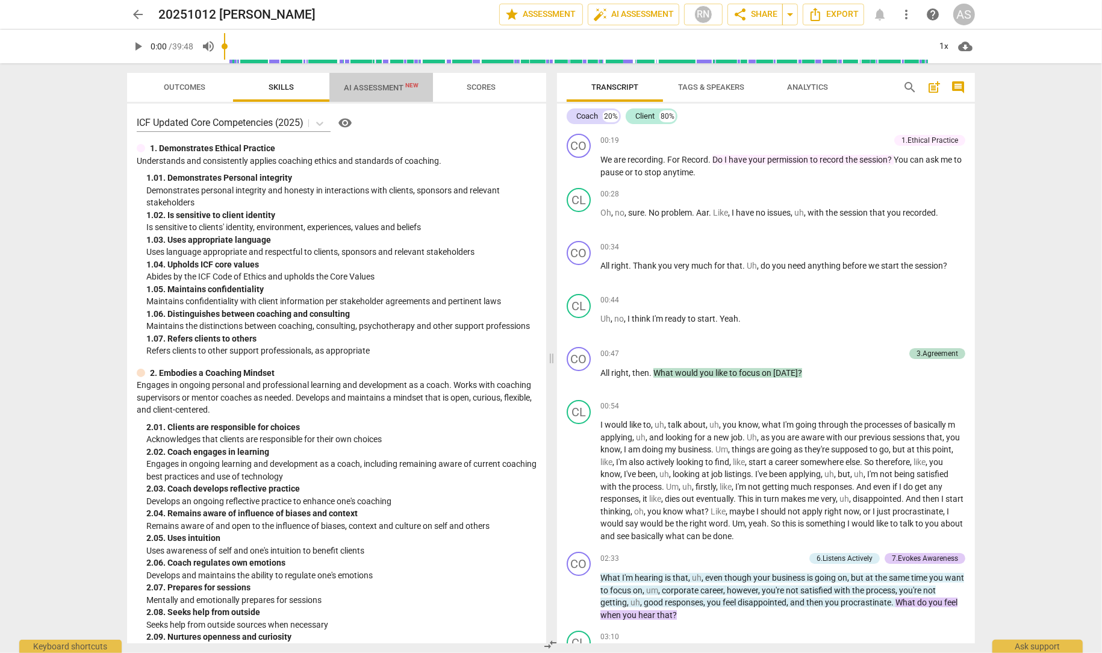
click at [387, 86] on span "AI Assessment New" at bounding box center [381, 87] width 75 height 9
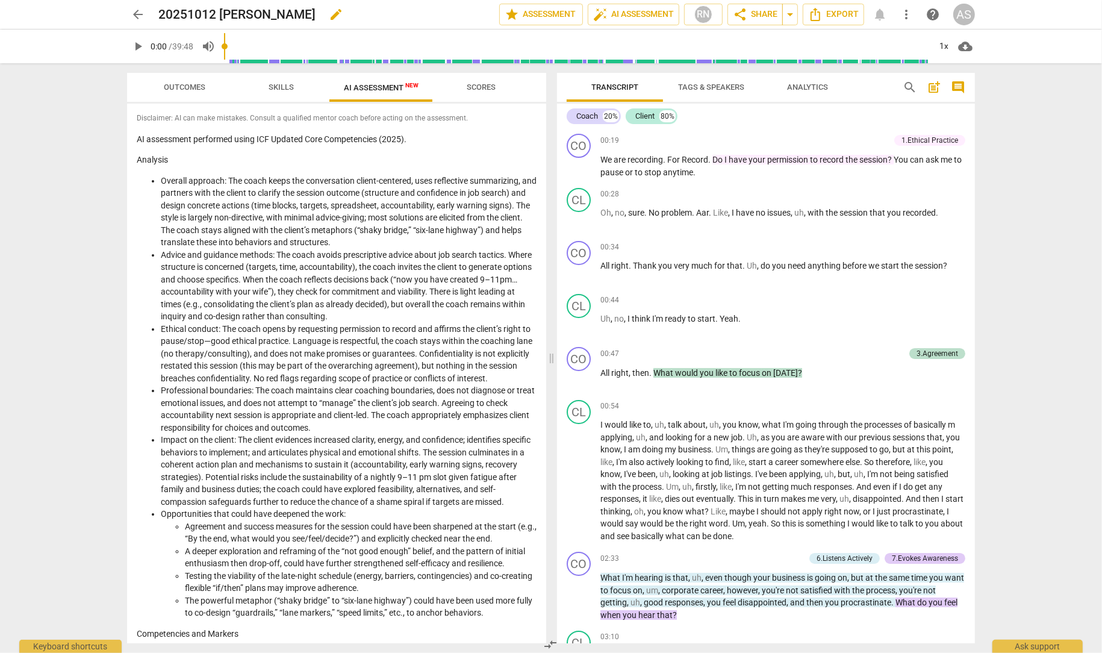
click at [329, 14] on span "edit" at bounding box center [336, 14] width 14 height 14
type input "20251012 [PERSON_NAME] YES MCC"
click at [455, 16] on span "done" at bounding box center [457, 14] width 14 height 14
click at [136, 13] on span "arrow_back" at bounding box center [138, 14] width 14 height 14
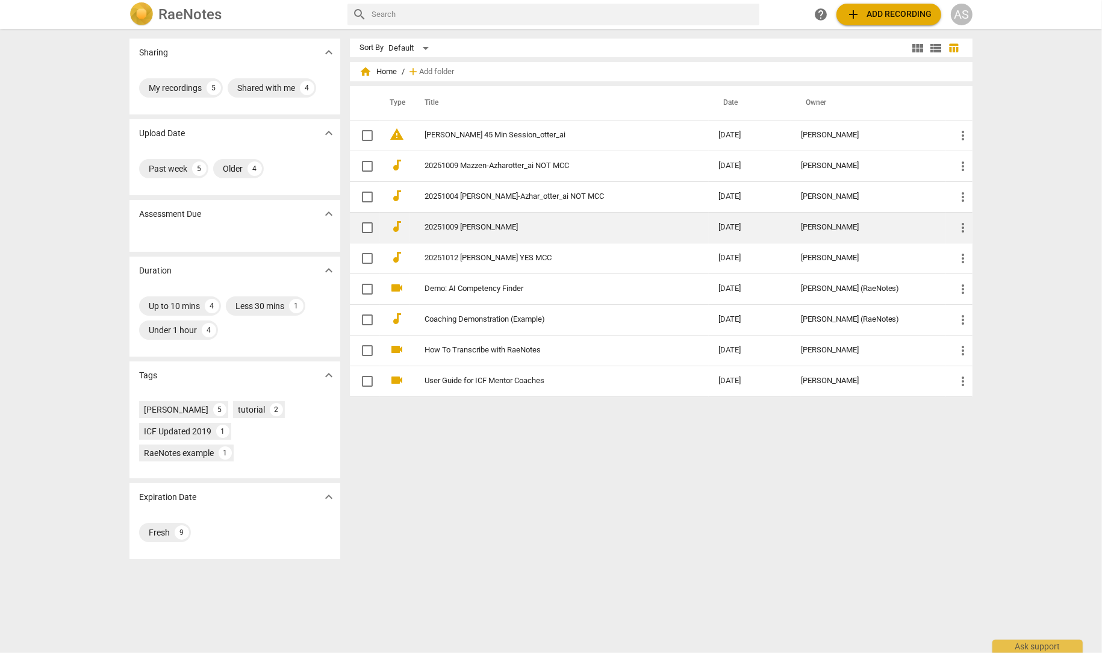
click at [473, 226] on link "20251009 [PERSON_NAME]" at bounding box center [550, 227] width 250 height 9
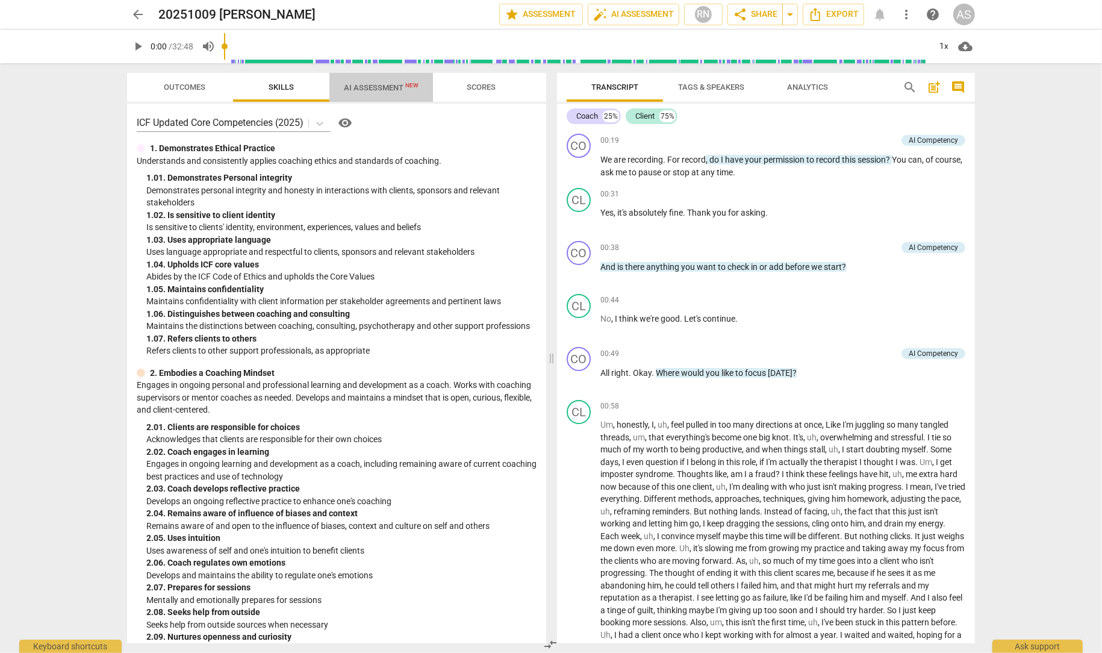
click at [375, 90] on span "AI Assessment New" at bounding box center [381, 87] width 75 height 9
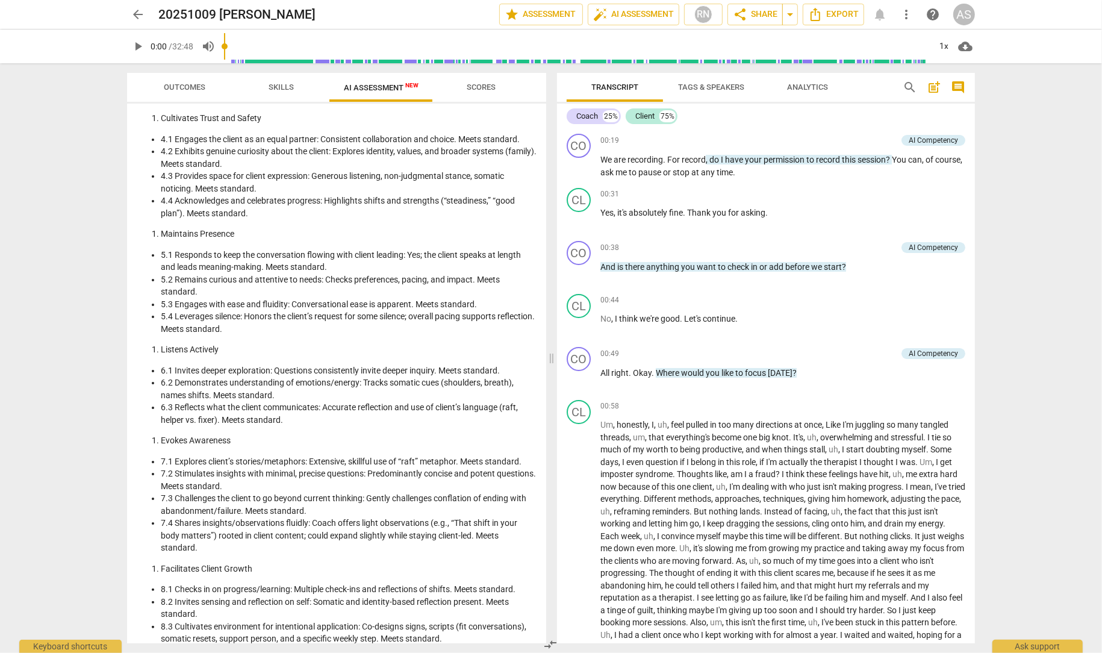
scroll to position [378, 0]
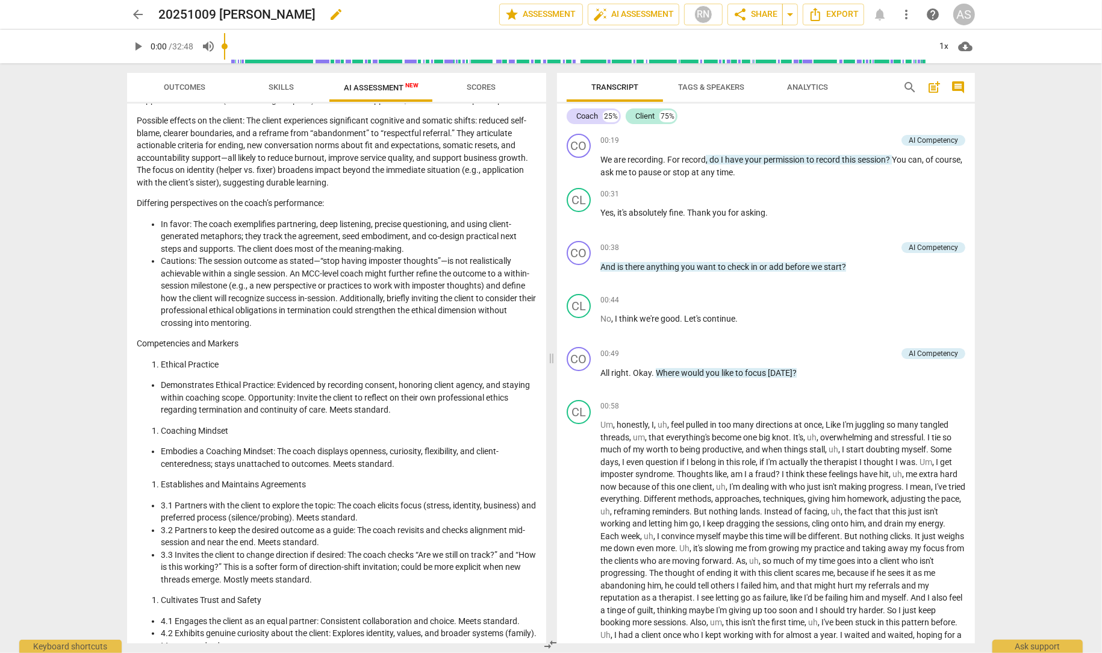
click at [325, 14] on span "edit" at bounding box center [336, 14] width 22 height 14
type input "20251009 [PERSON_NAME] YESS MCC"
click at [456, 14] on span "done" at bounding box center [457, 14] width 14 height 14
click at [136, 11] on span "arrow_back" at bounding box center [138, 14] width 14 height 14
